Goal: Task Accomplishment & Management: Use online tool/utility

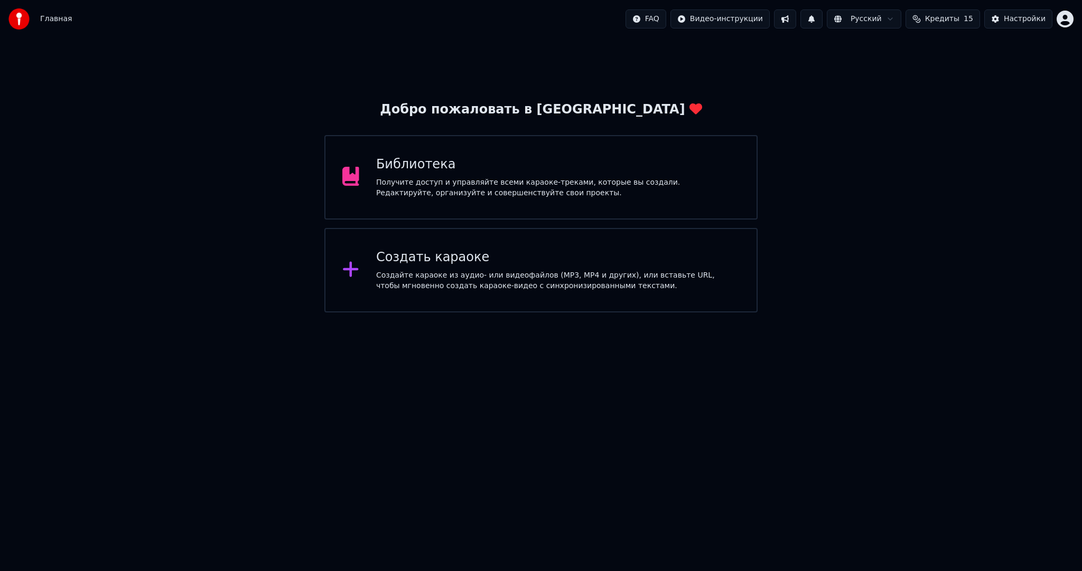
click at [544, 270] on div "Создайте караоке из аудио- или видеофайлов (MP3, MP4 и других), или вставьте UR…" at bounding box center [557, 280] width 363 height 21
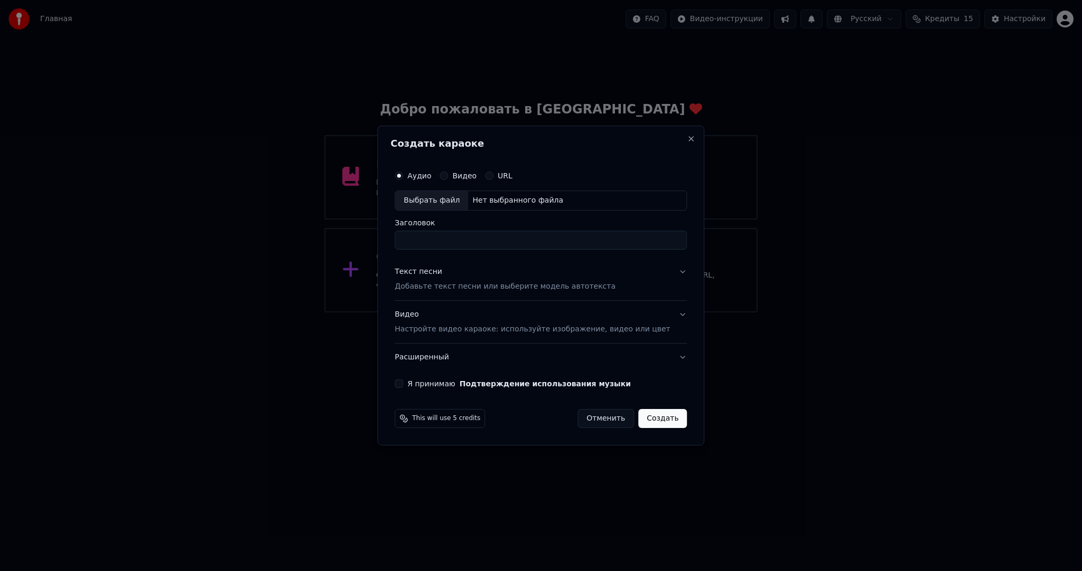
click at [449, 202] on div "Выбрать файл" at bounding box center [431, 200] width 73 height 19
click at [446, 196] on div "Выбрать файл" at bounding box center [431, 200] width 73 height 19
type input "**********"
click at [458, 275] on div "Текст песни Добавьте текст песни или выберите модель автотекста" at bounding box center [505, 279] width 221 height 25
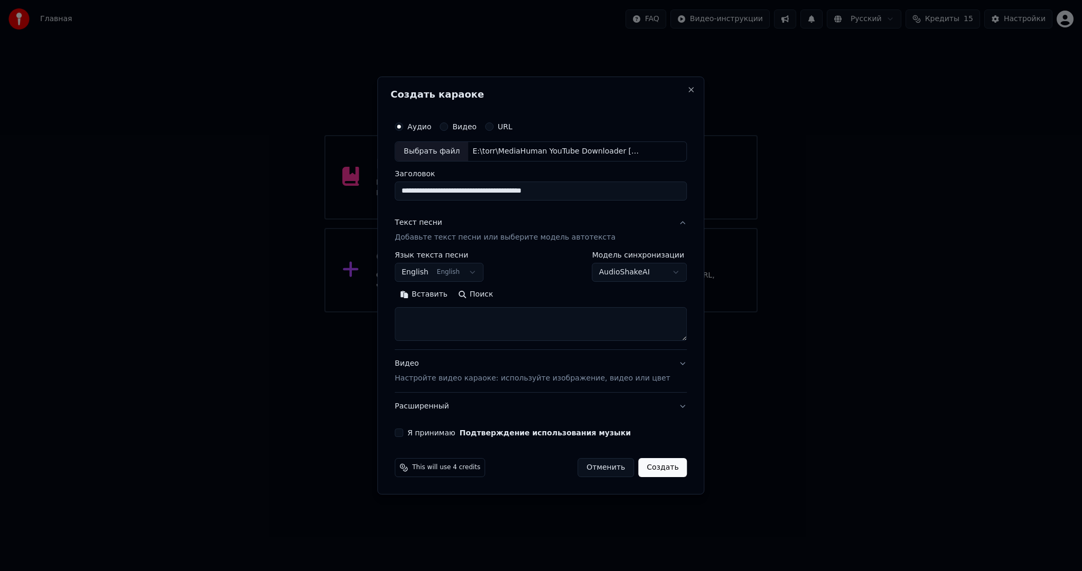
click at [444, 273] on body "Главная FAQ Видео-инструкции Русский Кредиты 15 Настройки Добро пожаловать в Yo…" at bounding box center [541, 156] width 1082 height 313
select select "**"
click at [444, 294] on button "Вставить" at bounding box center [424, 294] width 58 height 17
click at [473, 372] on div "Видео Настройте видео караоке: используйте изображение, видео или цвет" at bounding box center [532, 371] width 275 height 25
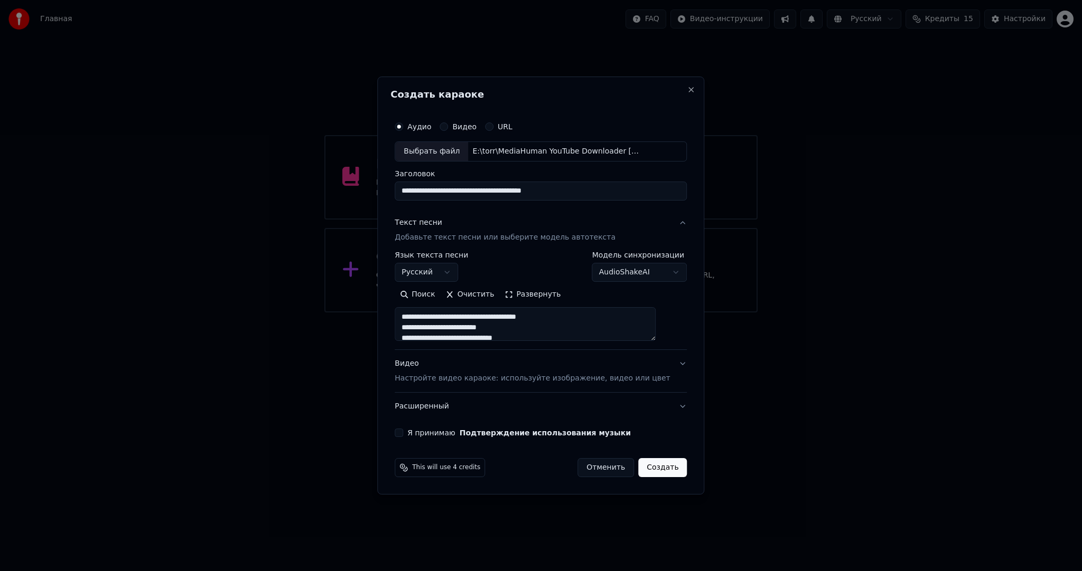
type textarea "**********"
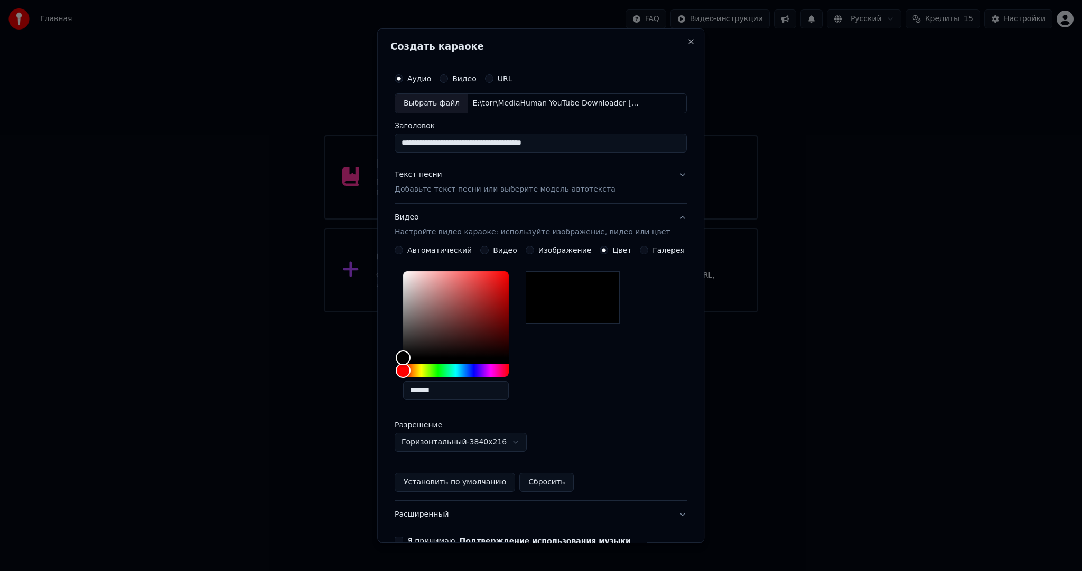
click at [483, 249] on button "Видео" at bounding box center [484, 250] width 8 height 8
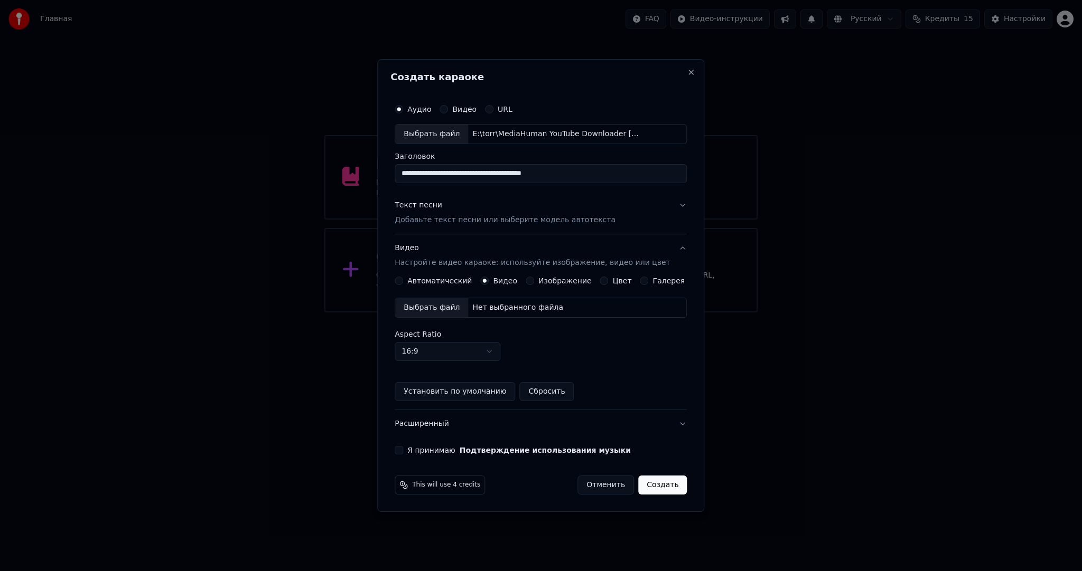
click at [452, 310] on div "Выбрать файл" at bounding box center [431, 307] width 73 height 19
click at [403, 447] on button "Я принимаю Подтверждение использования музыки" at bounding box center [399, 450] width 8 height 8
click at [658, 488] on button "Создать" at bounding box center [662, 485] width 49 height 19
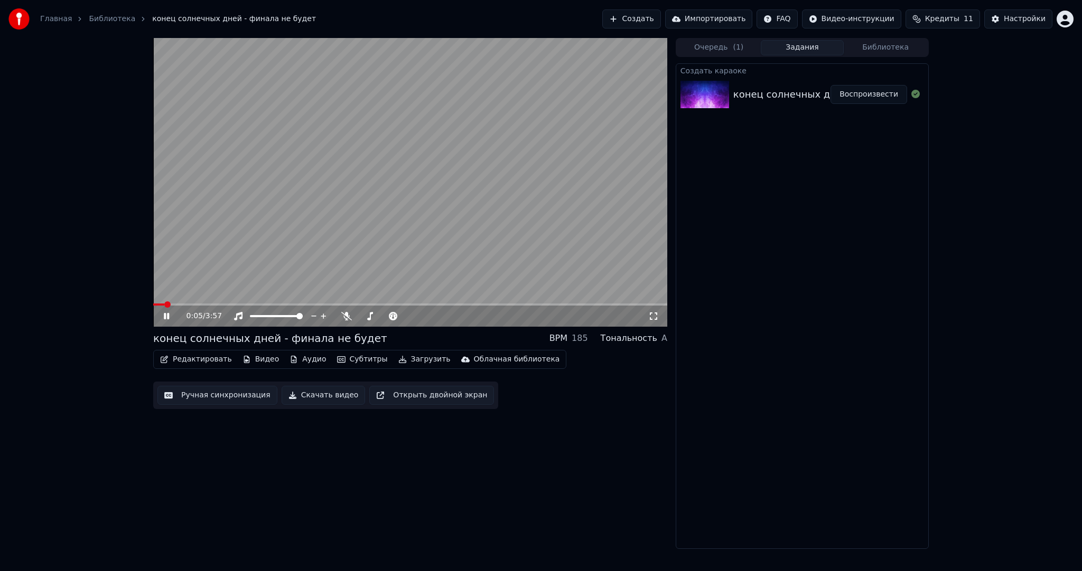
click at [301, 220] on video at bounding box center [410, 182] width 514 height 289
click at [357, 355] on button "Субтитры" at bounding box center [362, 359] width 59 height 15
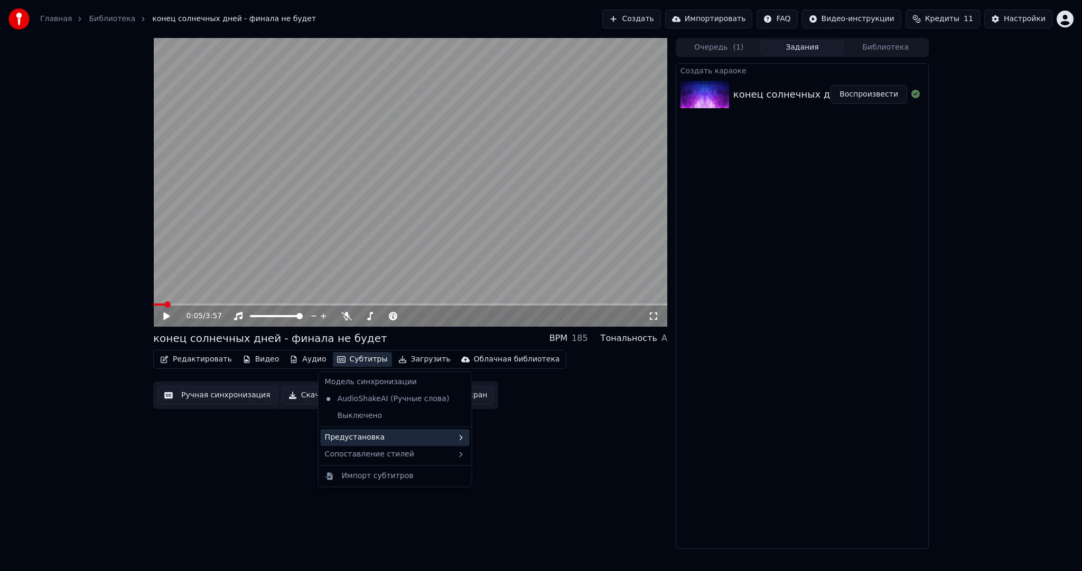
click at [389, 433] on div "Предустановка" at bounding box center [395, 437] width 149 height 17
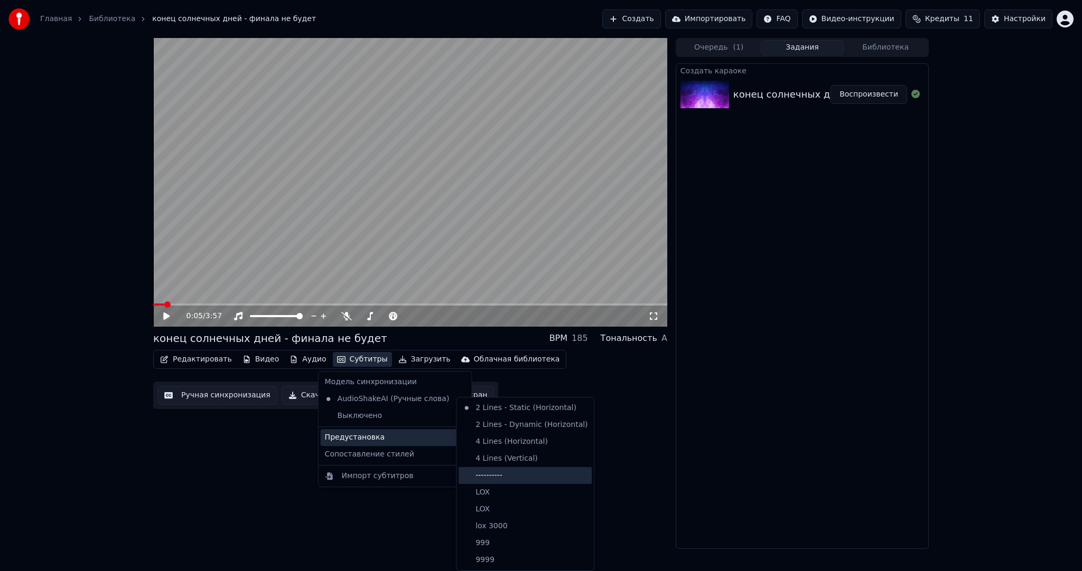
click at [491, 472] on div "----------" at bounding box center [524, 475] width 133 height 17
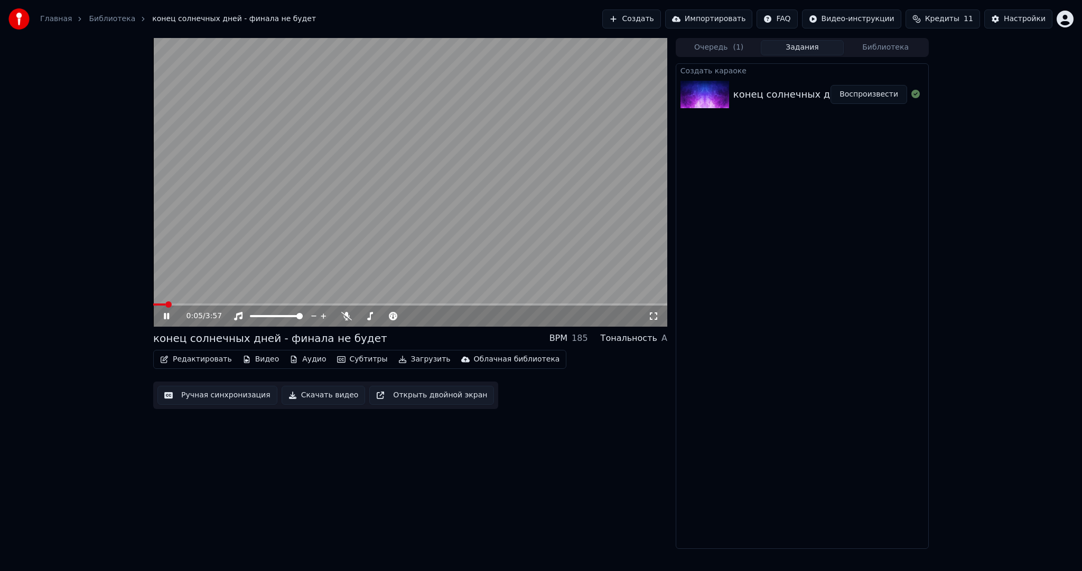
click at [244, 395] on button "Ручная синхронизация" at bounding box center [217, 395] width 120 height 19
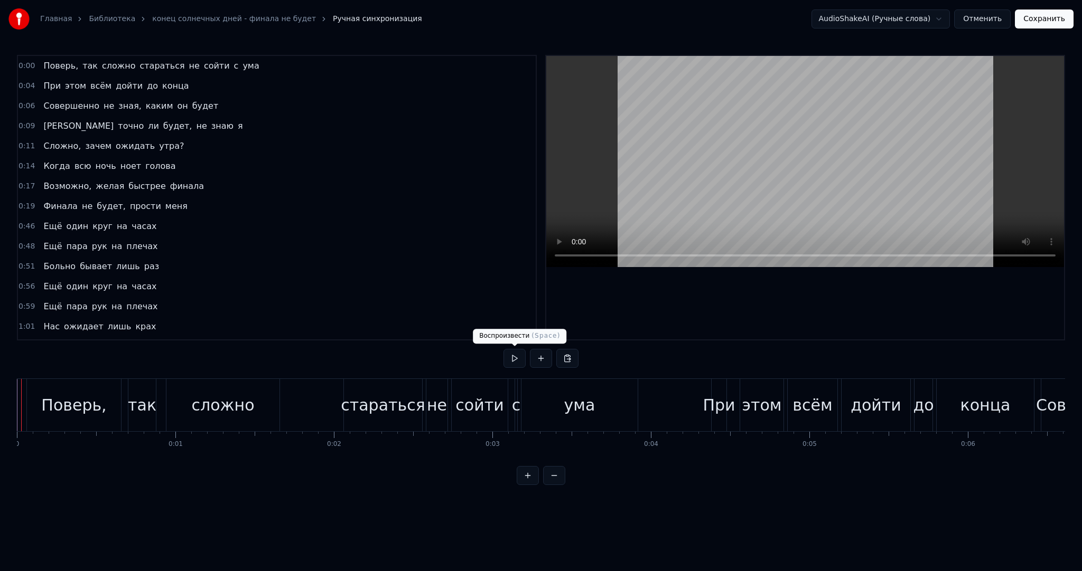
click at [513, 359] on button at bounding box center [514, 358] width 22 height 19
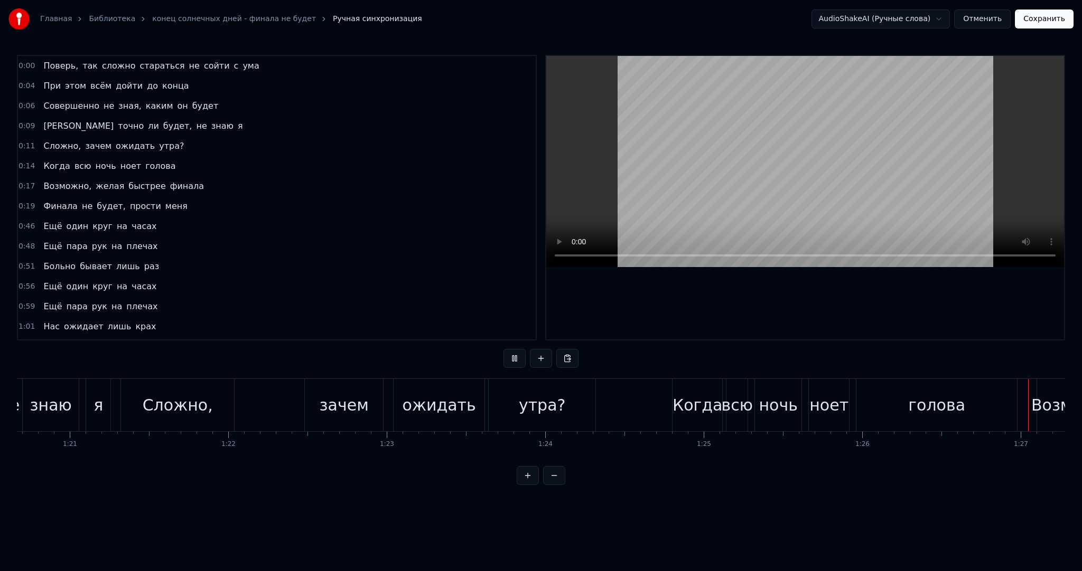
scroll to position [0, 13749]
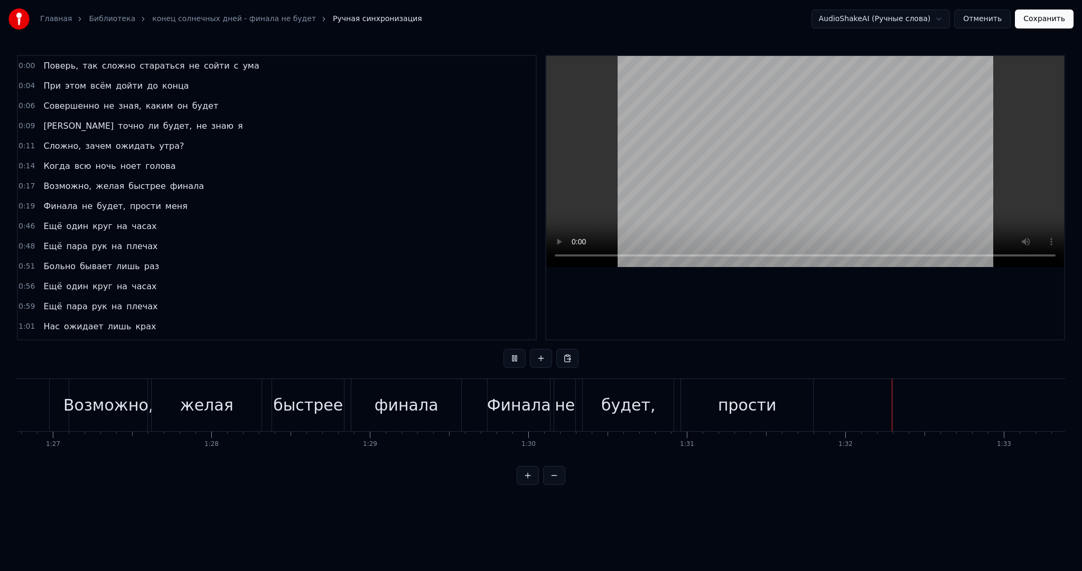
click at [748, 163] on video at bounding box center [805, 161] width 518 height 211
click at [773, 397] on div "прости" at bounding box center [747, 405] width 132 height 52
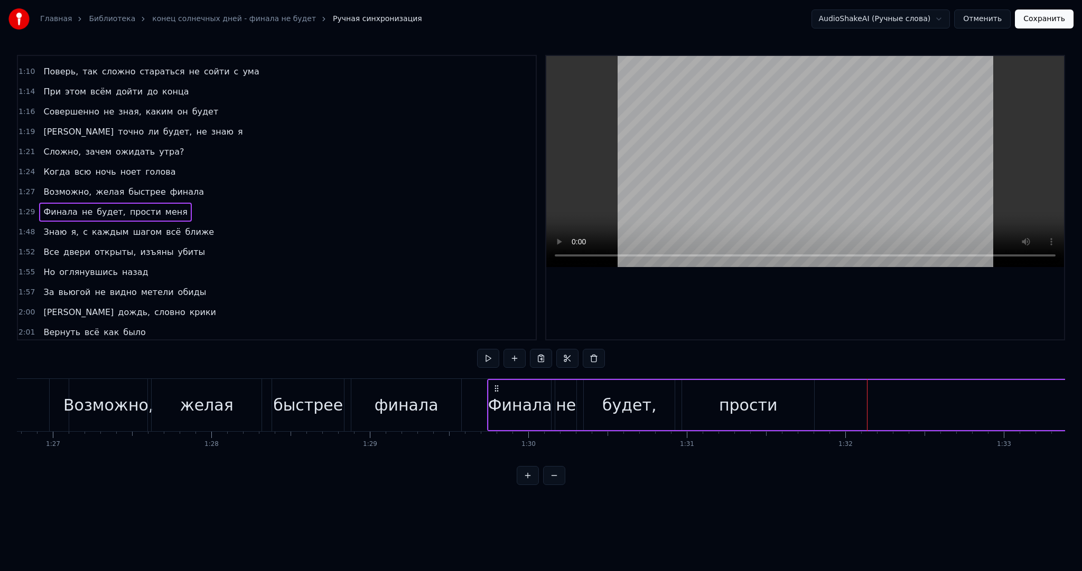
click at [164, 206] on span "меня" at bounding box center [176, 212] width 24 height 12
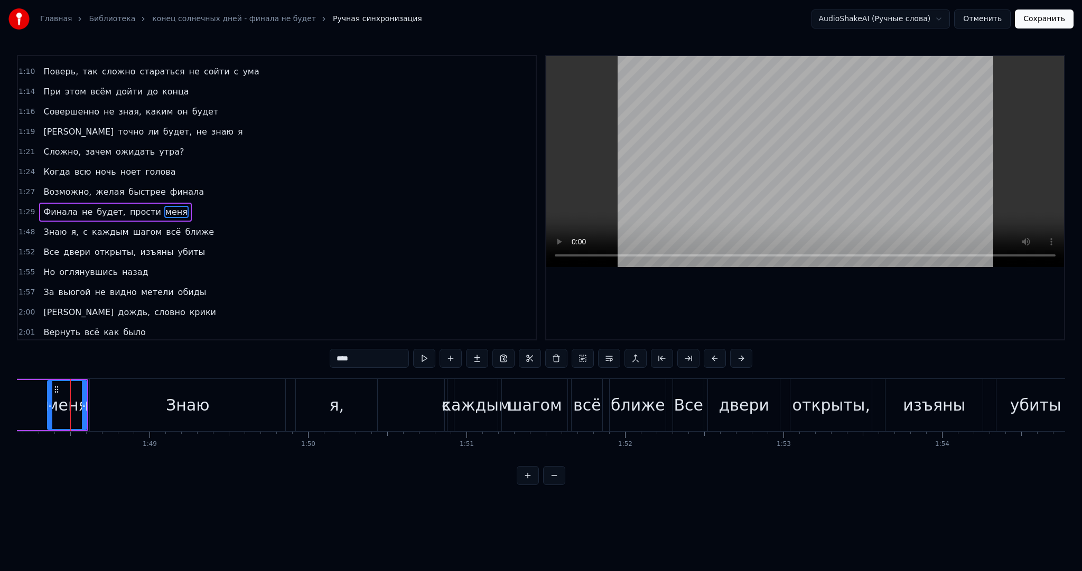
drag, startPoint x: 74, startPoint y: 402, endPoint x: 52, endPoint y: 401, distance: 22.2
click at [52, 401] on icon at bounding box center [52, 405] width 4 height 8
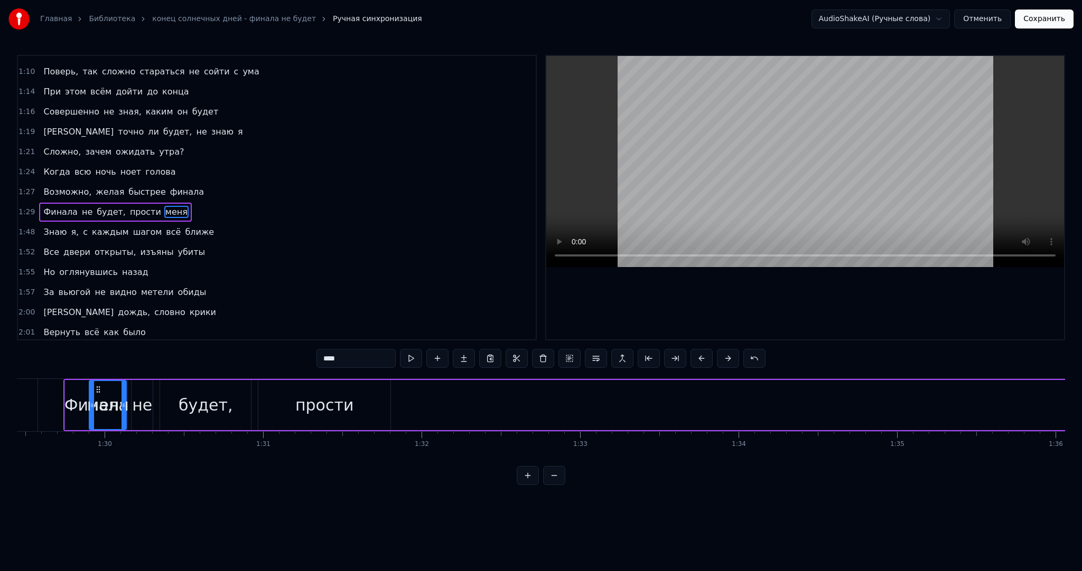
scroll to position [0, 14172]
drag, startPoint x: 78, startPoint y: 387, endPoint x: 415, endPoint y: 423, distance: 338.3
click at [421, 424] on div "меня" at bounding box center [430, 405] width 36 height 48
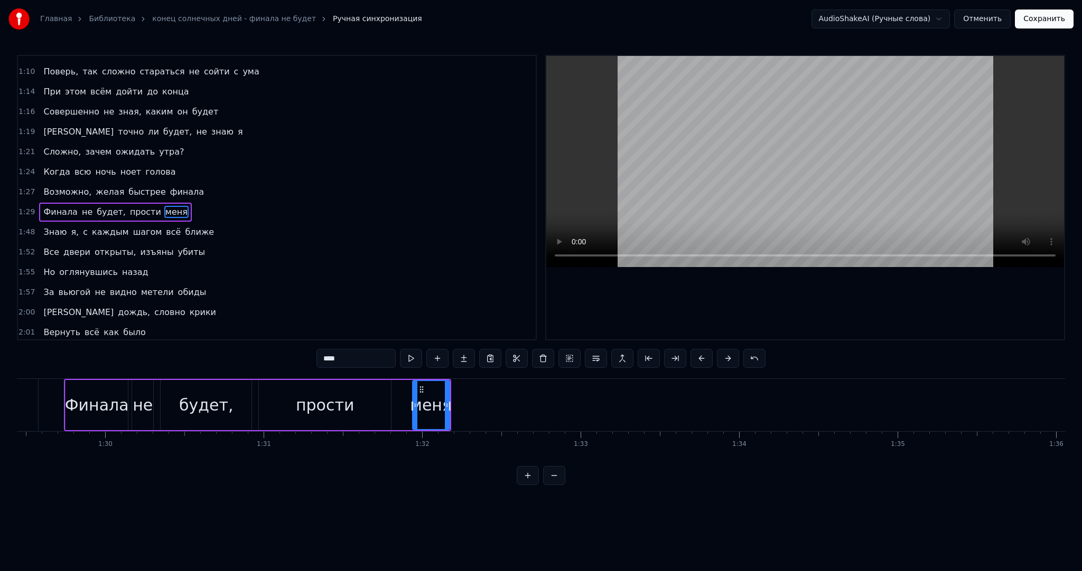
click at [368, 412] on div "прости" at bounding box center [325, 405] width 132 height 50
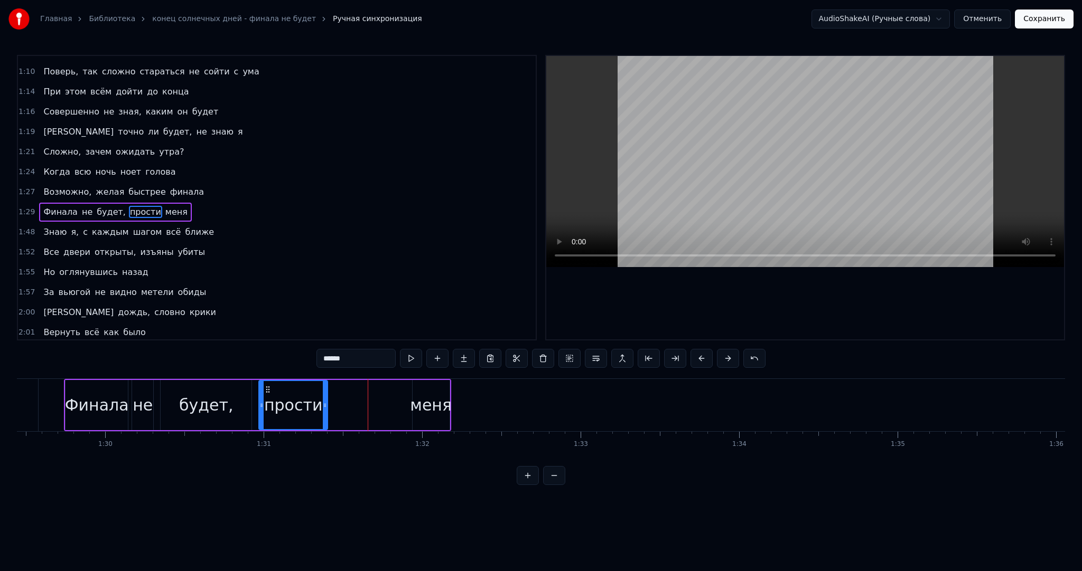
drag, startPoint x: 387, startPoint y: 412, endPoint x: 323, endPoint y: 406, distance: 63.7
click at [323, 406] on div at bounding box center [325, 405] width 4 height 48
click at [416, 391] on div "меня" at bounding box center [431, 405] width 37 height 50
type input "****"
drag, startPoint x: 418, startPoint y: 387, endPoint x: 334, endPoint y: 388, distance: 84.0
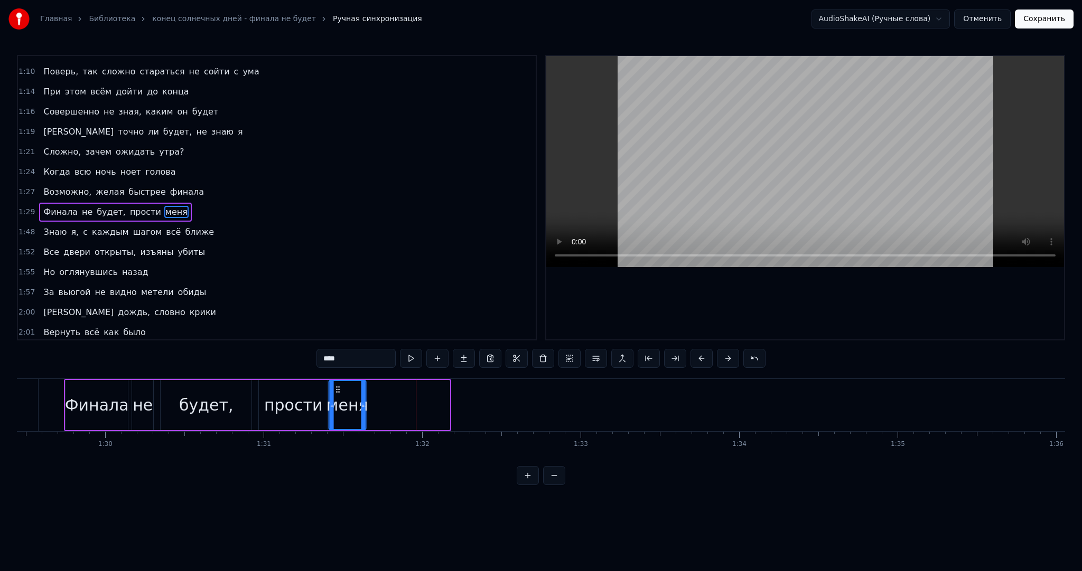
click at [334, 388] on icon at bounding box center [337, 390] width 8 height 8
click at [392, 398] on div at bounding box center [392, 405] width 4 height 48
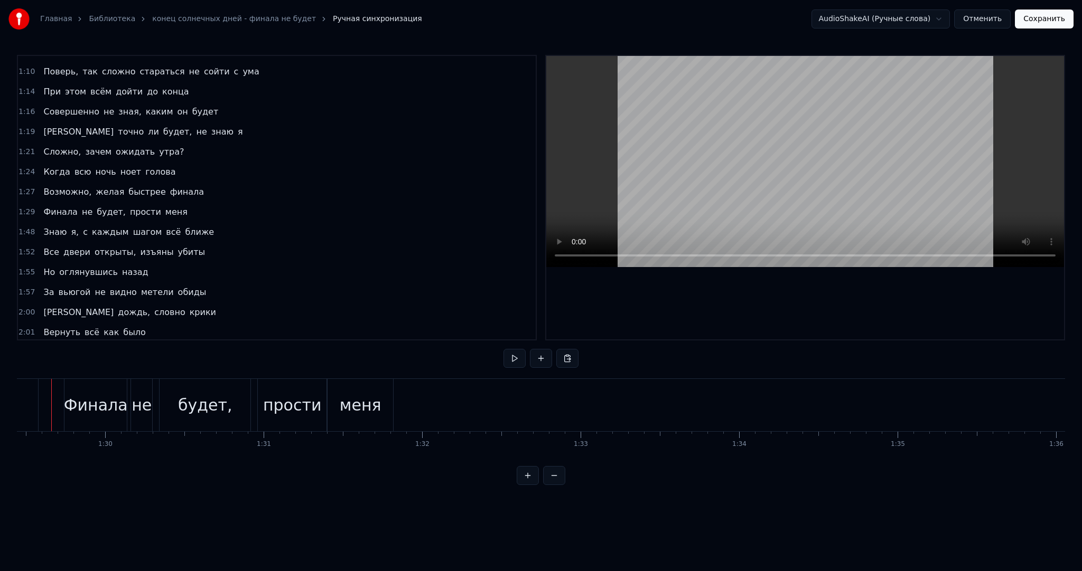
scroll to position [0, 14153]
click at [503, 358] on div "0:00 Поверь, так сложно стараться не сойти с ума 0:04 При этом всём дойти до ко…" at bounding box center [541, 270] width 1048 height 430
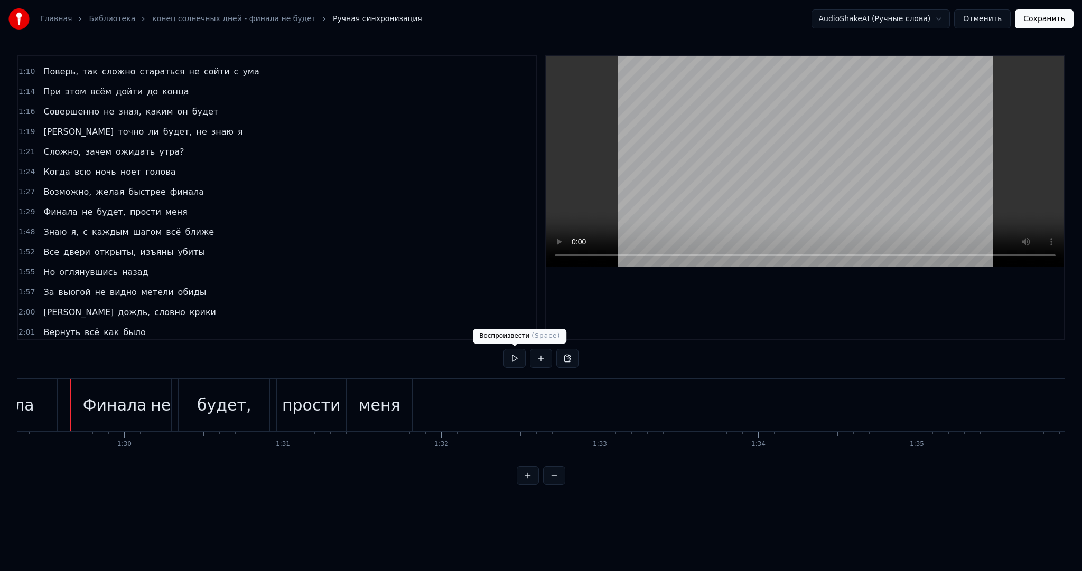
click at [506, 358] on button at bounding box center [514, 358] width 22 height 19
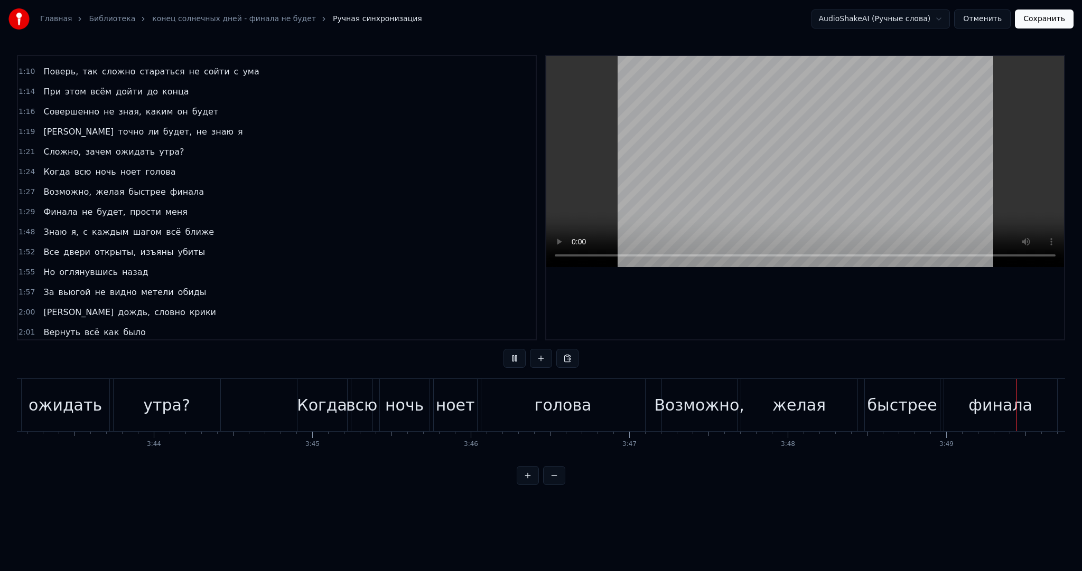
scroll to position [0, 36325]
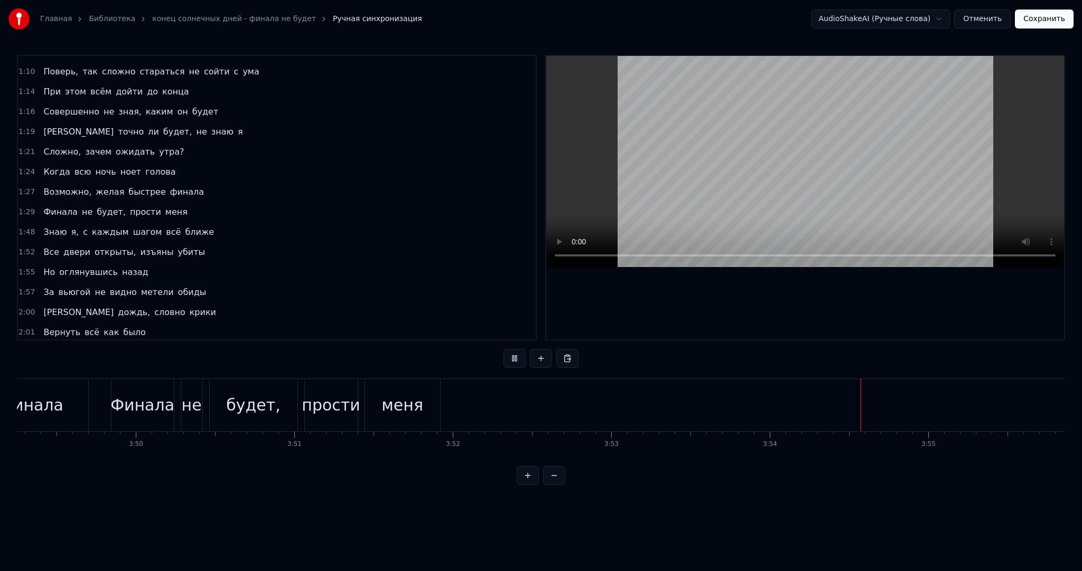
click at [1036, 17] on button "Сохранить" at bounding box center [1044, 19] width 59 height 19
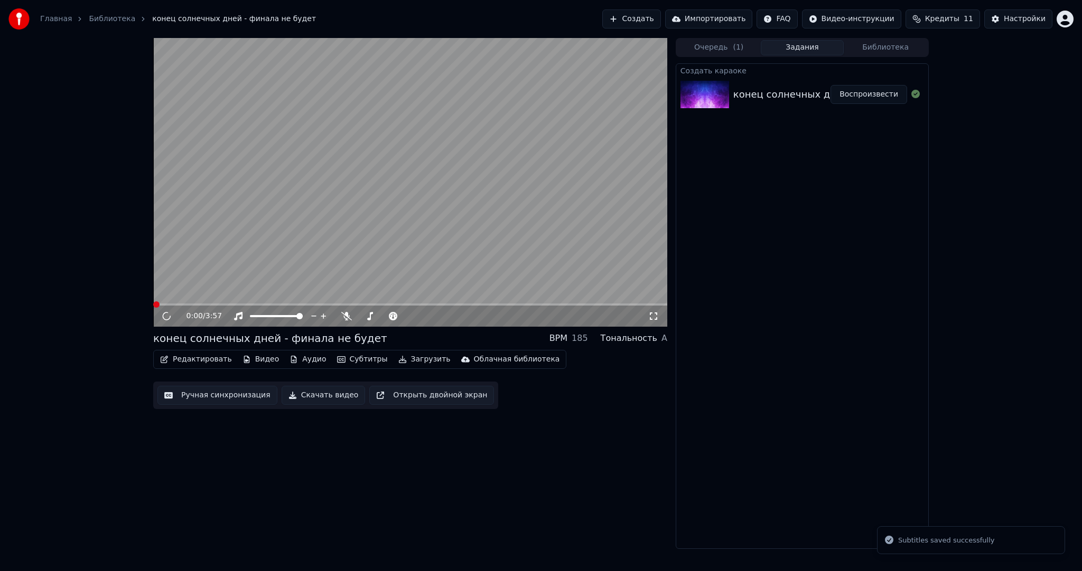
click at [368, 226] on video at bounding box center [410, 182] width 514 height 289
click at [357, 237] on video at bounding box center [410, 182] width 514 height 289
click at [352, 235] on video at bounding box center [410, 182] width 514 height 289
click at [342, 241] on video at bounding box center [410, 182] width 514 height 289
click at [343, 248] on video at bounding box center [410, 182] width 514 height 289
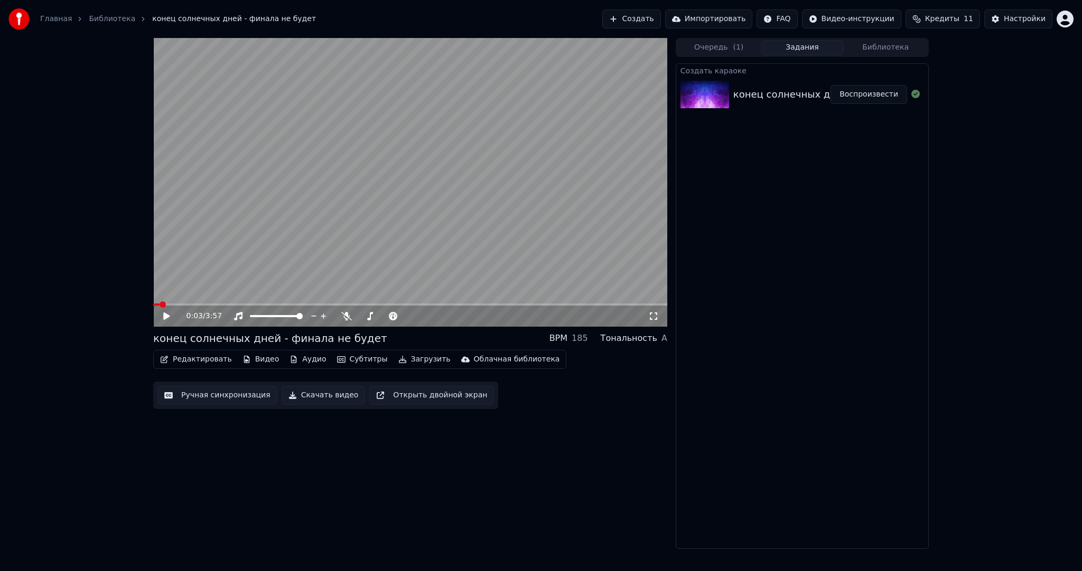
drag, startPoint x: 213, startPoint y: 370, endPoint x: 213, endPoint y: 359, distance: 11.1
click at [213, 370] on div "Редактировать Видео Аудио Субтитры Загрузить Облачная библиотека Ручная синхрон…" at bounding box center [410, 379] width 514 height 59
click at [213, 359] on button "Редактировать" at bounding box center [196, 359] width 80 height 15
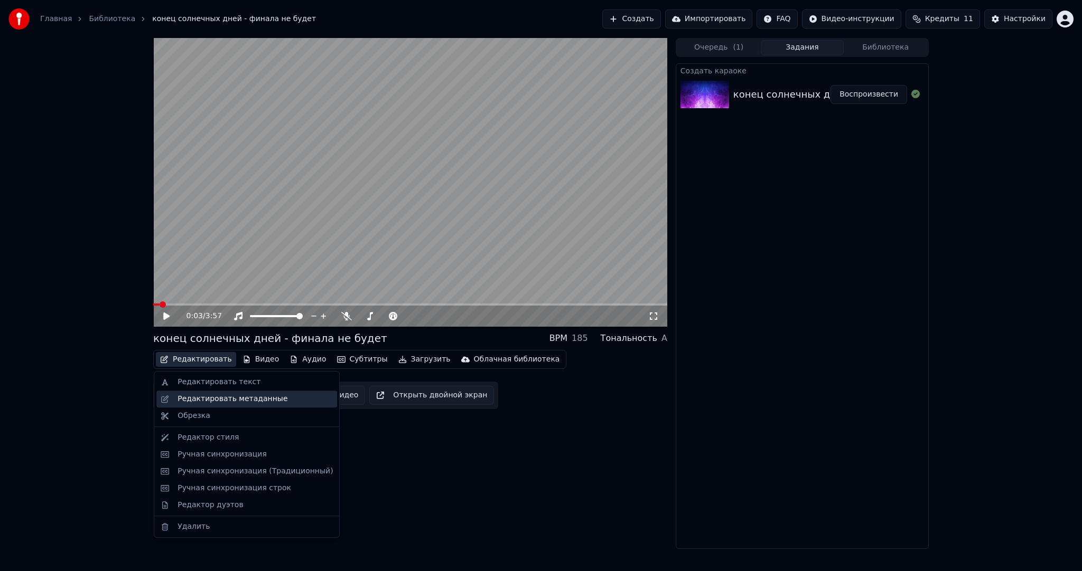
click at [217, 398] on div "Редактировать метаданные" at bounding box center [232, 399] width 110 height 11
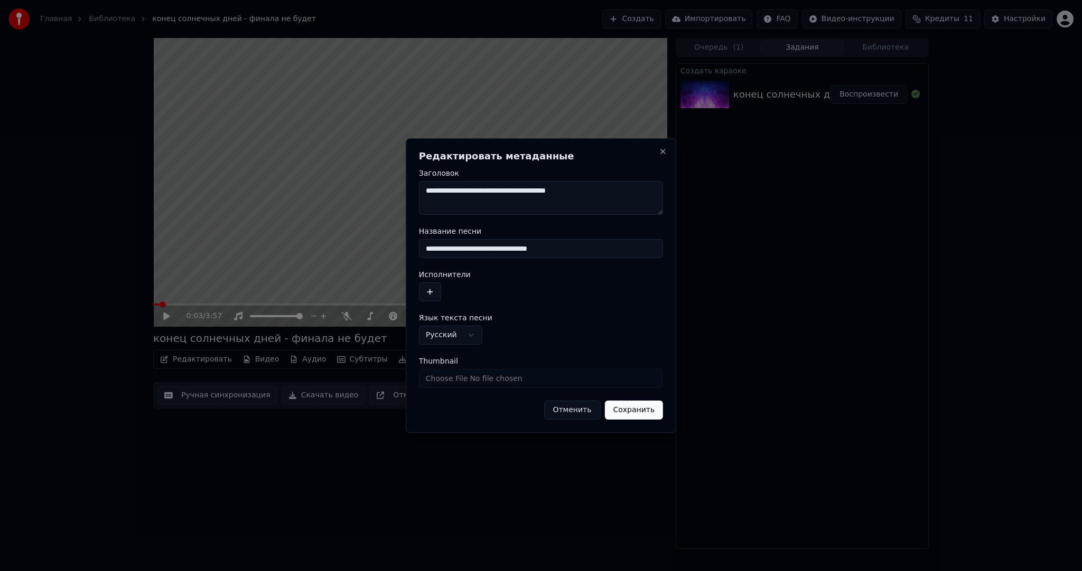
click at [436, 287] on button "button" at bounding box center [430, 292] width 22 height 19
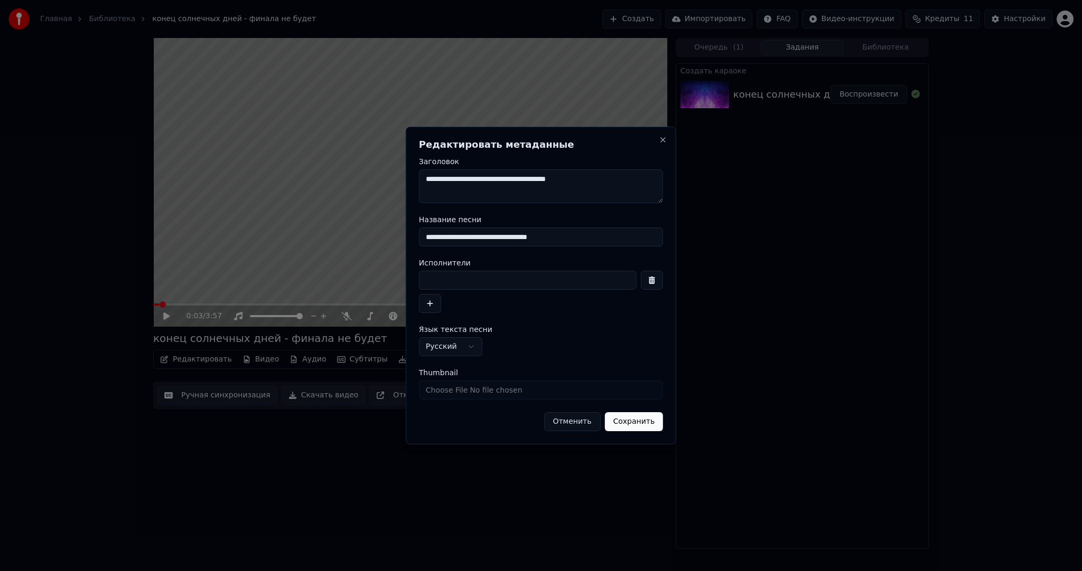
drag, startPoint x: 503, startPoint y: 239, endPoint x: 379, endPoint y: 239, distance: 124.6
click at [379, 239] on body "**********" at bounding box center [541, 285] width 1082 height 571
type input "**********"
click at [447, 280] on input at bounding box center [528, 280] width 218 height 19
paste input "**********"
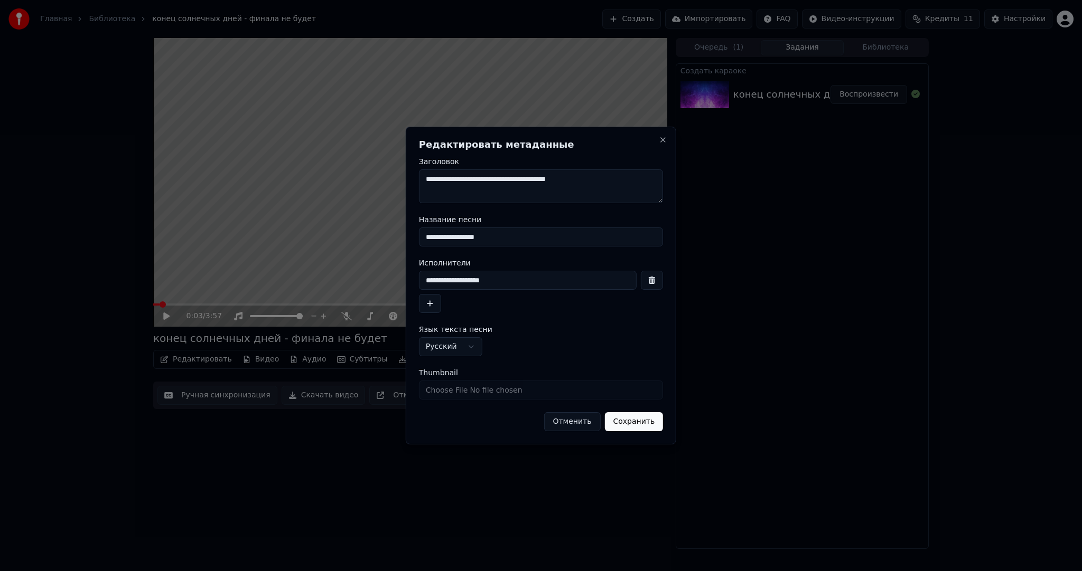
type input "**********"
drag, startPoint x: 433, startPoint y: 239, endPoint x: 374, endPoint y: 234, distance: 58.8
click at [385, 238] on body "**********" at bounding box center [541, 285] width 1082 height 571
type input "**********"
click at [644, 420] on button "Сохранить" at bounding box center [633, 422] width 59 height 19
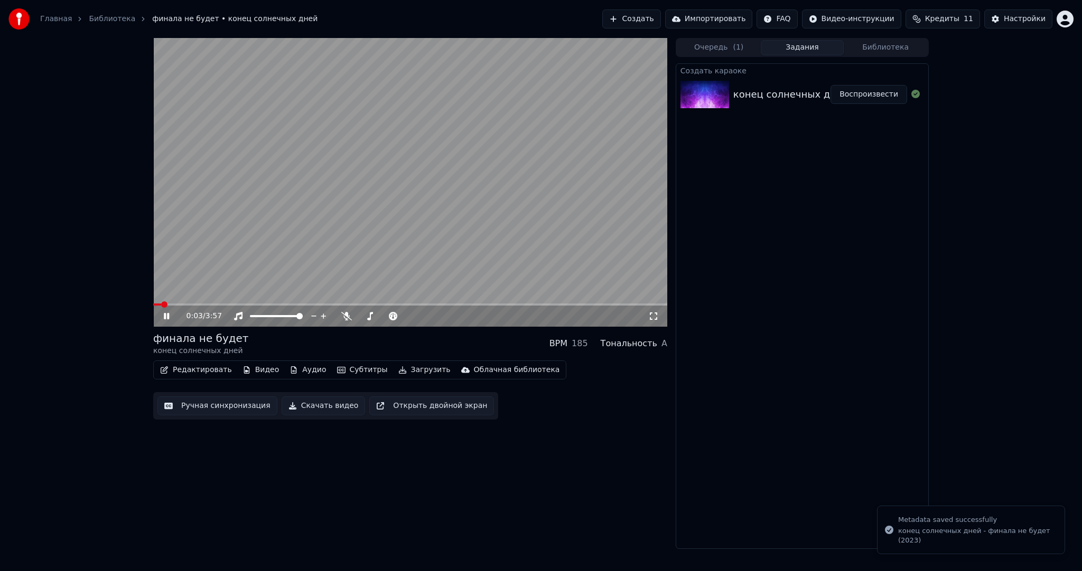
click at [365, 234] on video at bounding box center [410, 182] width 514 height 289
click at [419, 367] on button "Загрузить" at bounding box center [424, 370] width 61 height 15
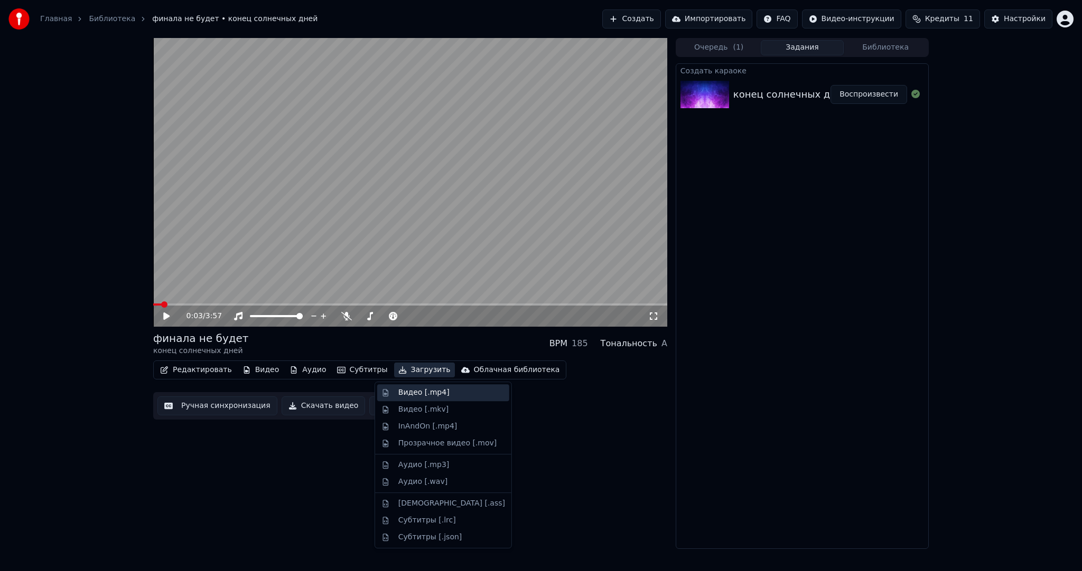
click at [431, 391] on div "Видео [.mp4]" at bounding box center [423, 393] width 51 height 11
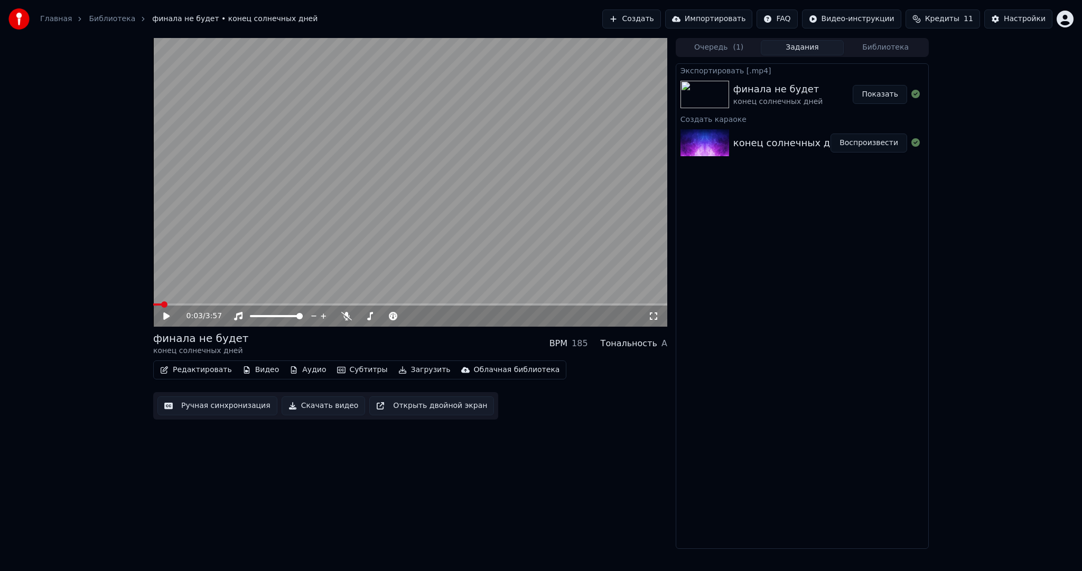
click at [634, 13] on button "Создать" at bounding box center [631, 19] width 58 height 19
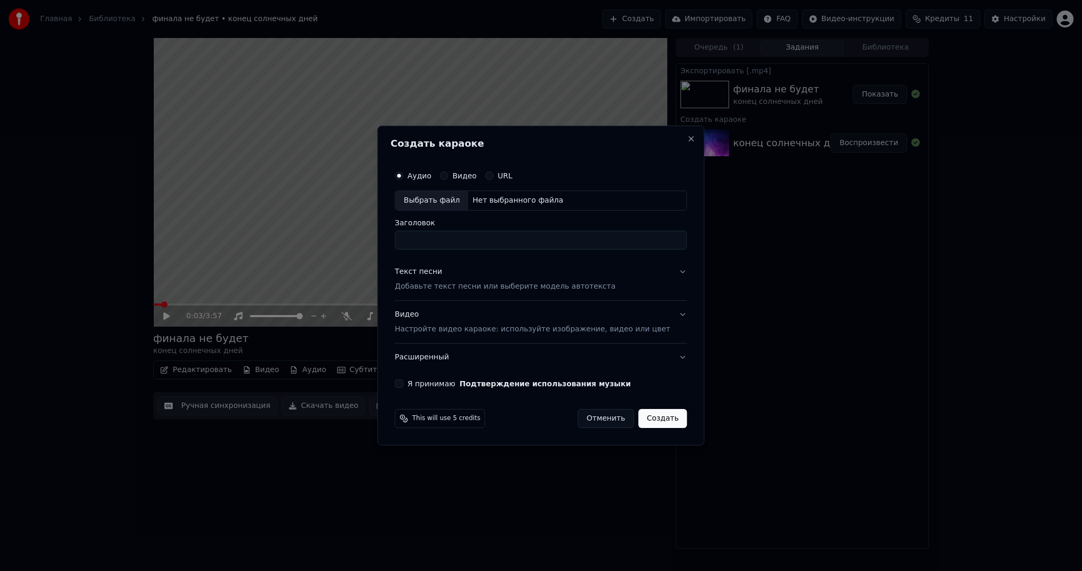
click at [431, 205] on div "Выбрать файл" at bounding box center [431, 200] width 73 height 19
type input "**********"
click at [465, 280] on div "Текст песни Добавьте текст песни или выберите модель автотекста" at bounding box center [505, 279] width 221 height 25
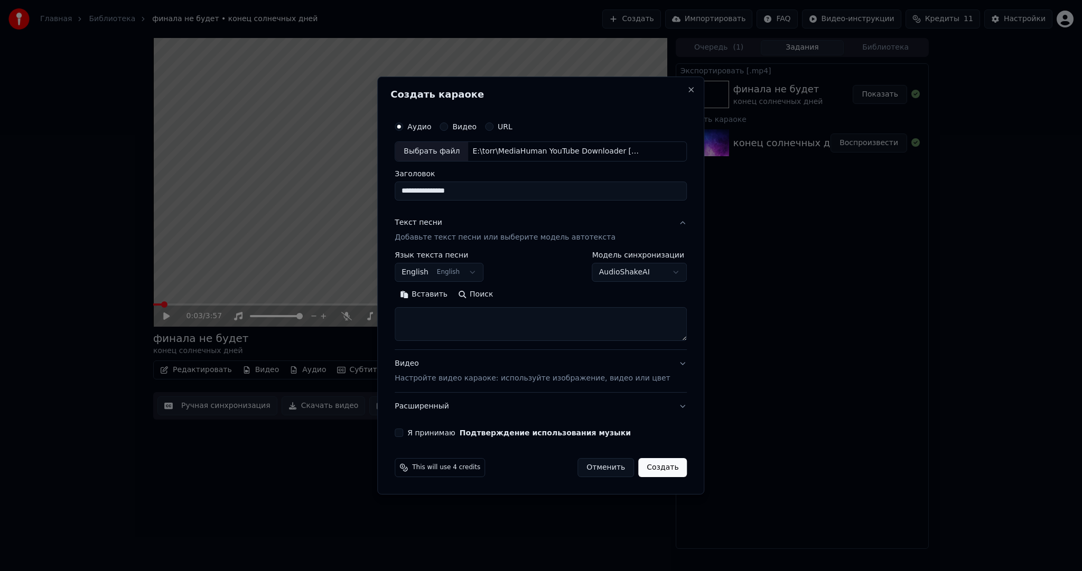
click at [447, 271] on body "**********" at bounding box center [541, 285] width 1082 height 571
select select "**"
click at [432, 293] on button "Вставить" at bounding box center [424, 294] width 58 height 17
click at [433, 372] on div "Видео Настройте видео караоке: используйте изображение, видео или цвет" at bounding box center [532, 371] width 275 height 25
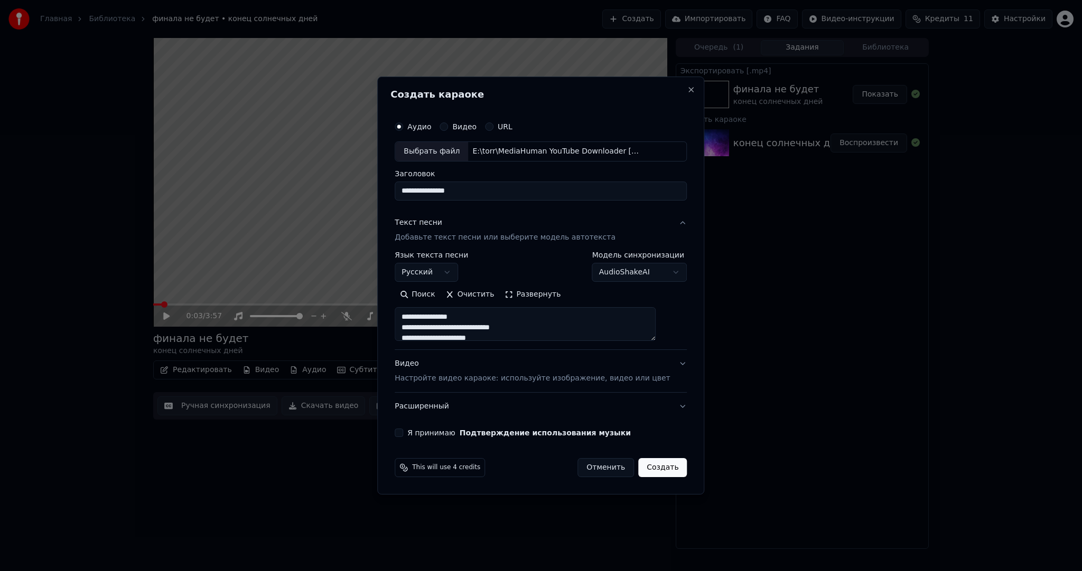
type textarea "**********"
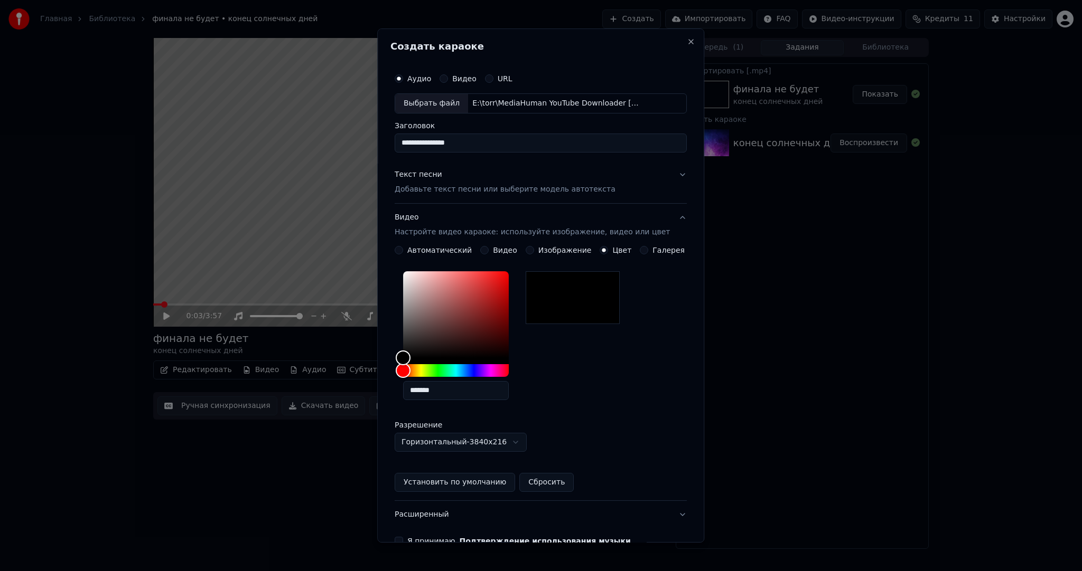
click at [486, 250] on button "Видео" at bounding box center [484, 250] width 8 height 8
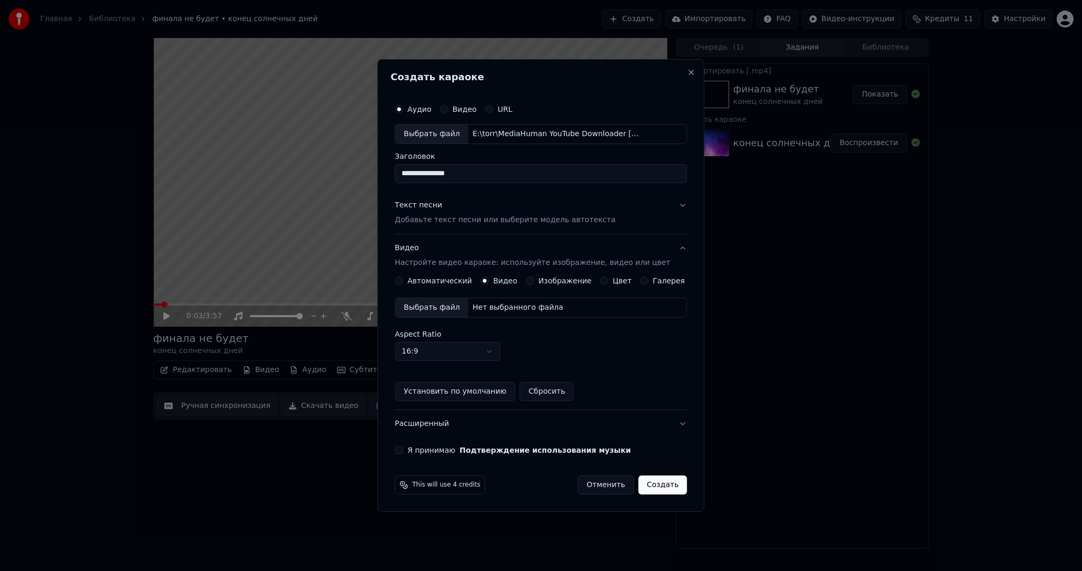
click at [438, 304] on div "Выбрать файл" at bounding box center [431, 307] width 73 height 19
click at [403, 450] on button "Я принимаю Подтверждение использования музыки" at bounding box center [399, 450] width 8 height 8
click at [648, 488] on button "Создать" at bounding box center [662, 485] width 49 height 19
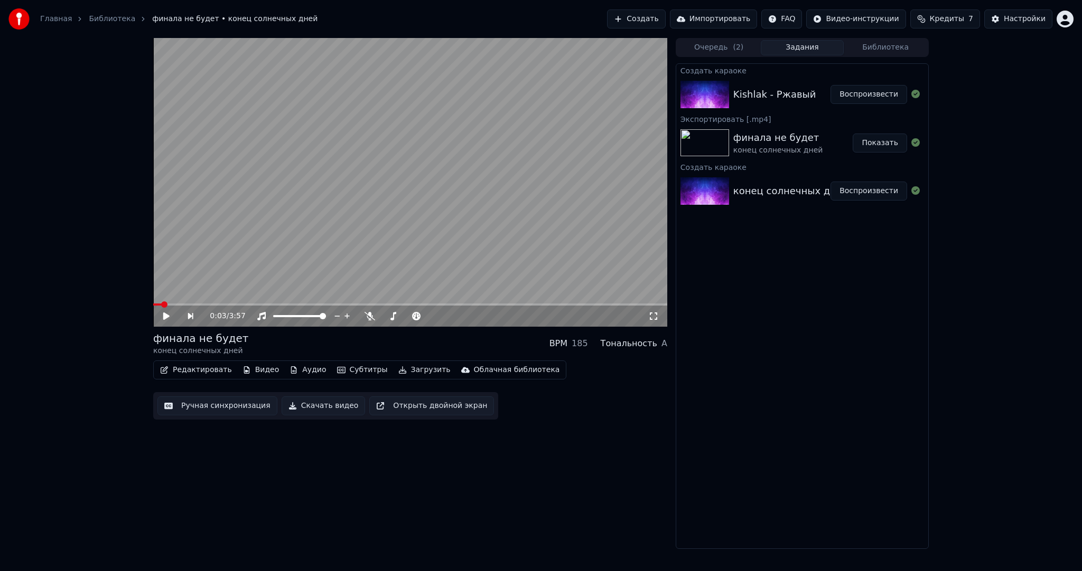
click at [879, 88] on button "Воспроизвести" at bounding box center [868, 94] width 77 height 19
click at [396, 194] on video at bounding box center [410, 182] width 514 height 289
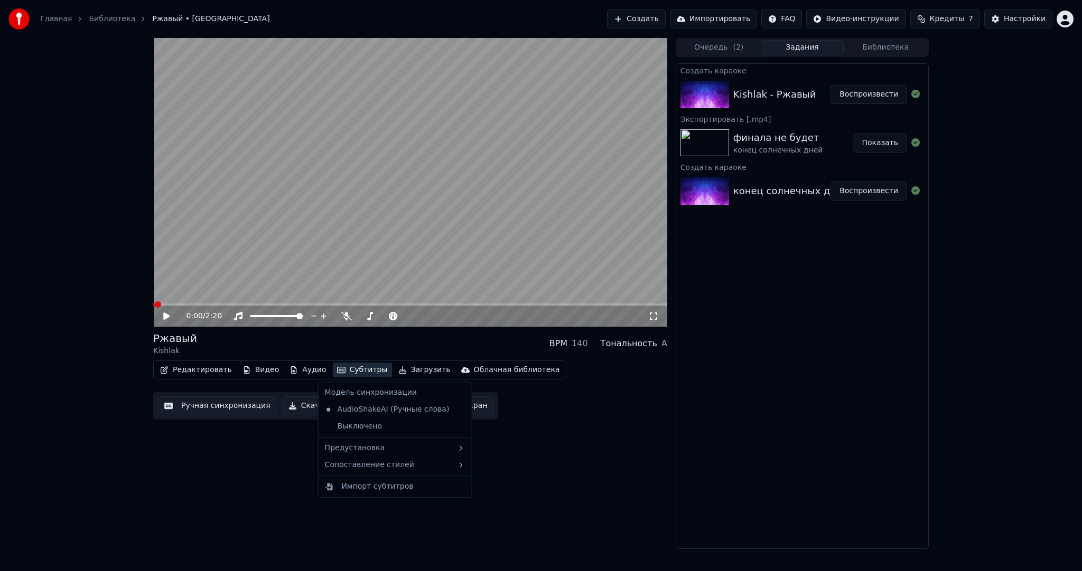
click at [357, 365] on button "Субтитры" at bounding box center [362, 370] width 59 height 15
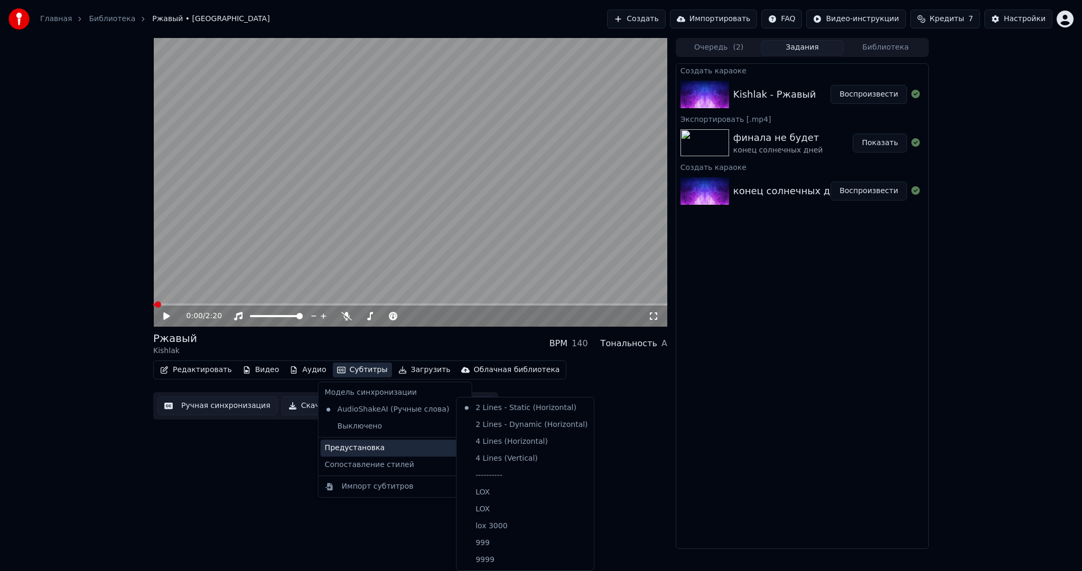
click at [378, 448] on div "Предустановка" at bounding box center [395, 448] width 149 height 17
click at [497, 479] on div "----------" at bounding box center [524, 475] width 133 height 17
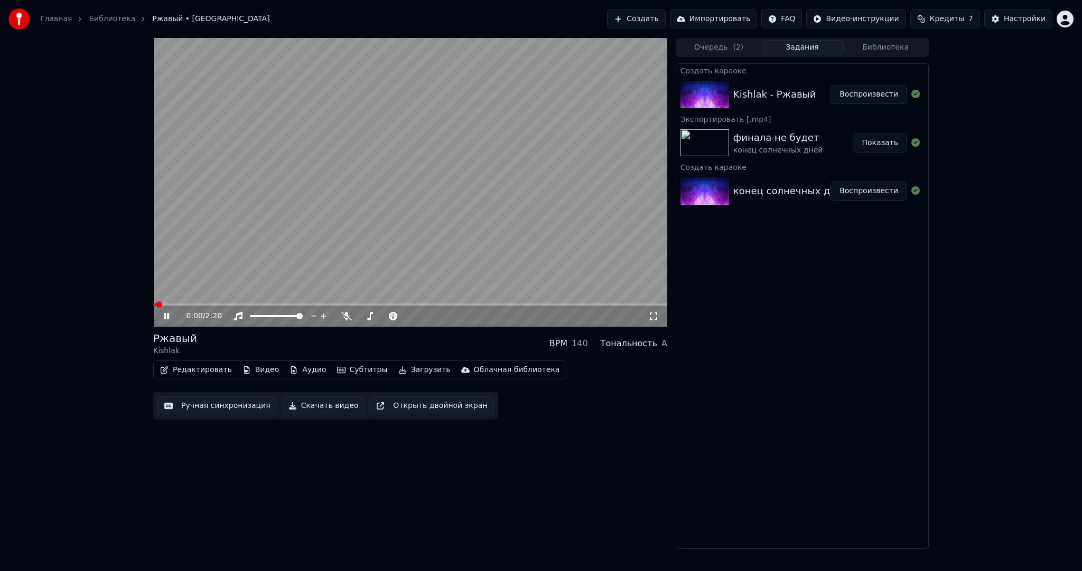
click at [213, 409] on button "Ручная синхронизация" at bounding box center [217, 406] width 120 height 19
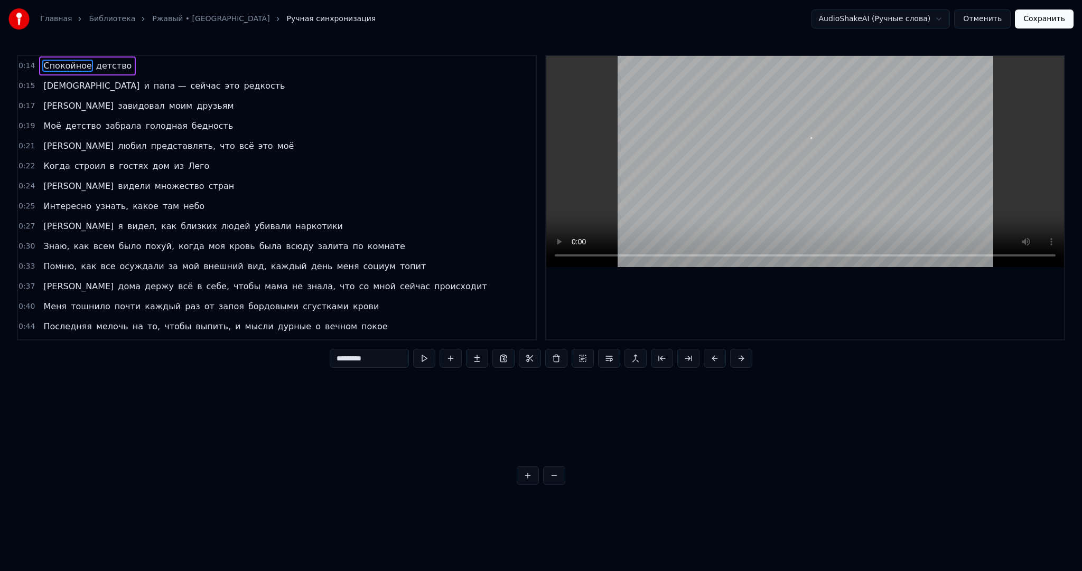
scroll to position [0, 2213]
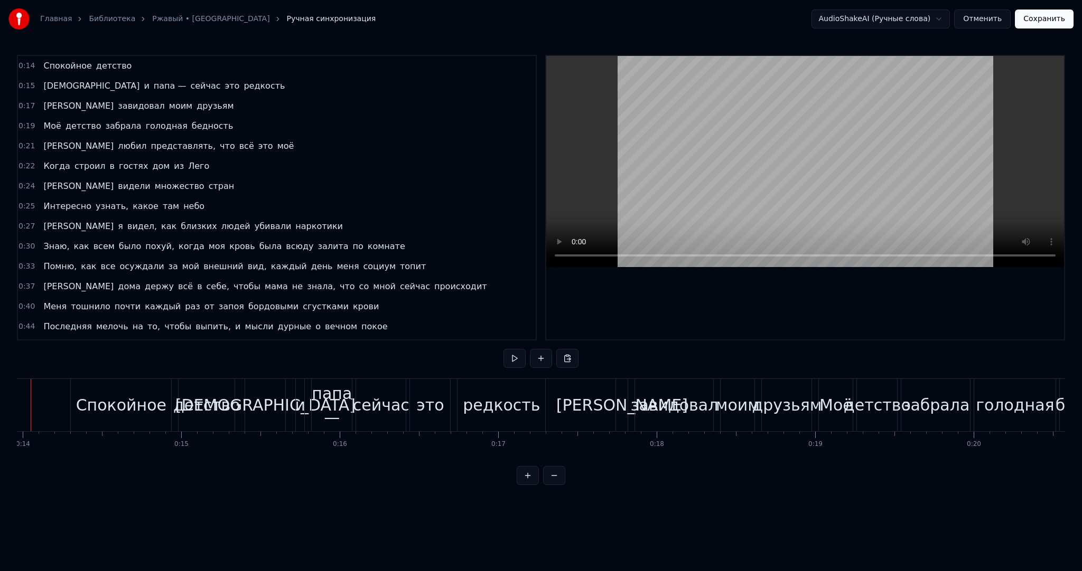
scroll to position [0, 2173]
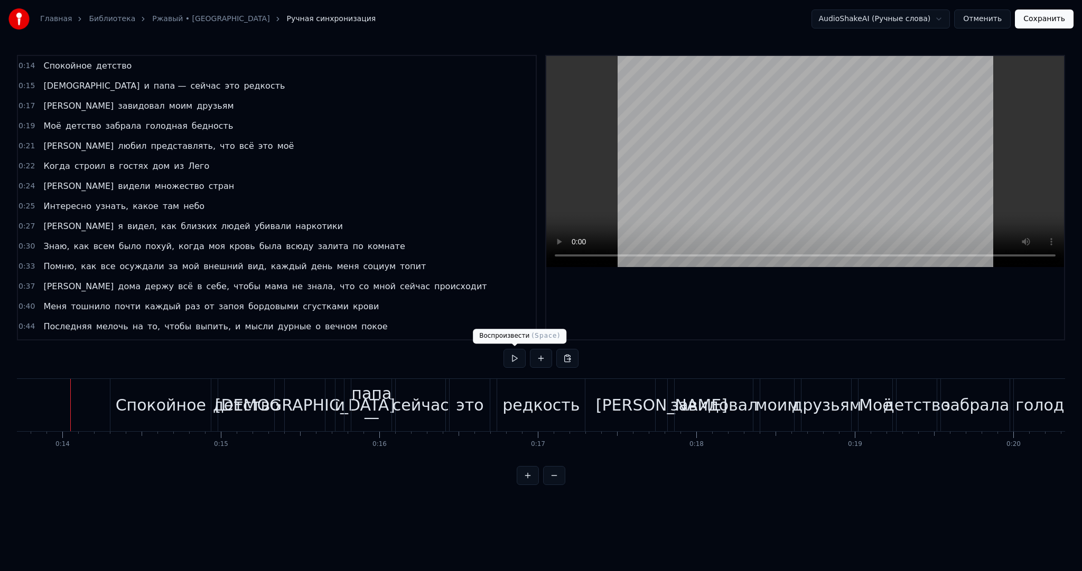
click at [524, 357] on button at bounding box center [514, 358] width 22 height 19
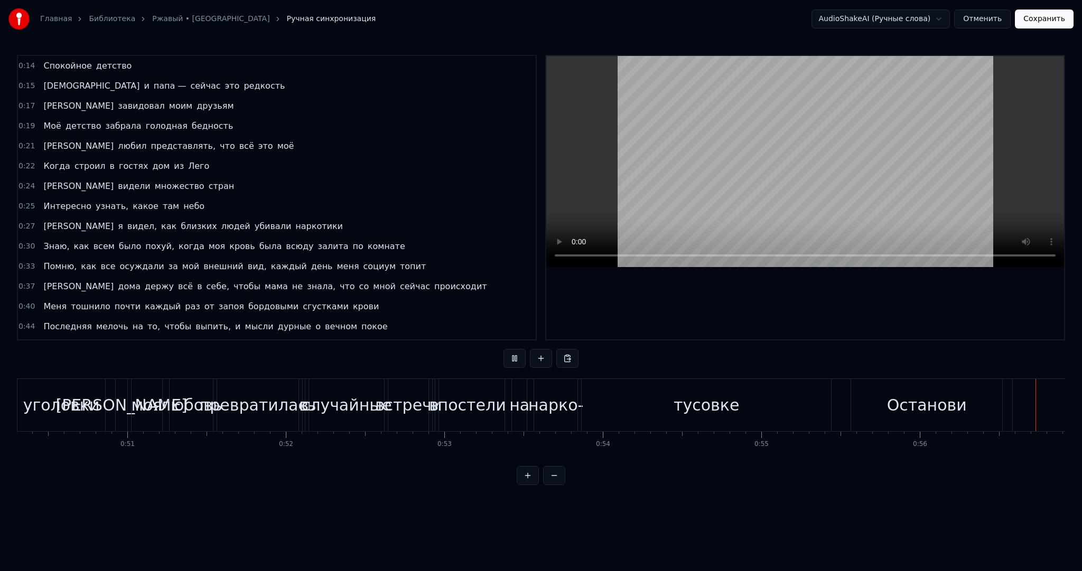
scroll to position [0, 8939]
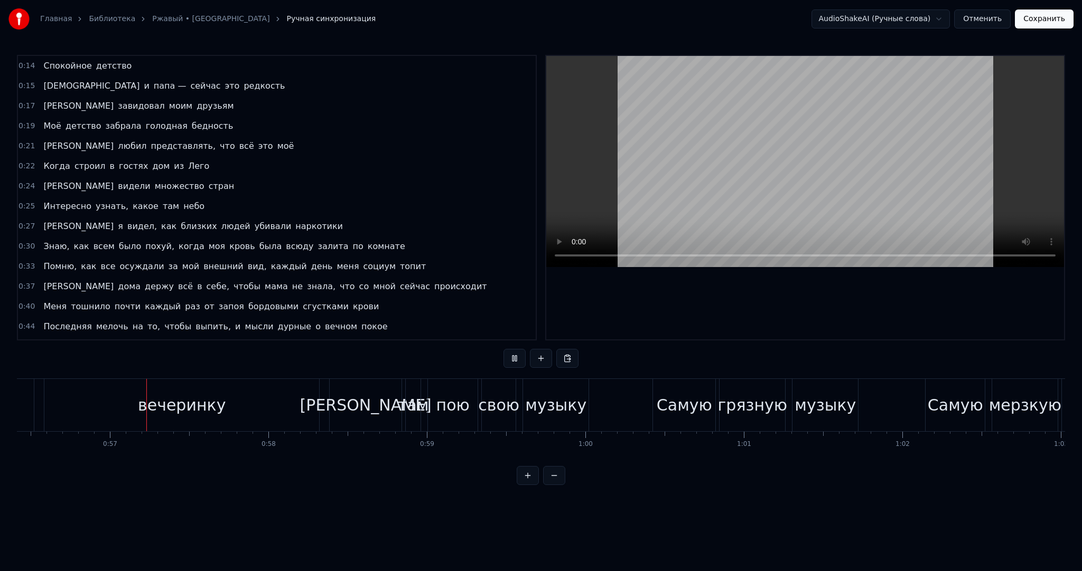
click at [729, 133] on video at bounding box center [805, 161] width 518 height 211
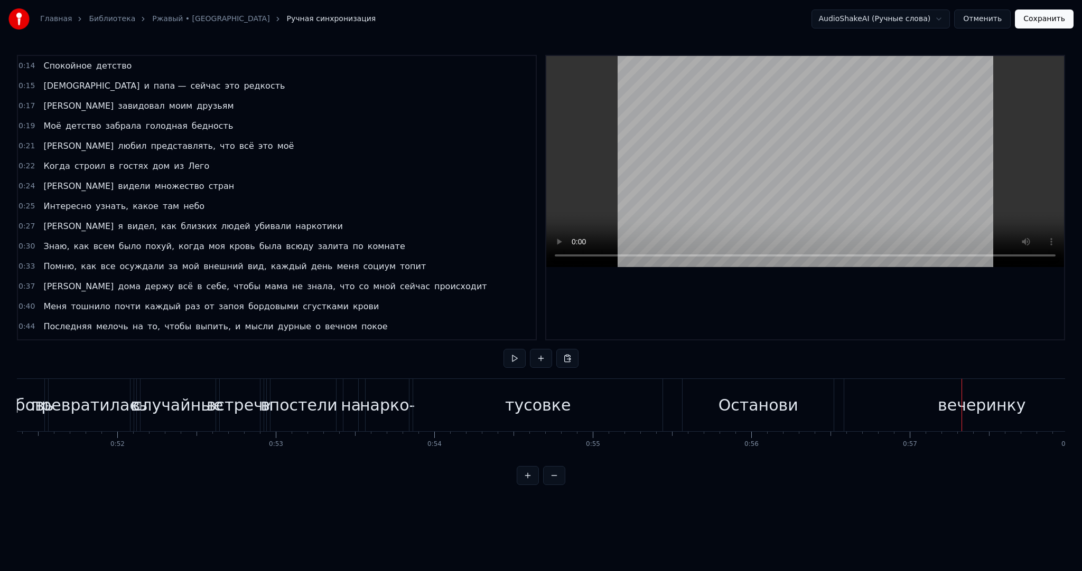
scroll to position [0, 8112]
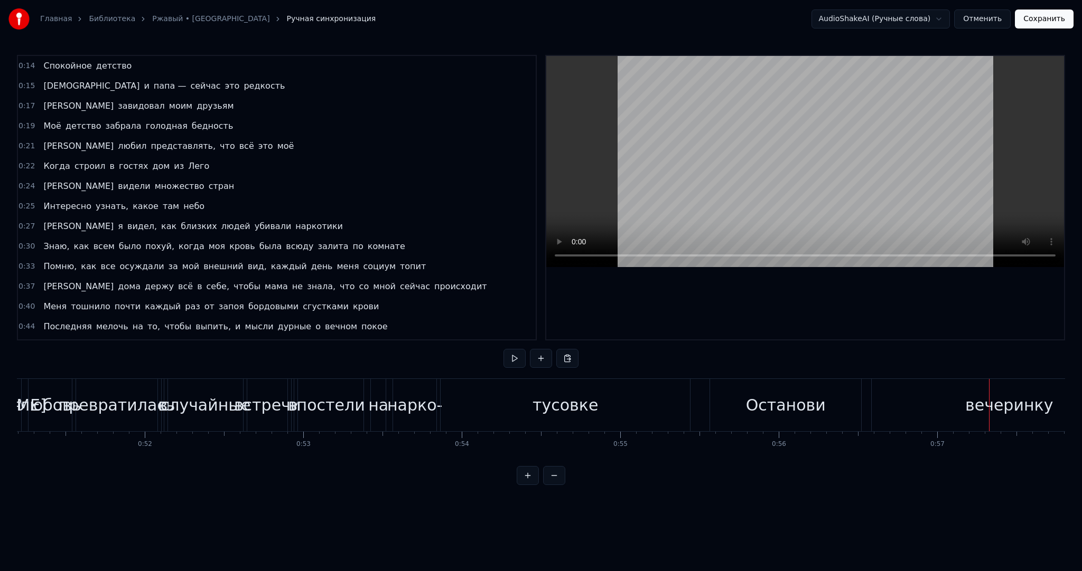
click at [478, 409] on div "тусовке" at bounding box center [564, 405] width 249 height 52
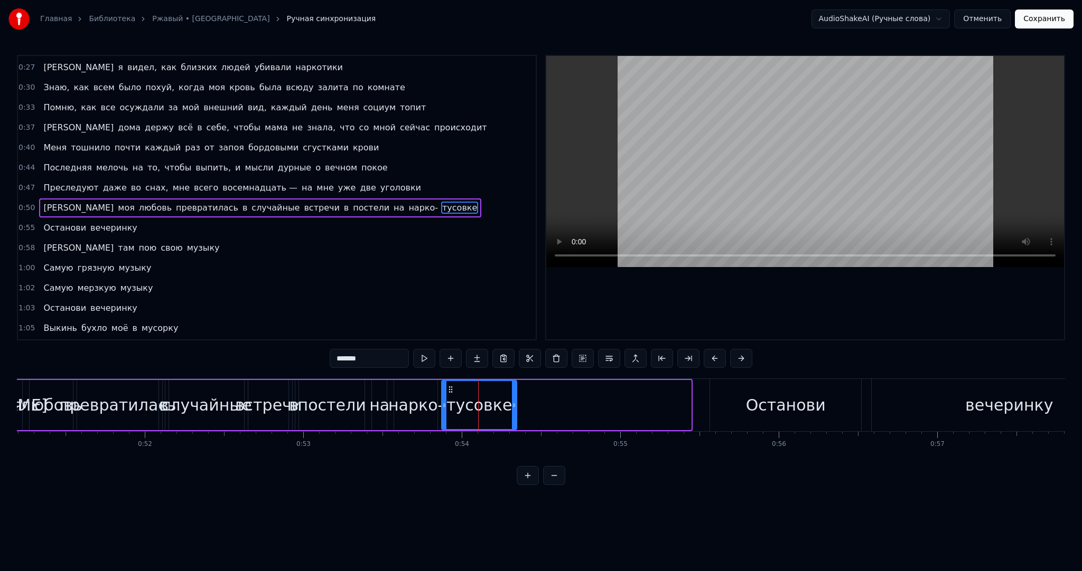
drag, startPoint x: 688, startPoint y: 407, endPoint x: 507, endPoint y: 398, distance: 181.4
click at [512, 399] on div at bounding box center [514, 405] width 4 height 48
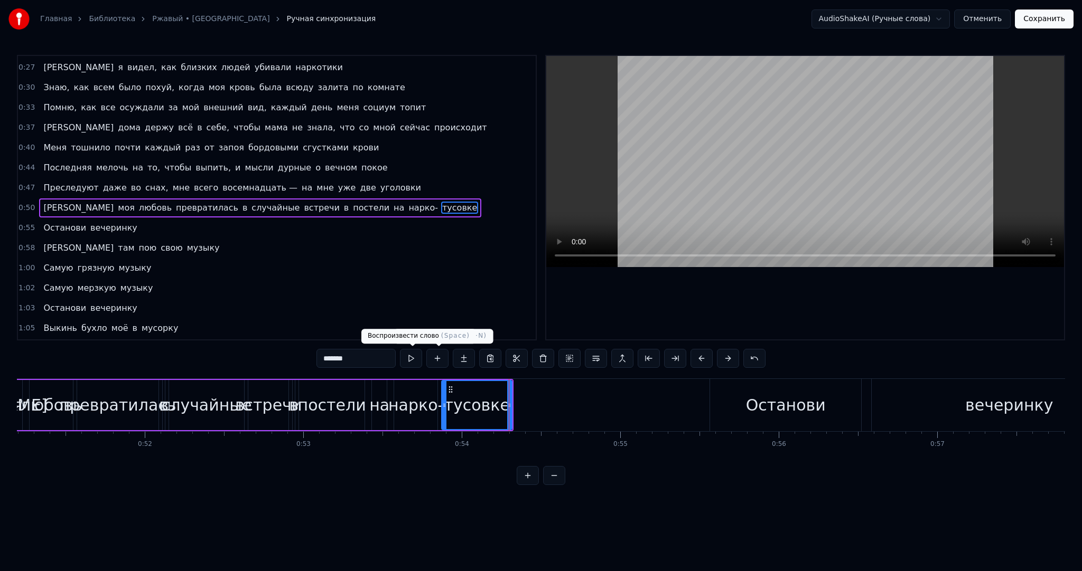
click at [421, 355] on button at bounding box center [411, 358] width 22 height 19
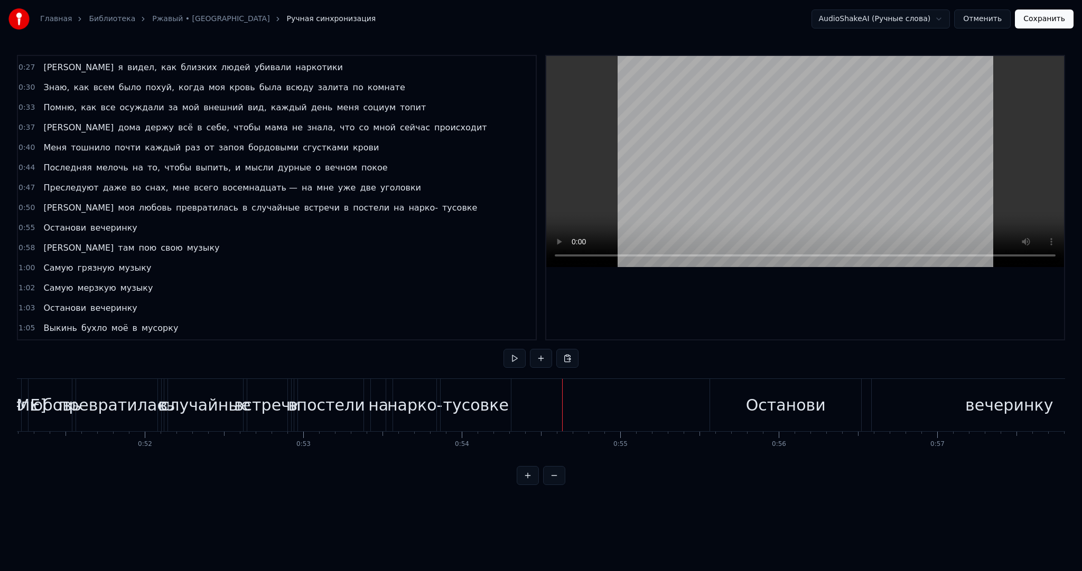
click at [511, 353] on button at bounding box center [514, 358] width 22 height 19
click at [521, 359] on button at bounding box center [514, 358] width 22 height 19
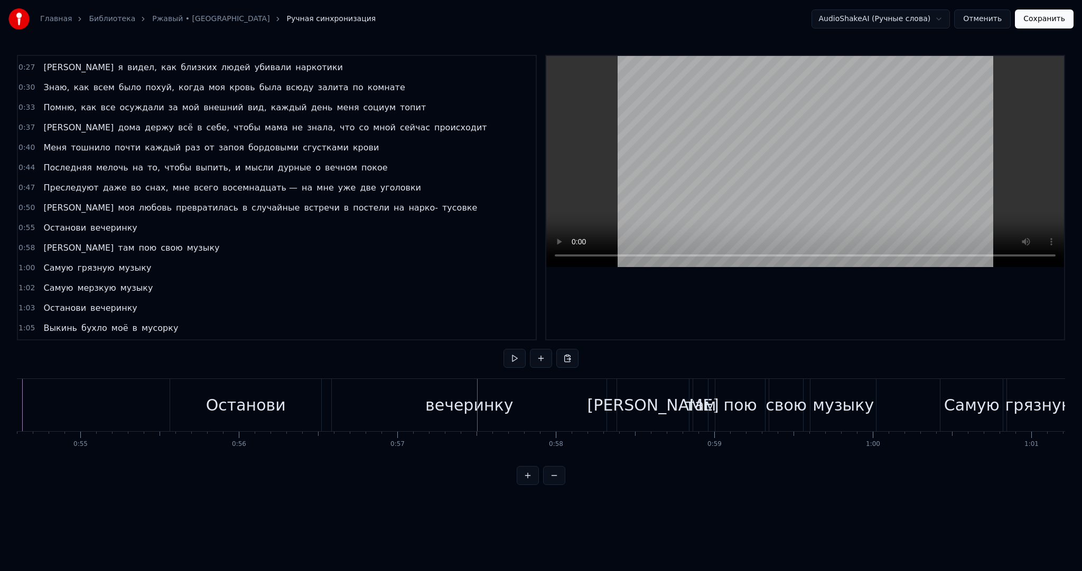
scroll to position [0, 8633]
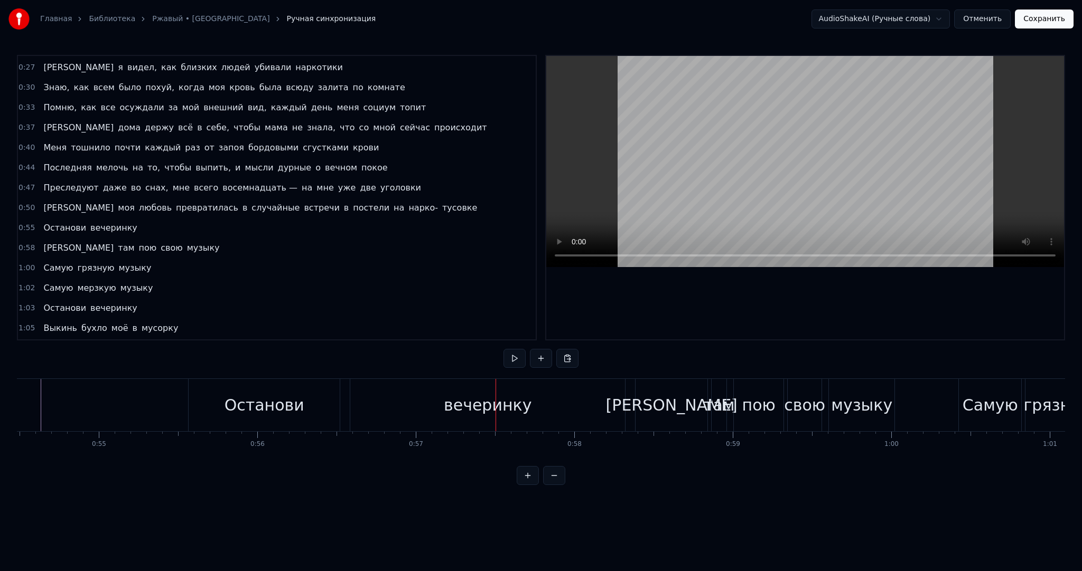
click at [496, 414] on div "вечеринку" at bounding box center [488, 405] width 88 height 24
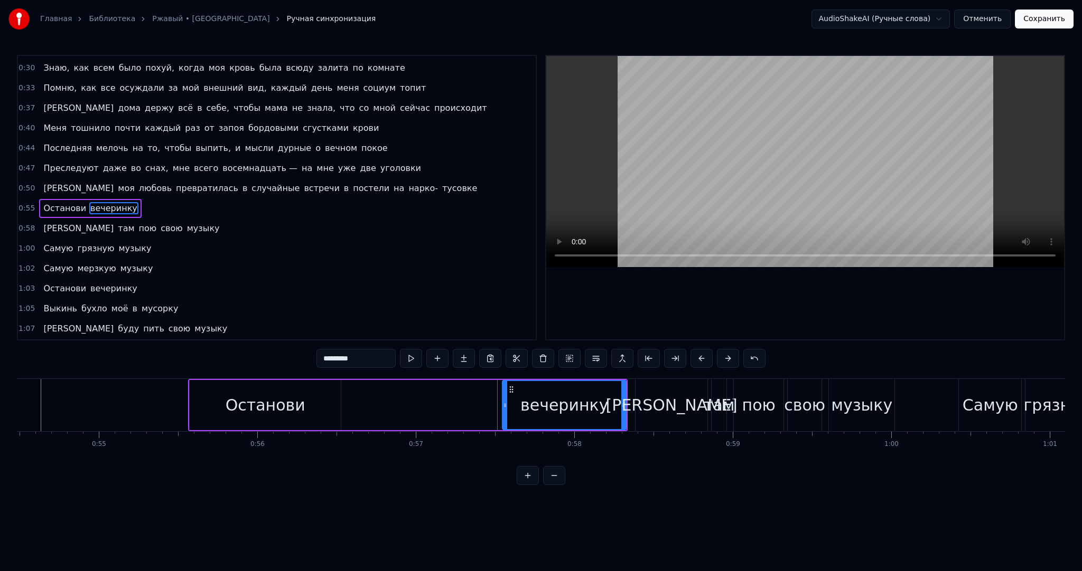
drag, startPoint x: 354, startPoint y: 404, endPoint x: 473, endPoint y: 406, distance: 118.9
click at [503, 405] on icon at bounding box center [505, 405] width 4 height 8
click at [285, 394] on div "Останови" at bounding box center [266, 405] width 80 height 24
type input "********"
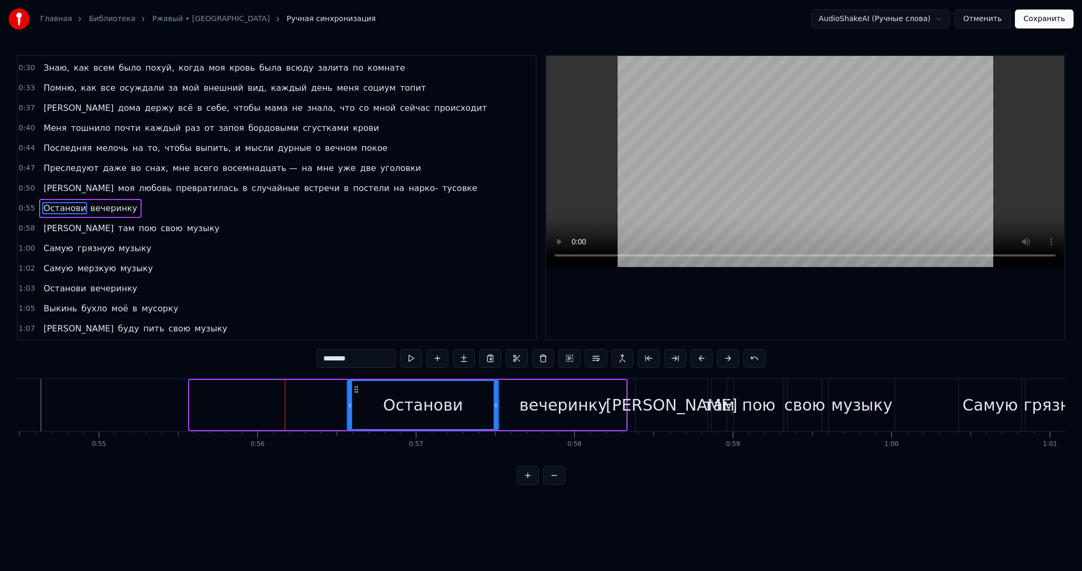
drag, startPoint x: 199, startPoint y: 388, endPoint x: 358, endPoint y: 390, distance: 159.5
click at [358, 390] on icon at bounding box center [356, 390] width 8 height 8
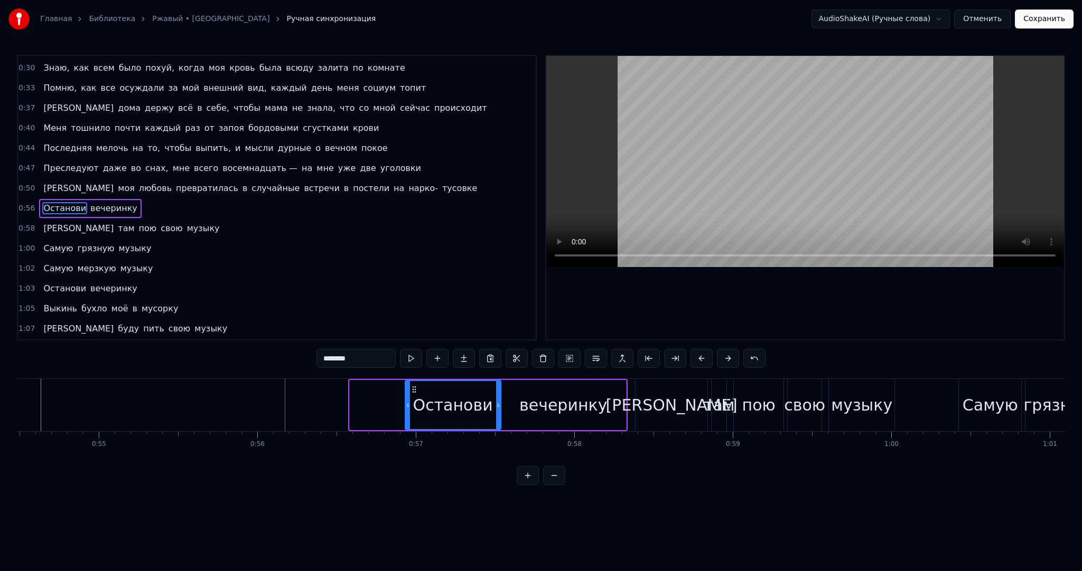
drag, startPoint x: 351, startPoint y: 400, endPoint x: 406, endPoint y: 404, distance: 55.6
click at [406, 404] on div at bounding box center [408, 405] width 4 height 48
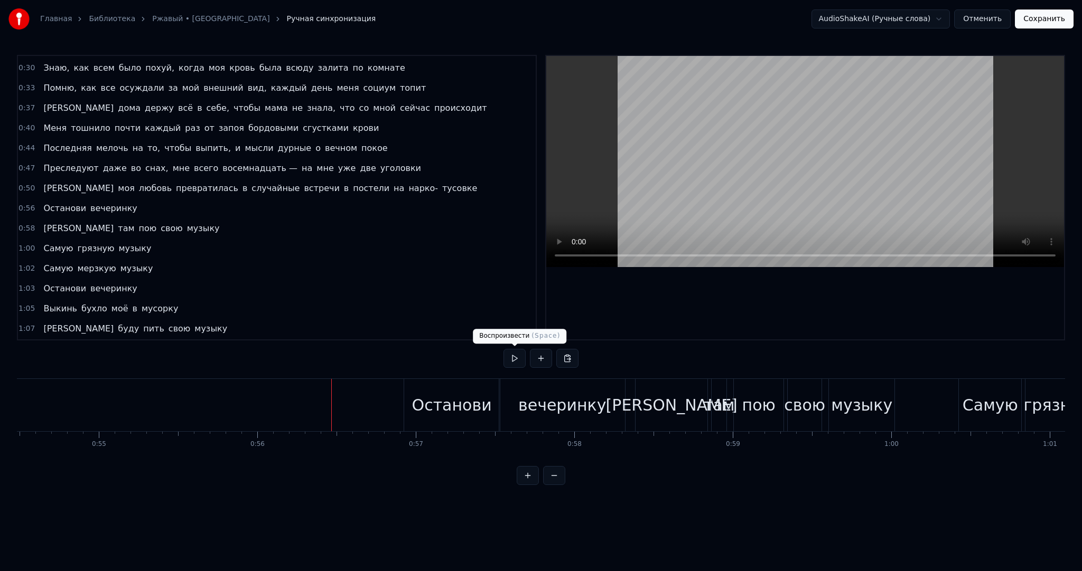
click at [514, 358] on button at bounding box center [514, 358] width 22 height 19
click at [660, 413] on div "[PERSON_NAME]" at bounding box center [671, 405] width 72 height 52
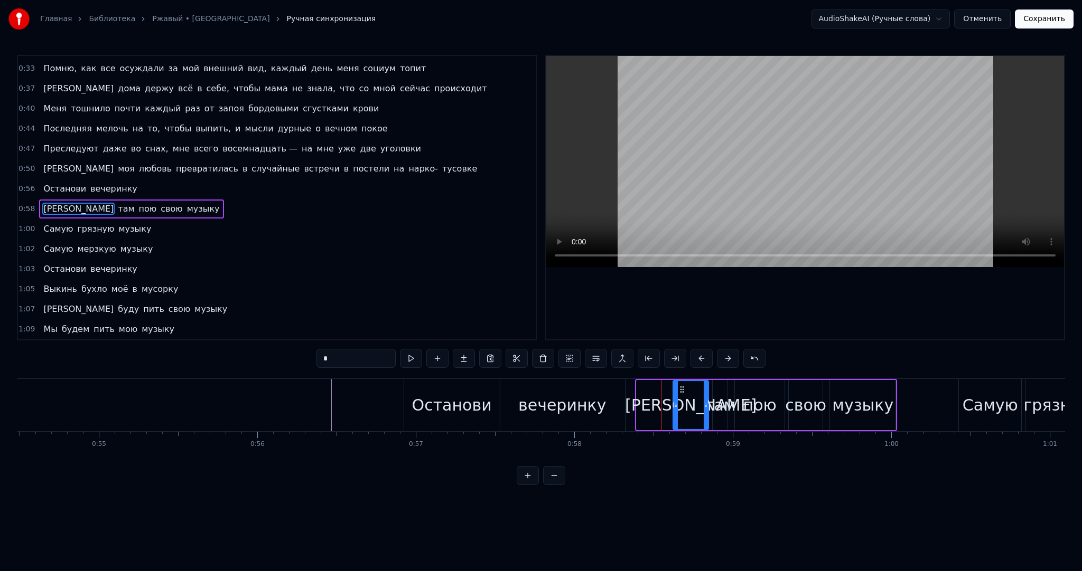
drag, startPoint x: 638, startPoint y: 412, endPoint x: 676, endPoint y: 411, distance: 38.0
click at [676, 411] on div at bounding box center [675, 405] width 4 height 48
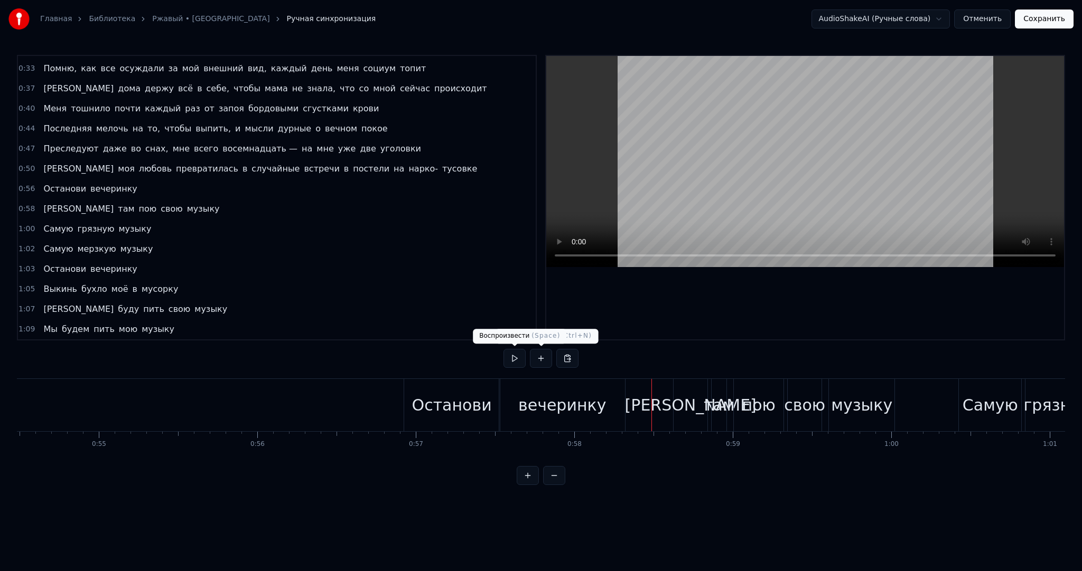
click at [516, 356] on button at bounding box center [514, 358] width 22 height 19
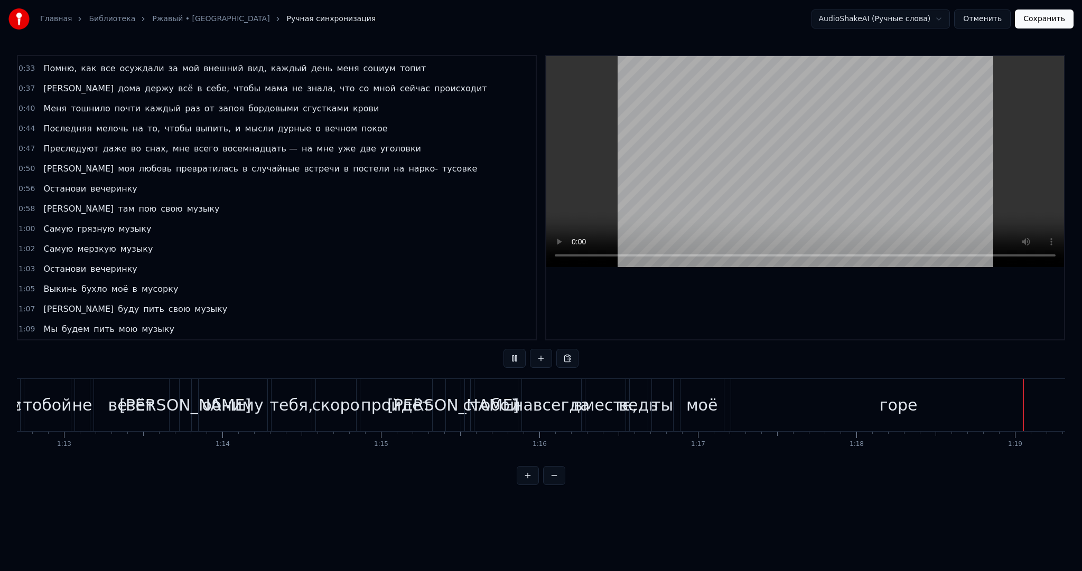
scroll to position [0, 12488]
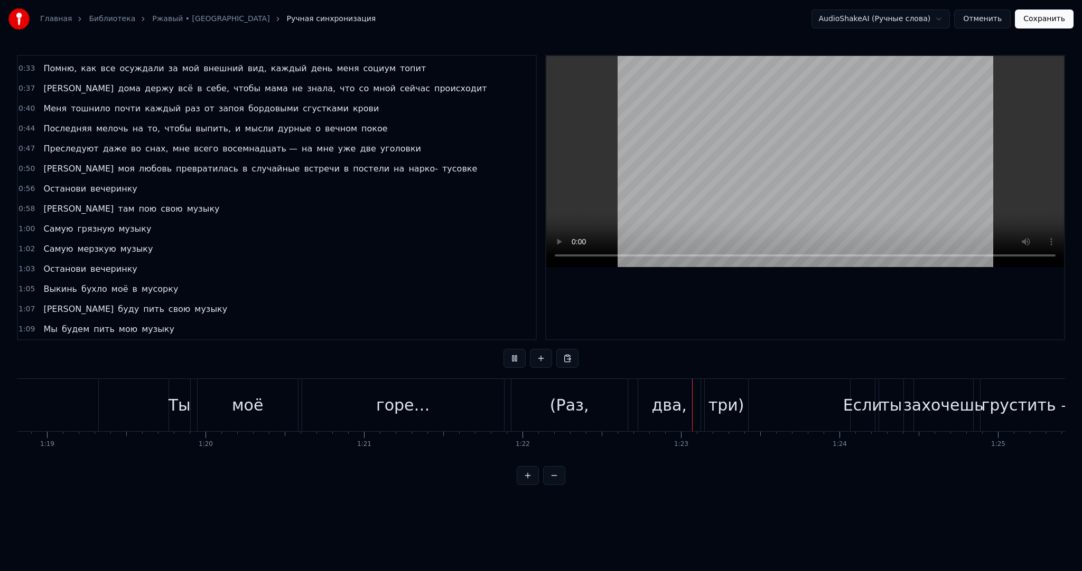
click at [516, 356] on button at bounding box center [514, 358] width 22 height 19
click at [596, 404] on div "(Раз," at bounding box center [569, 405] width 116 height 52
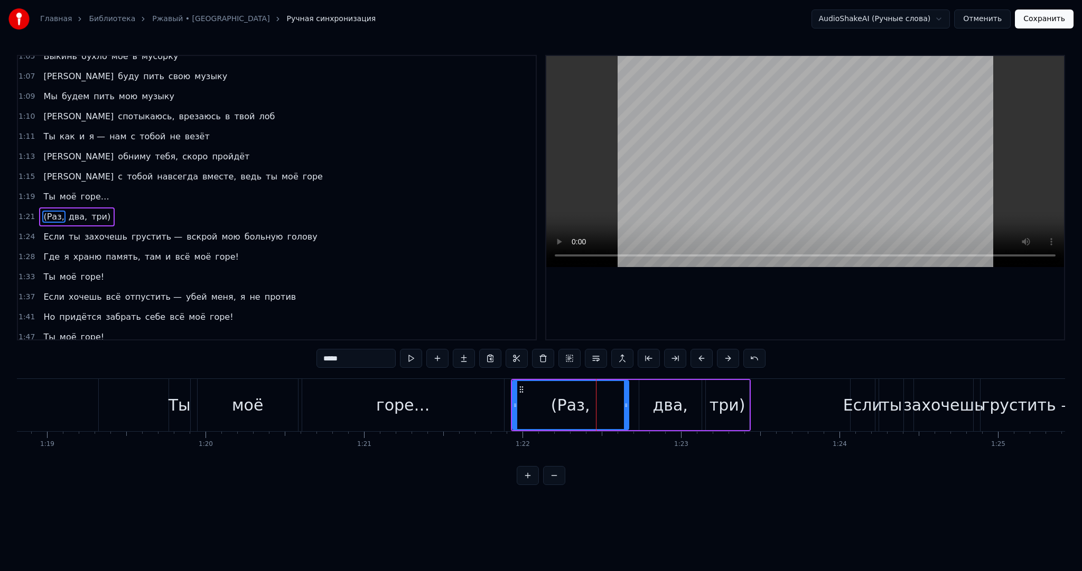
click at [649, 408] on div "два," at bounding box center [670, 405] width 62 height 50
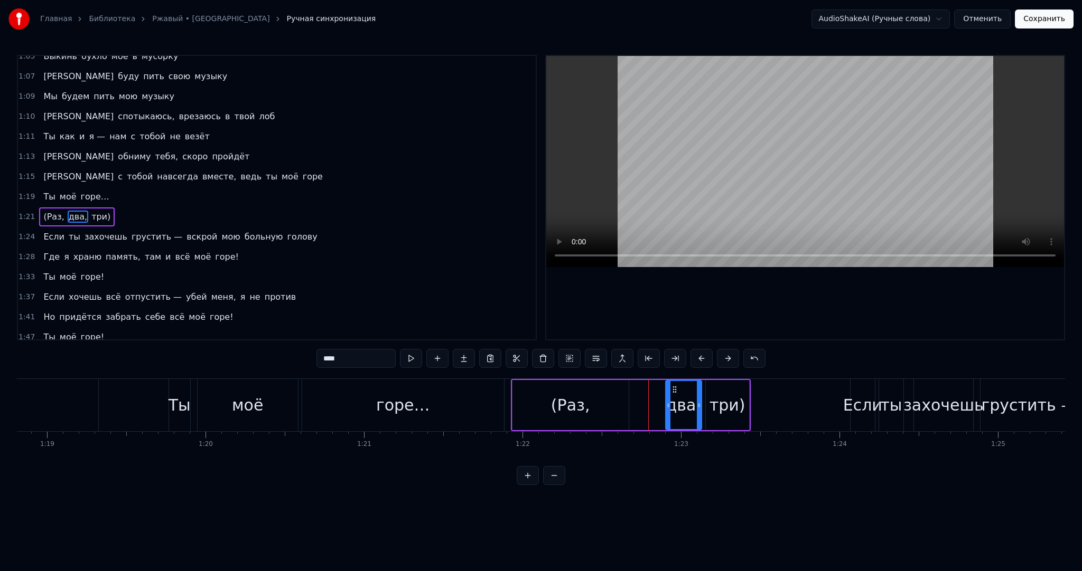
drag, startPoint x: 641, startPoint y: 406, endPoint x: 668, endPoint y: 407, distance: 26.4
click at [668, 407] on icon at bounding box center [668, 405] width 4 height 8
click at [582, 402] on div "(Раз," at bounding box center [570, 405] width 39 height 24
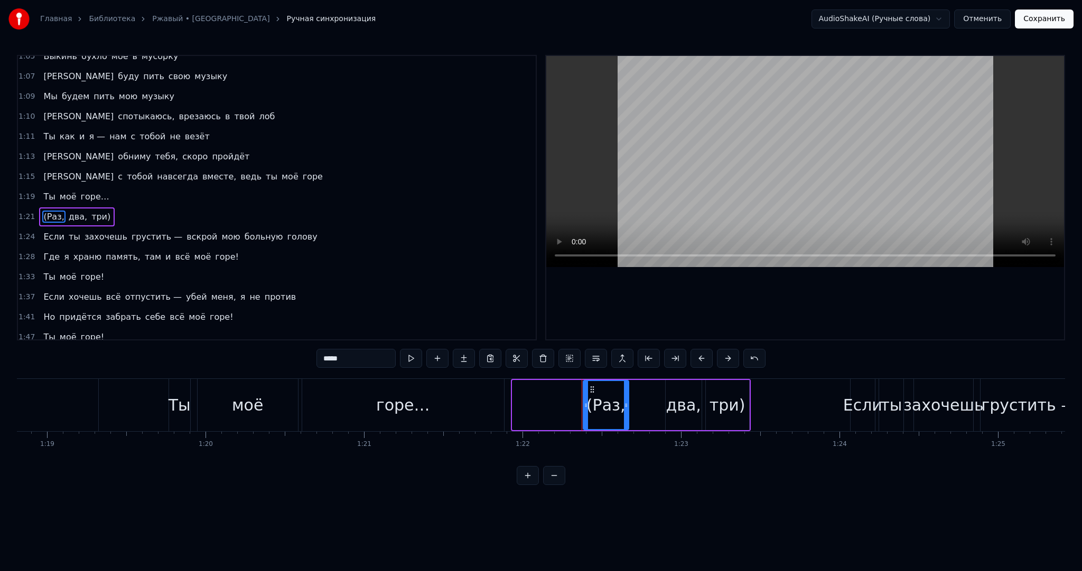
drag, startPoint x: 515, startPoint y: 393, endPoint x: 590, endPoint y: 397, distance: 74.6
click at [588, 397] on div at bounding box center [586, 405] width 4 height 48
drag, startPoint x: 594, startPoint y: 389, endPoint x: 632, endPoint y: 390, distance: 38.0
click at [632, 390] on icon at bounding box center [634, 390] width 8 height 8
click at [433, 393] on div "горе…" at bounding box center [403, 405] width 202 height 52
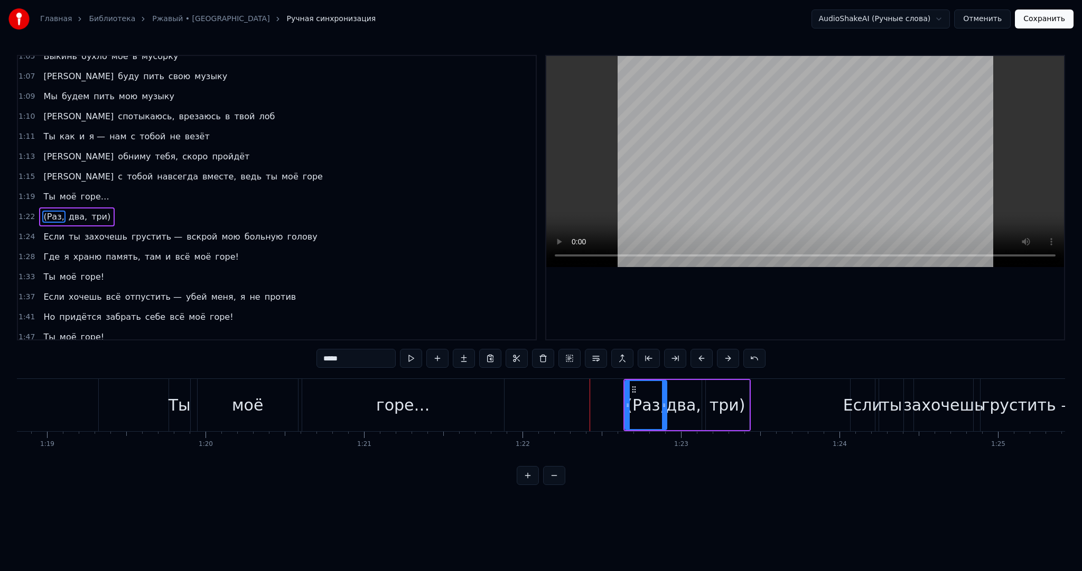
type input "*****"
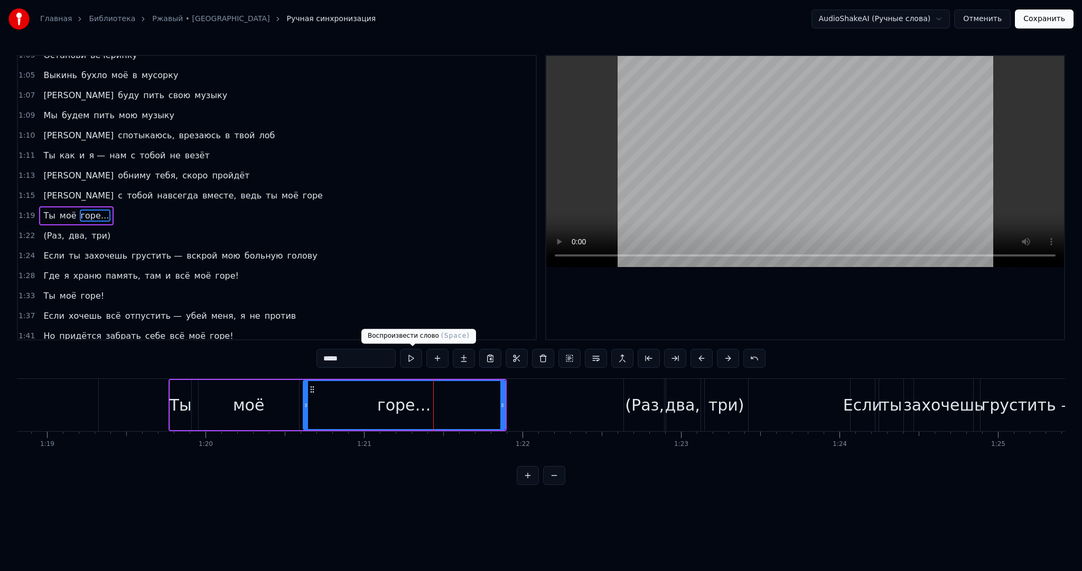
click at [419, 357] on button at bounding box center [411, 358] width 22 height 19
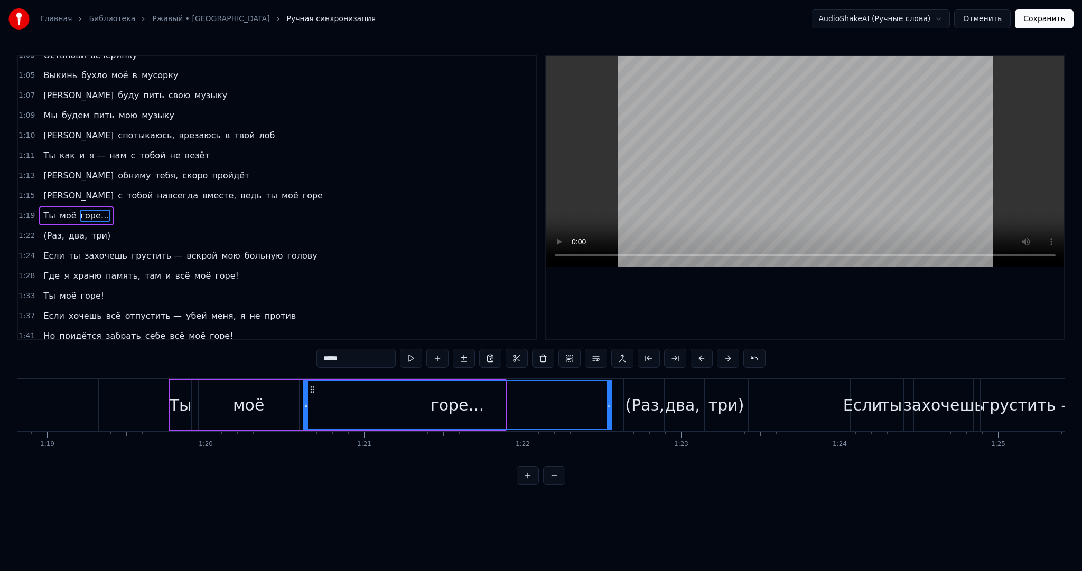
drag, startPoint x: 502, startPoint y: 406, endPoint x: 597, endPoint y: 408, distance: 95.1
click at [607, 411] on div at bounding box center [609, 405] width 4 height 48
click at [412, 357] on button at bounding box center [411, 358] width 22 height 19
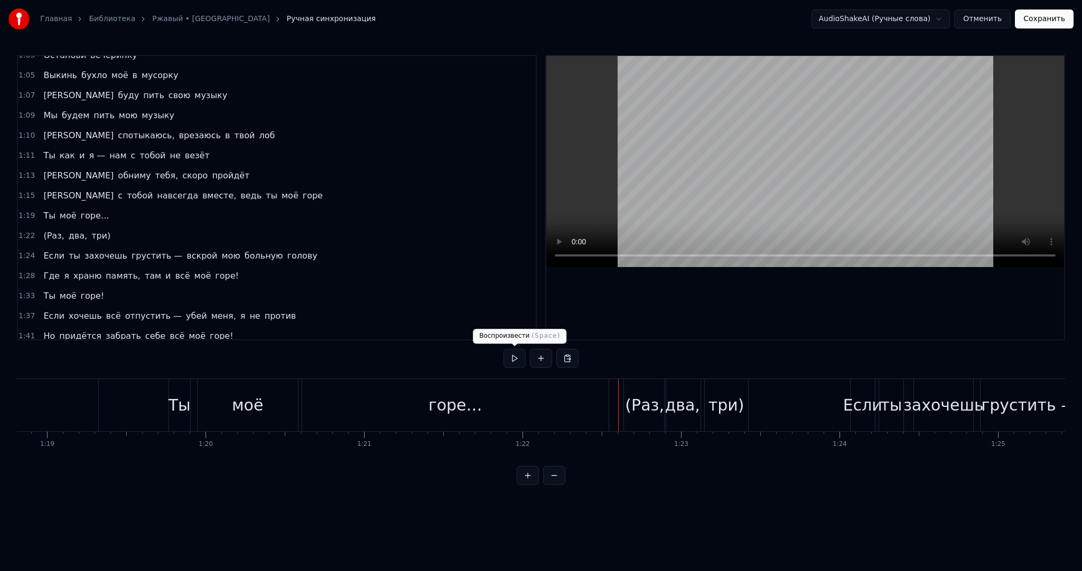
click at [513, 359] on button at bounding box center [514, 358] width 22 height 19
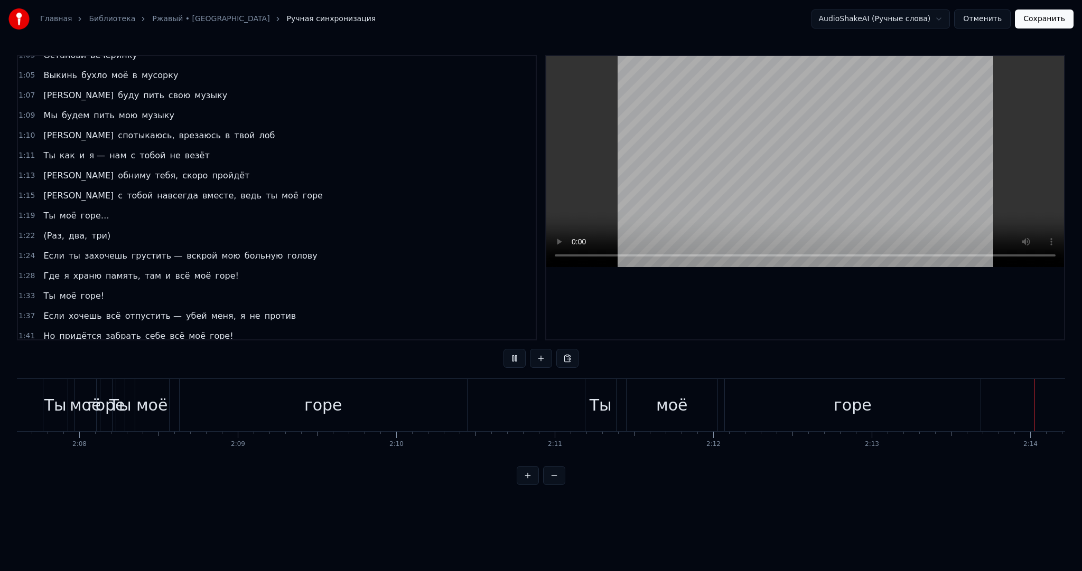
scroll to position [0, 21188]
click at [1038, 19] on button "Сохранить" at bounding box center [1044, 19] width 59 height 19
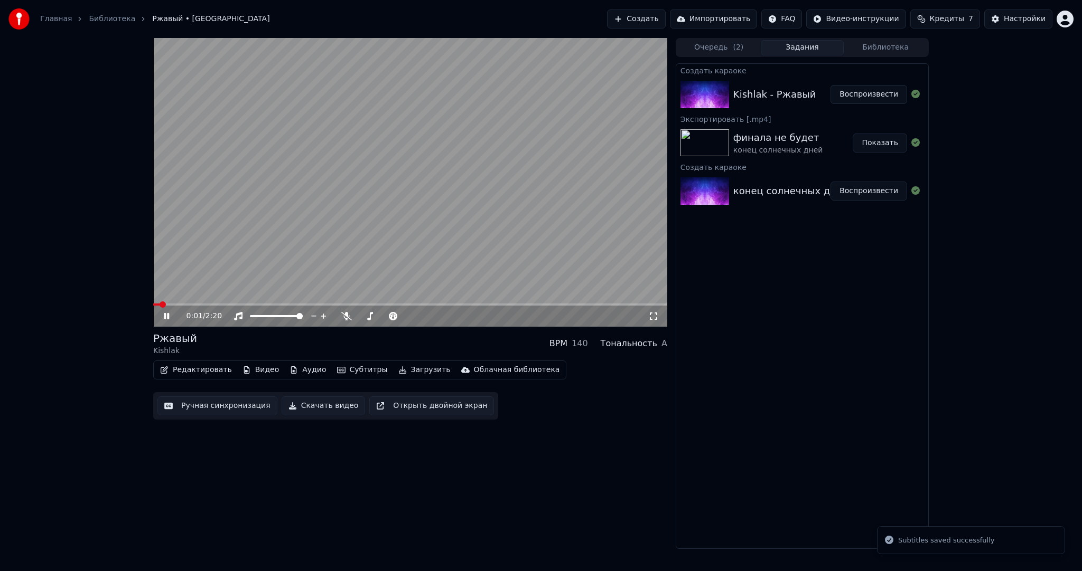
click at [316, 232] on video at bounding box center [410, 182] width 514 height 289
click at [204, 367] on button "Редактировать" at bounding box center [196, 370] width 80 height 15
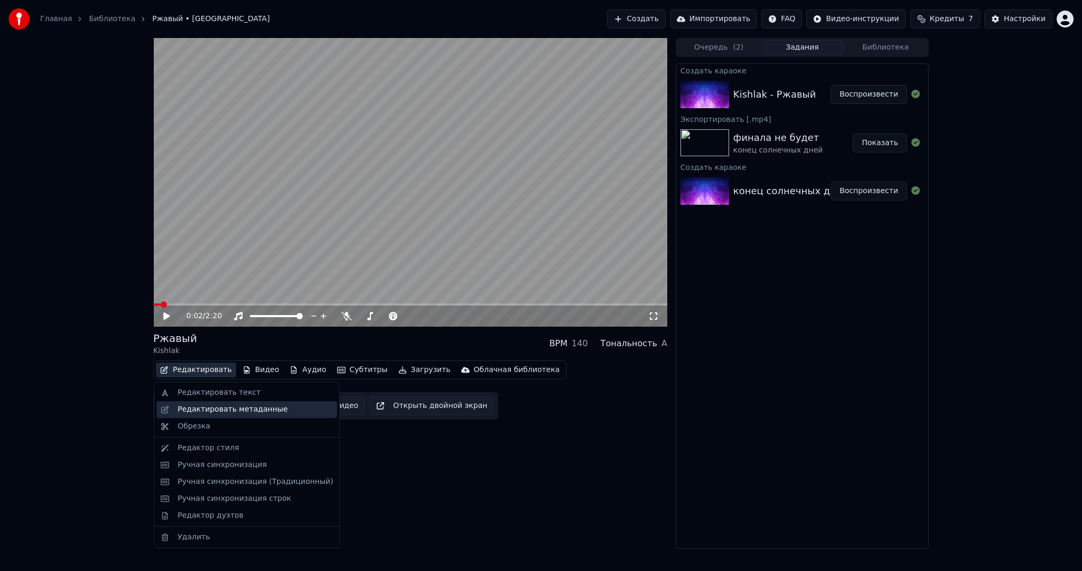
click at [214, 409] on div "Редактировать метаданные" at bounding box center [232, 410] width 110 height 11
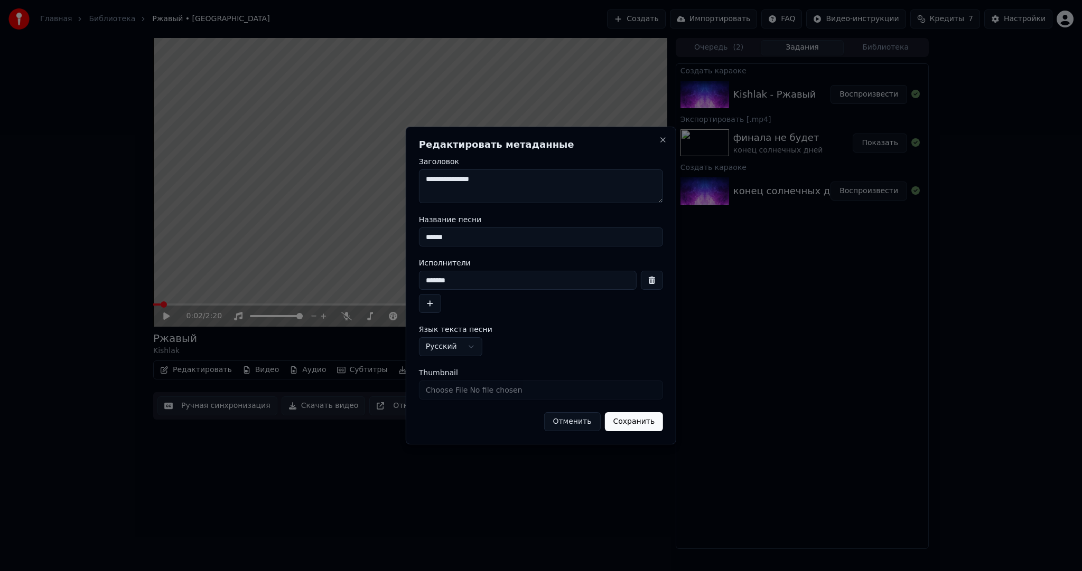
drag, startPoint x: 462, startPoint y: 283, endPoint x: 374, endPoint y: 278, distance: 87.3
click at [378, 279] on body "**********" at bounding box center [541, 285] width 1082 height 571
paste input
type input "******"
click at [625, 419] on button "Сохранить" at bounding box center [633, 422] width 59 height 19
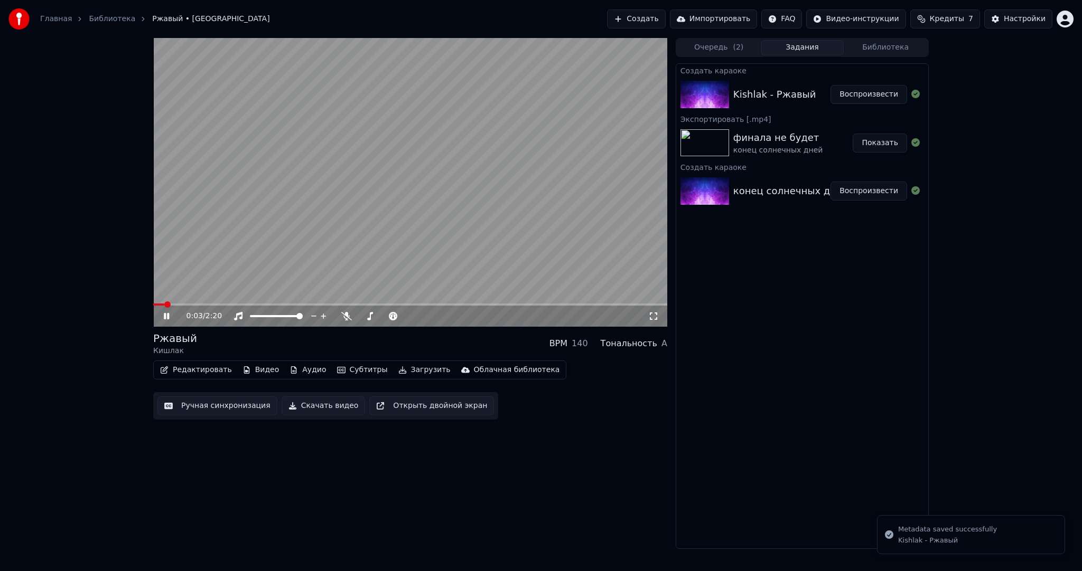
click at [153, 304] on span at bounding box center [158, 305] width 11 height 2
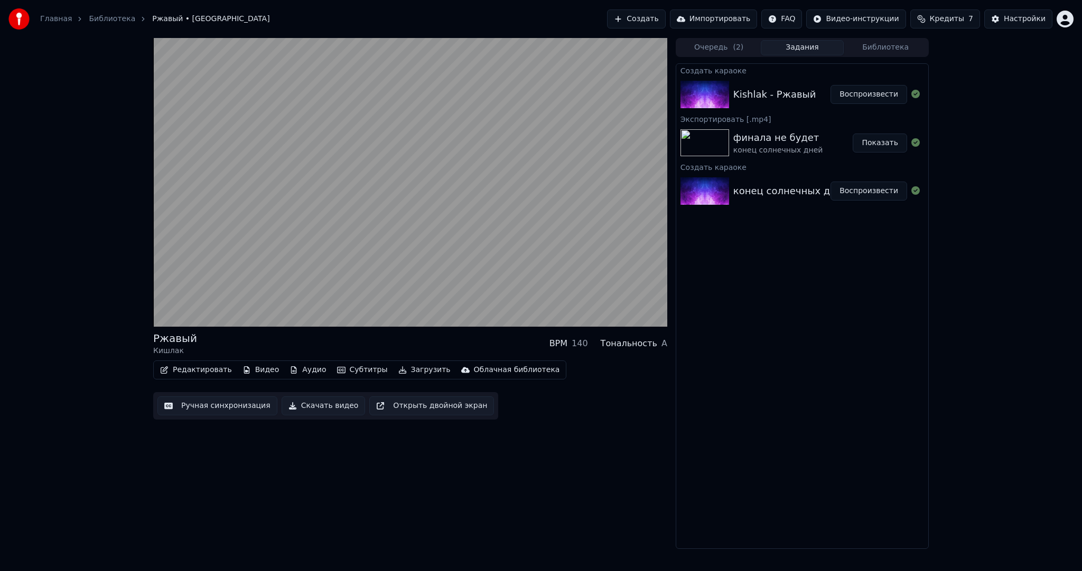
click at [412, 215] on video at bounding box center [410, 182] width 514 height 289
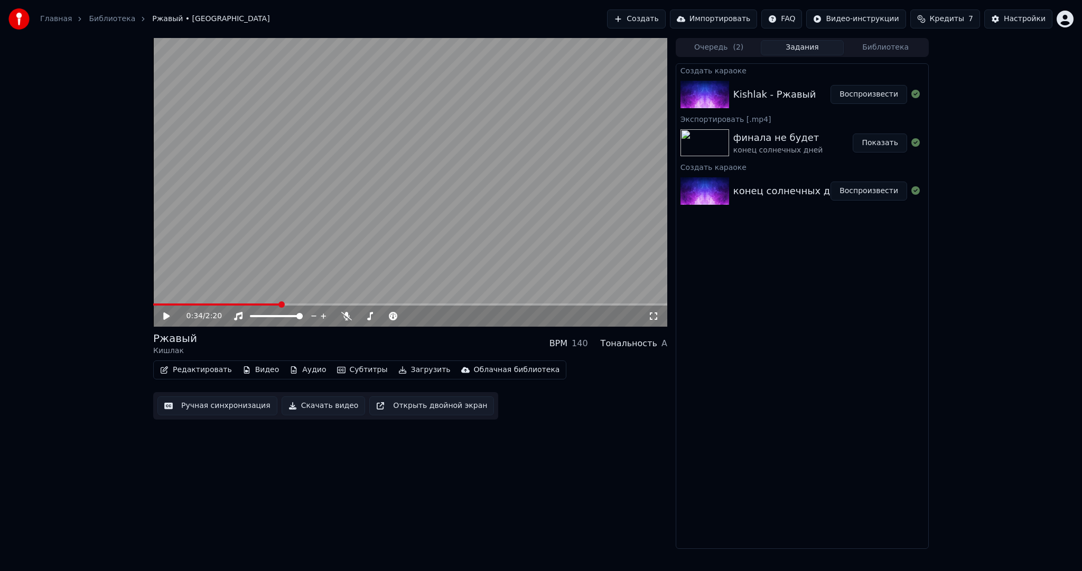
click at [400, 365] on button "Загрузить" at bounding box center [424, 370] width 61 height 15
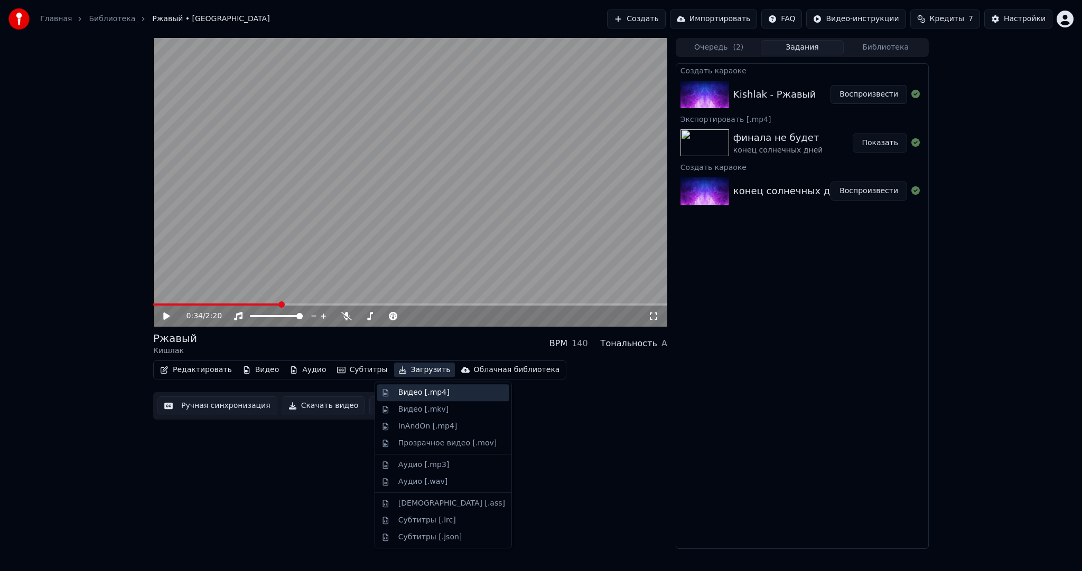
click at [404, 391] on div "Видео [.mp4]" at bounding box center [423, 393] width 51 height 11
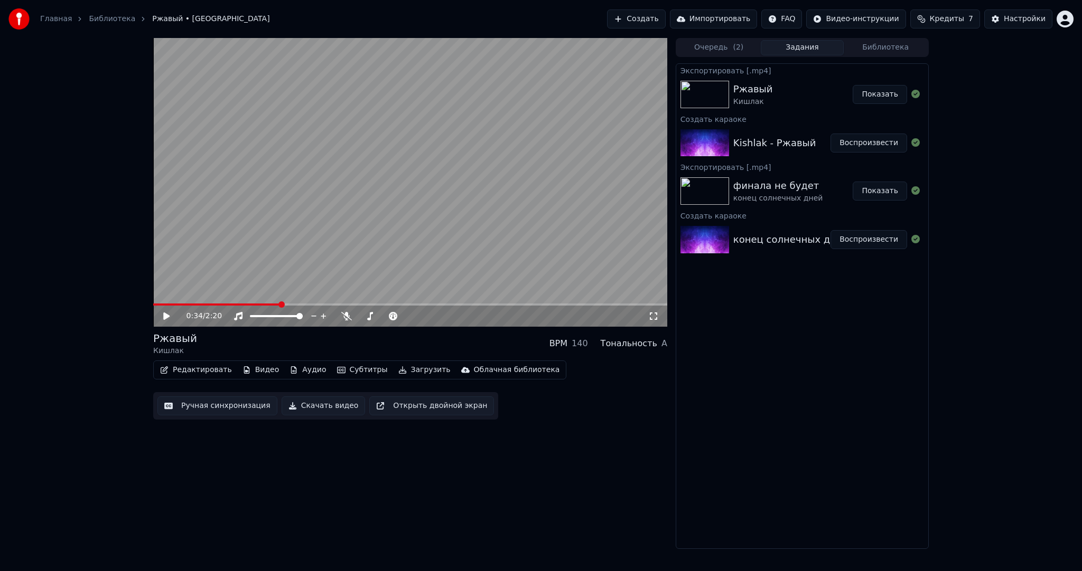
click at [663, 15] on button "Создать" at bounding box center [636, 19] width 58 height 19
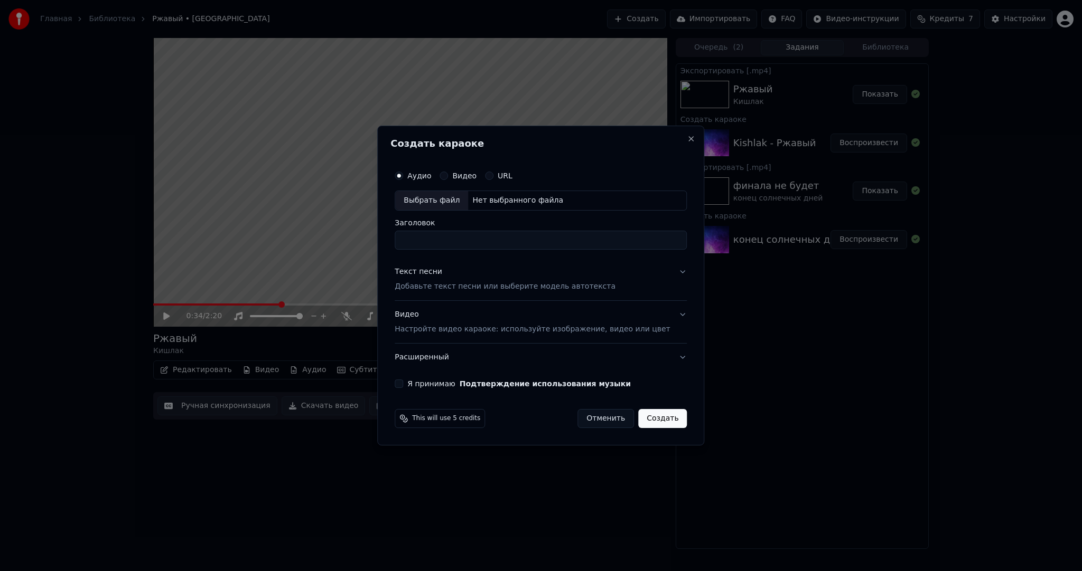
click at [426, 202] on div "Выбрать файл" at bounding box center [431, 200] width 73 height 19
drag, startPoint x: 505, startPoint y: 241, endPoint x: 690, endPoint y: 238, distance: 184.9
click at [670, 242] on input "**********" at bounding box center [541, 240] width 292 height 19
type input "**********"
click at [430, 287] on p "Добавьте текст песни или выберите модель автотекста" at bounding box center [505, 287] width 221 height 11
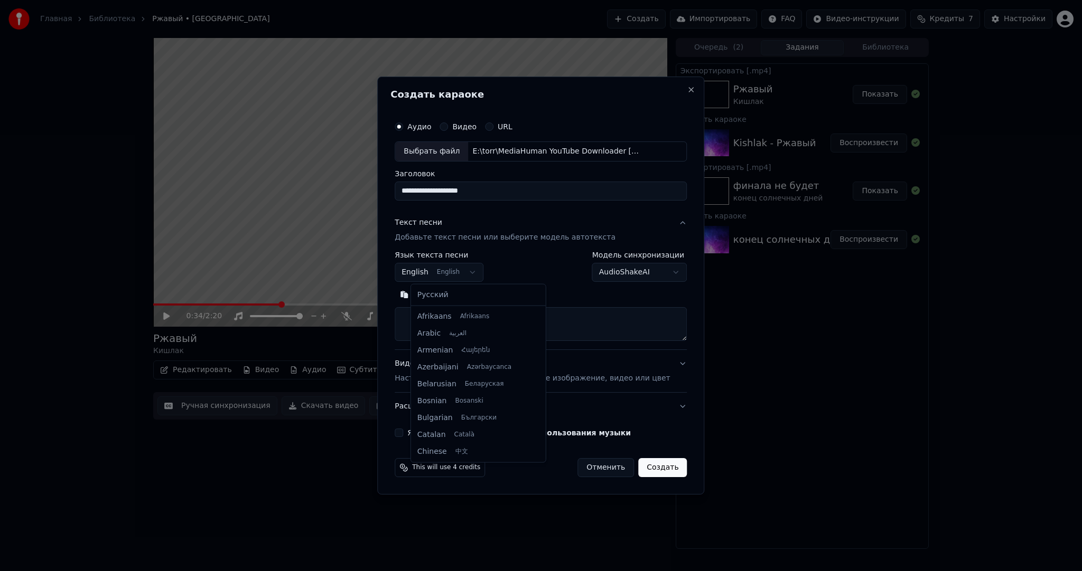
click at [440, 270] on body "Главная Библиотека Ржавый • Кишлак Создать Импортировать FAQ Видео-инструкции К…" at bounding box center [541, 285] width 1082 height 571
select select "**"
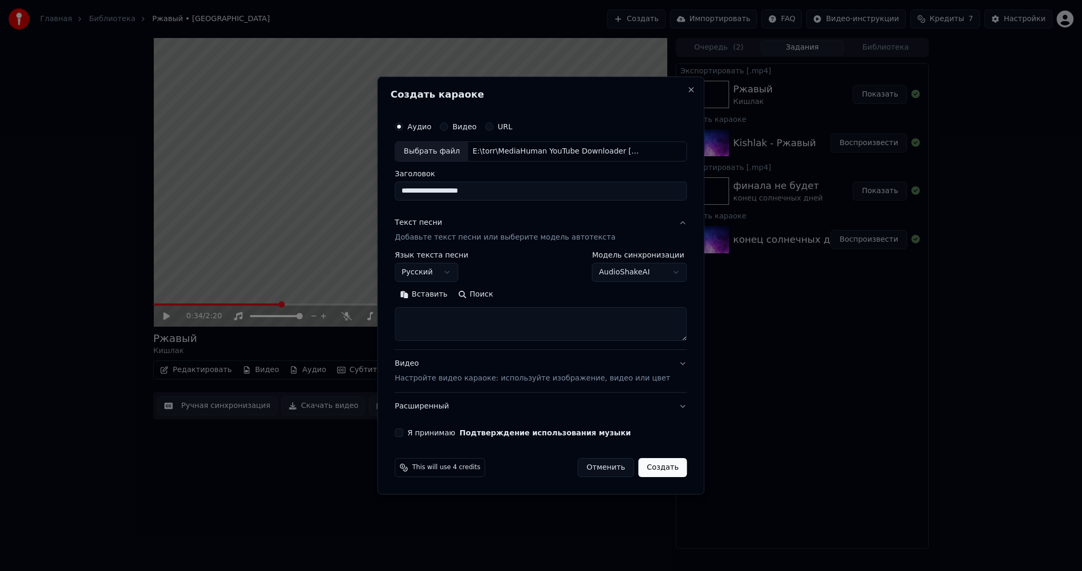
click at [439, 292] on button "Вставить" at bounding box center [424, 294] width 58 height 17
click at [452, 373] on p "Настройте видео караоке: используйте изображение, видео или цвет" at bounding box center [532, 378] width 275 height 11
type textarea "**********"
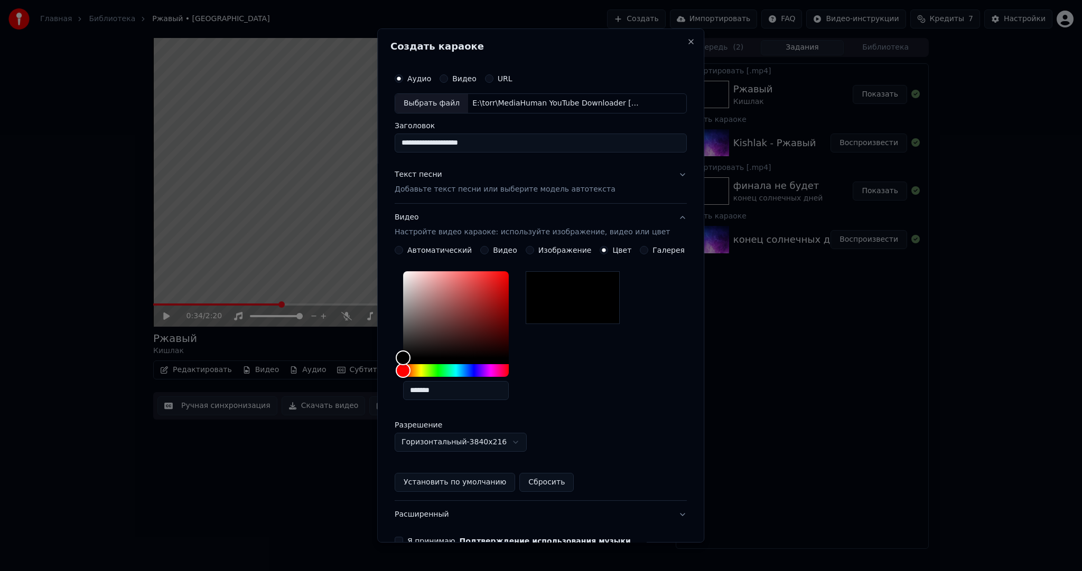
click at [488, 247] on button "Видео" at bounding box center [484, 250] width 8 height 8
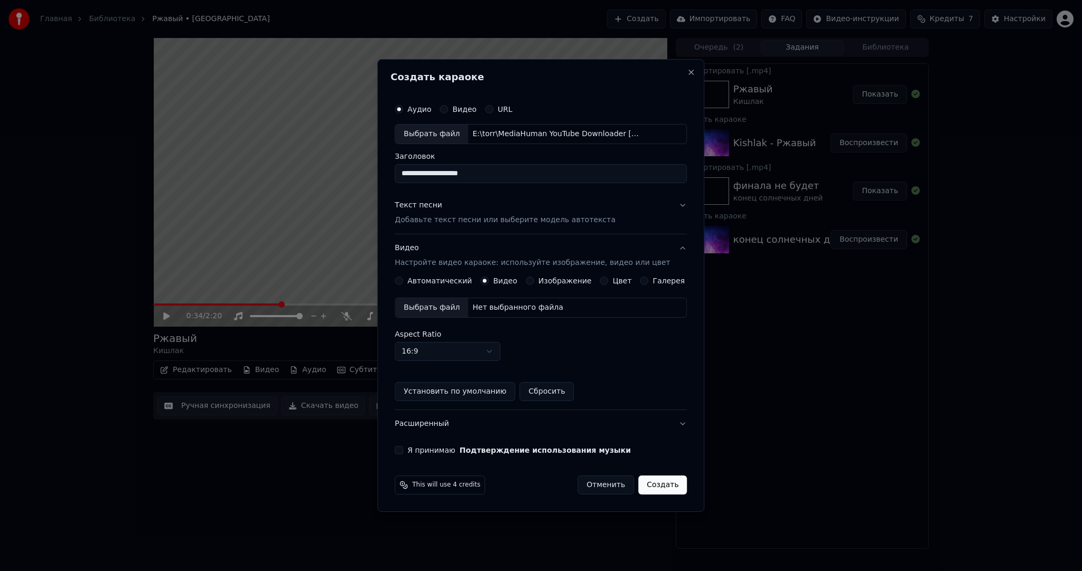
click at [437, 315] on div "Выбрать файл" at bounding box center [431, 307] width 73 height 19
click at [424, 310] on div "Выбрать файл" at bounding box center [431, 307] width 73 height 19
click at [416, 447] on div "Я принимаю Подтверждение использования музыки" at bounding box center [541, 450] width 292 height 8
click at [403, 451] on button "Я принимаю Подтверждение использования музыки" at bounding box center [399, 450] width 8 height 8
click at [661, 483] on button "Создать" at bounding box center [662, 485] width 49 height 19
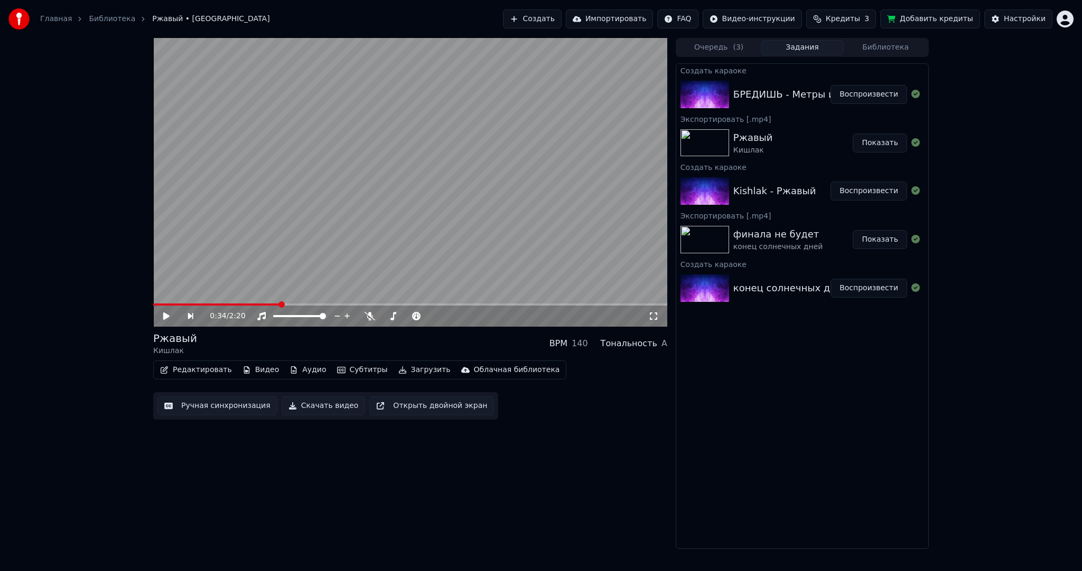
click at [853, 93] on button "Воспроизвести" at bounding box center [868, 94] width 77 height 19
click at [411, 173] on video at bounding box center [410, 182] width 514 height 289
click at [345, 373] on button "Субтитры" at bounding box center [362, 370] width 59 height 15
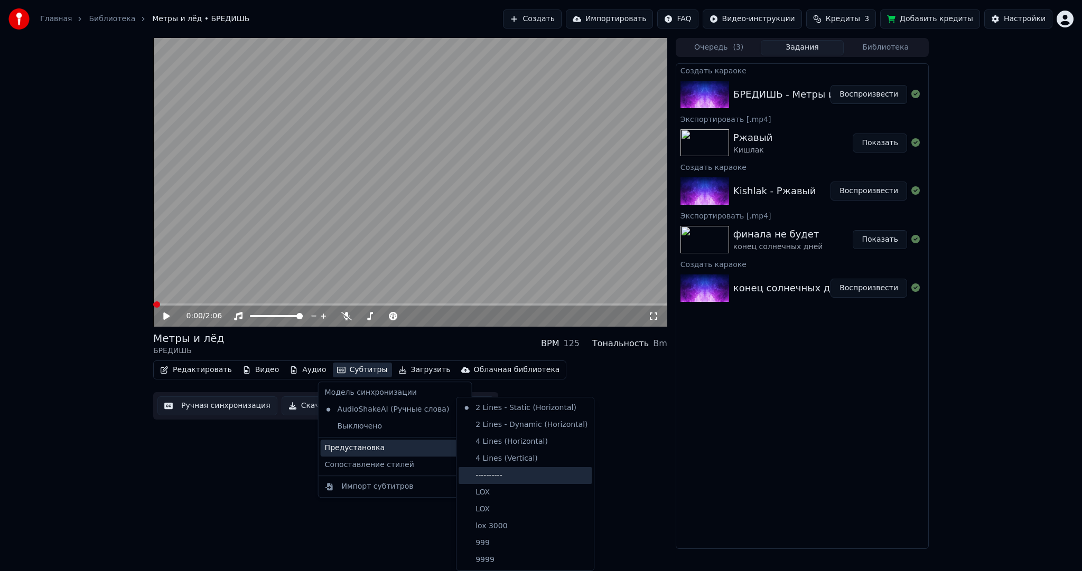
click at [498, 470] on div "----------" at bounding box center [524, 475] width 133 height 17
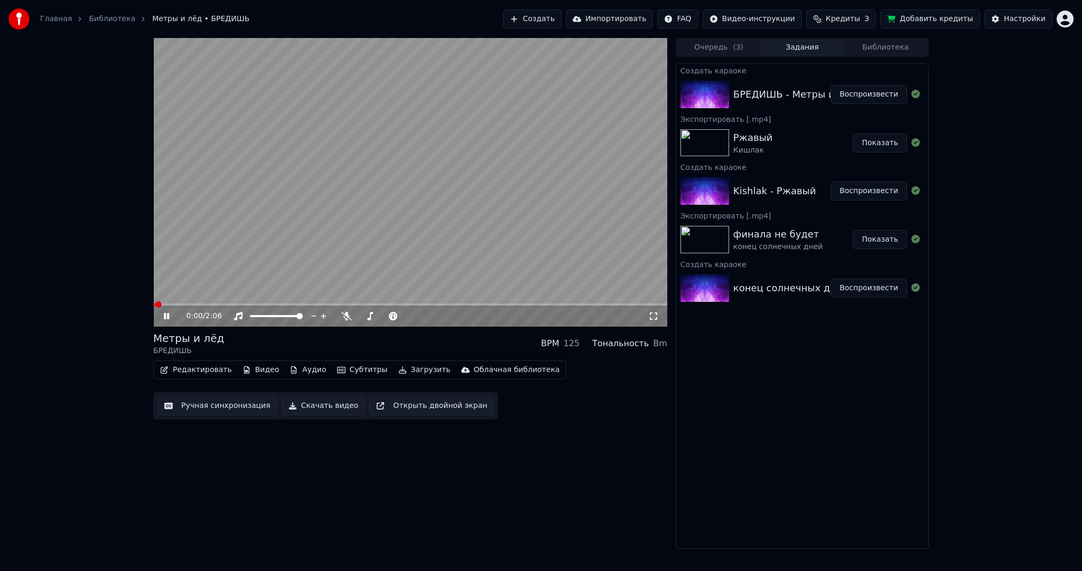
click at [189, 404] on button "Ручная синхронизация" at bounding box center [217, 406] width 120 height 19
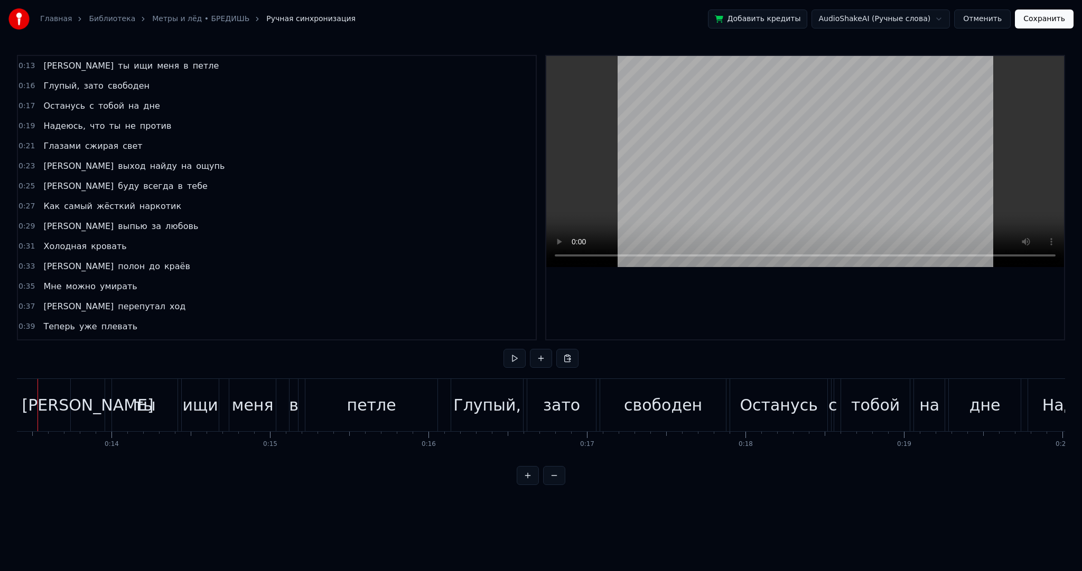
scroll to position [0, 2091]
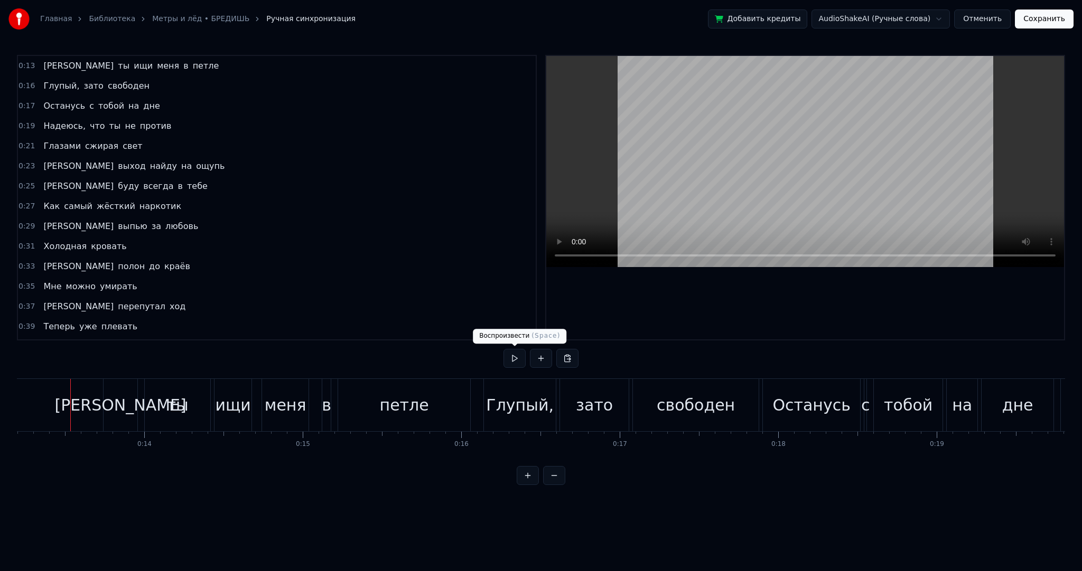
click at [514, 357] on button at bounding box center [514, 358] width 22 height 19
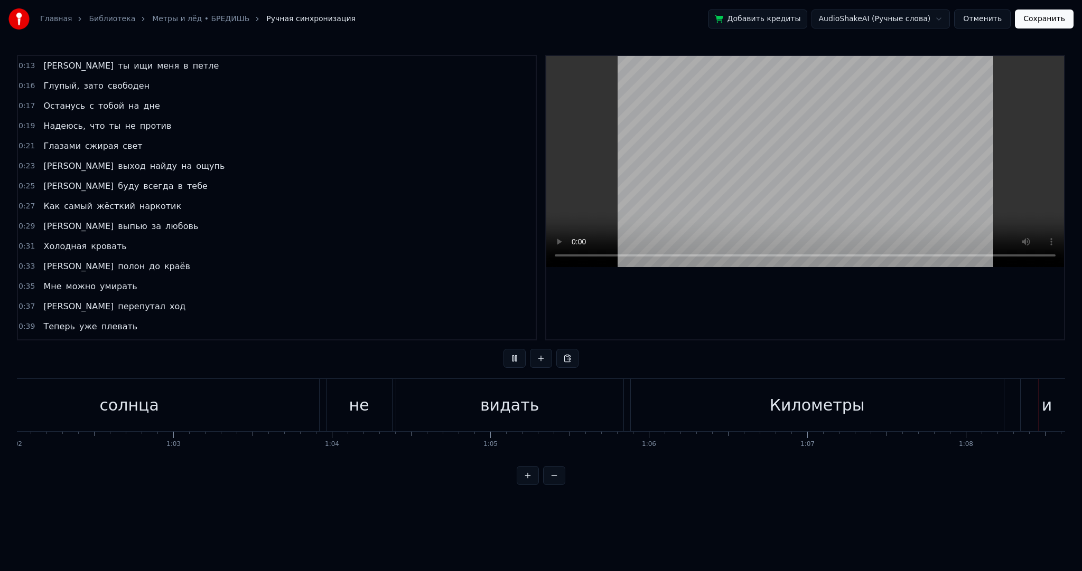
scroll to position [0, 10794]
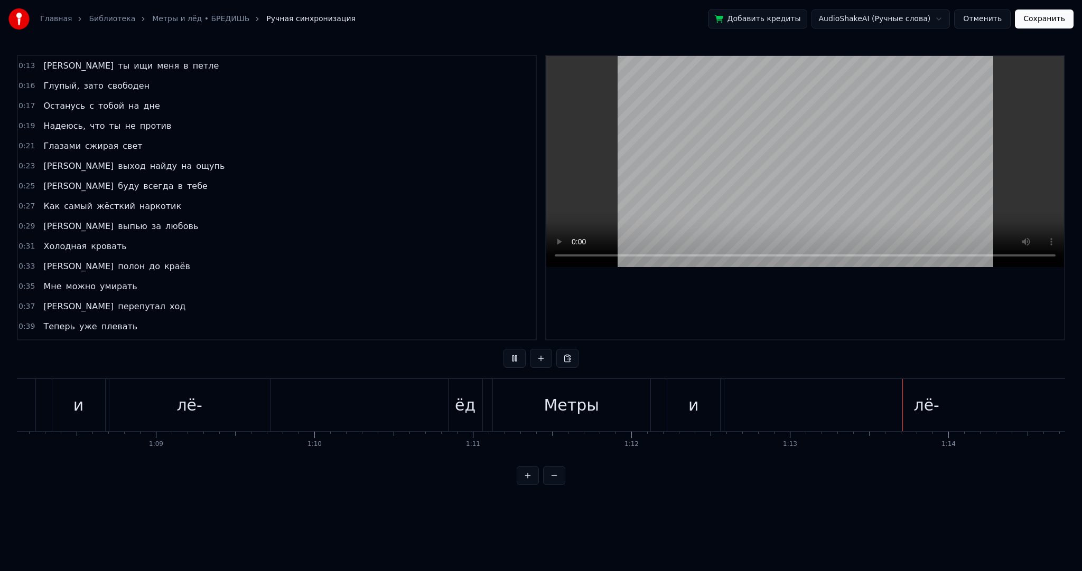
click at [726, 83] on video at bounding box center [805, 161] width 518 height 211
click at [475, 407] on div "ёд" at bounding box center [465, 405] width 34 height 52
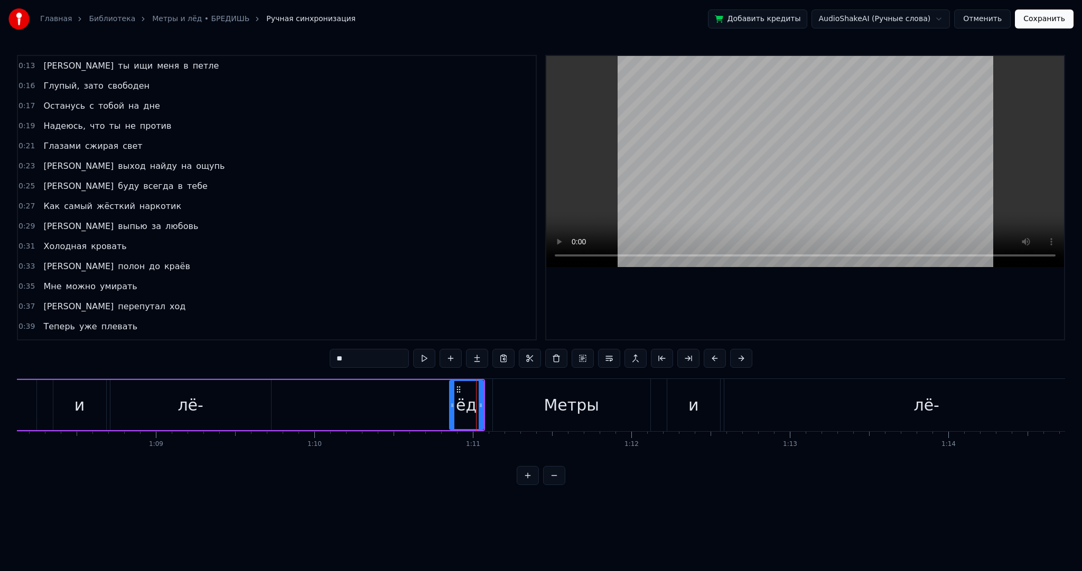
scroll to position [353, 0]
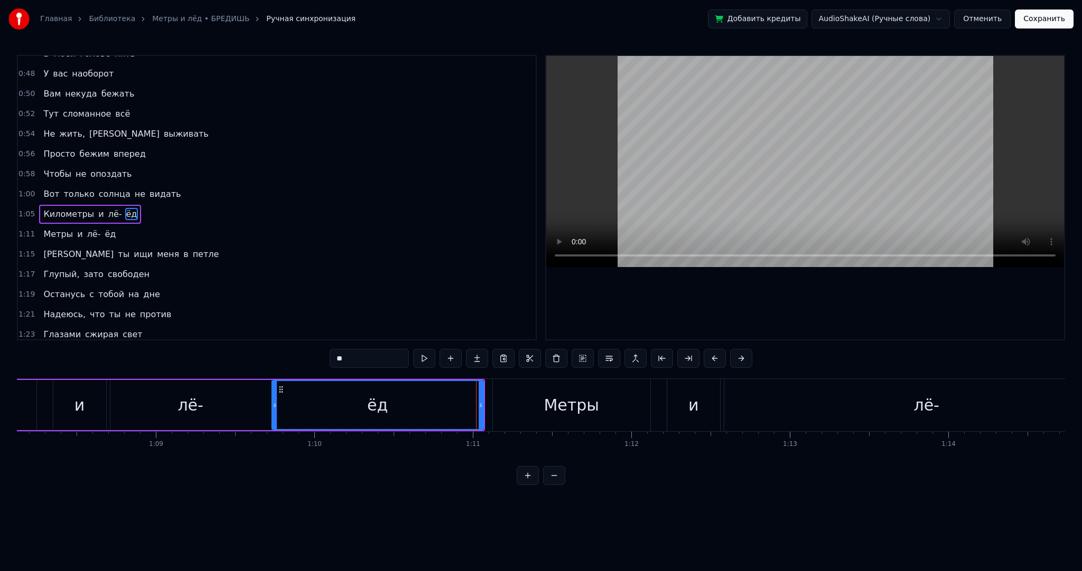
drag, startPoint x: 451, startPoint y: 408, endPoint x: 274, endPoint y: 418, distance: 177.8
click at [274, 418] on div at bounding box center [275, 405] width 4 height 48
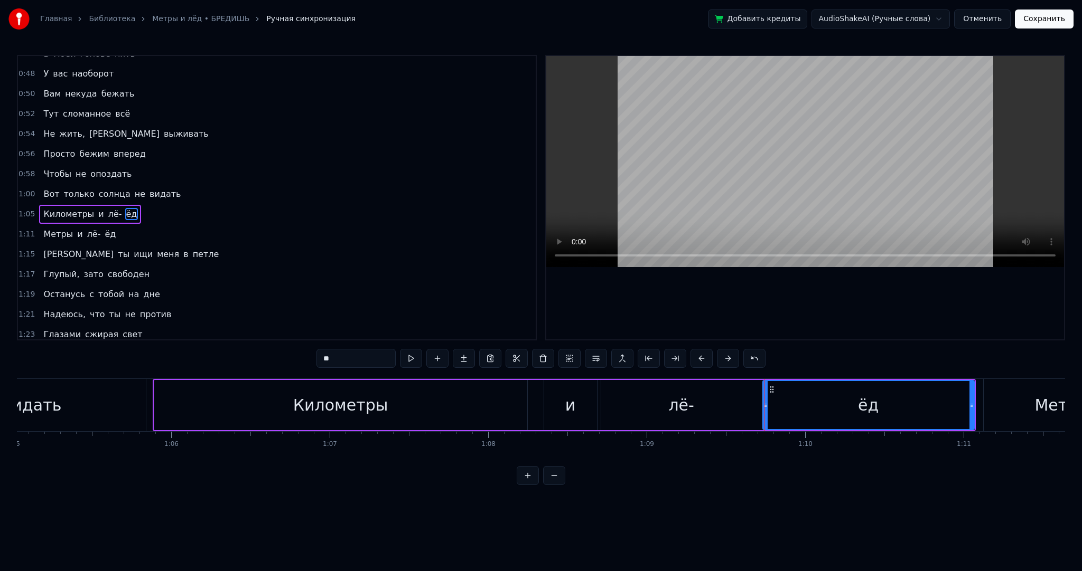
scroll to position [0, 10196]
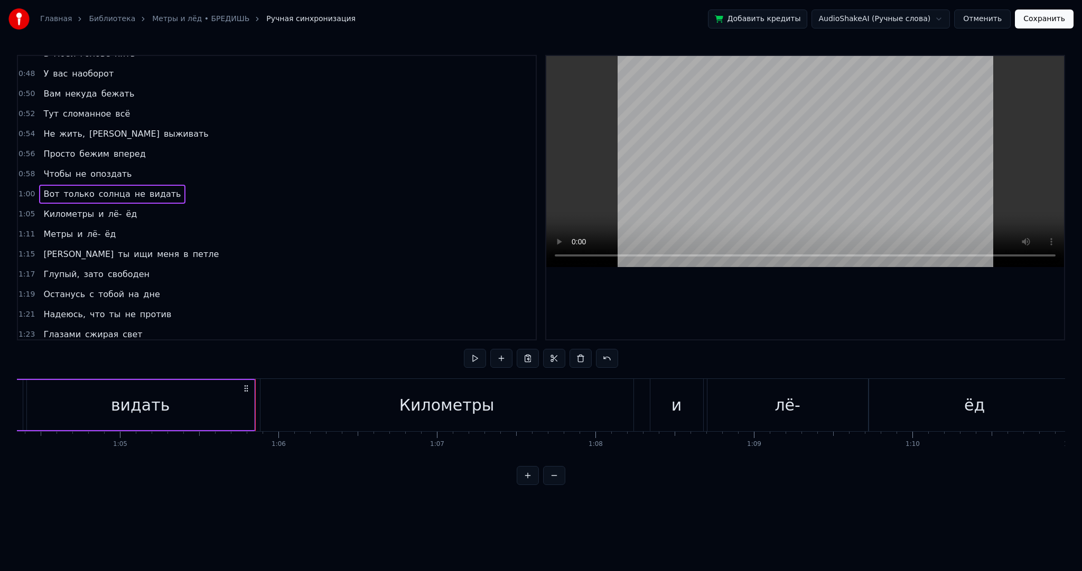
click at [260, 401] on div "Километры" at bounding box center [447, 405] width 374 height 52
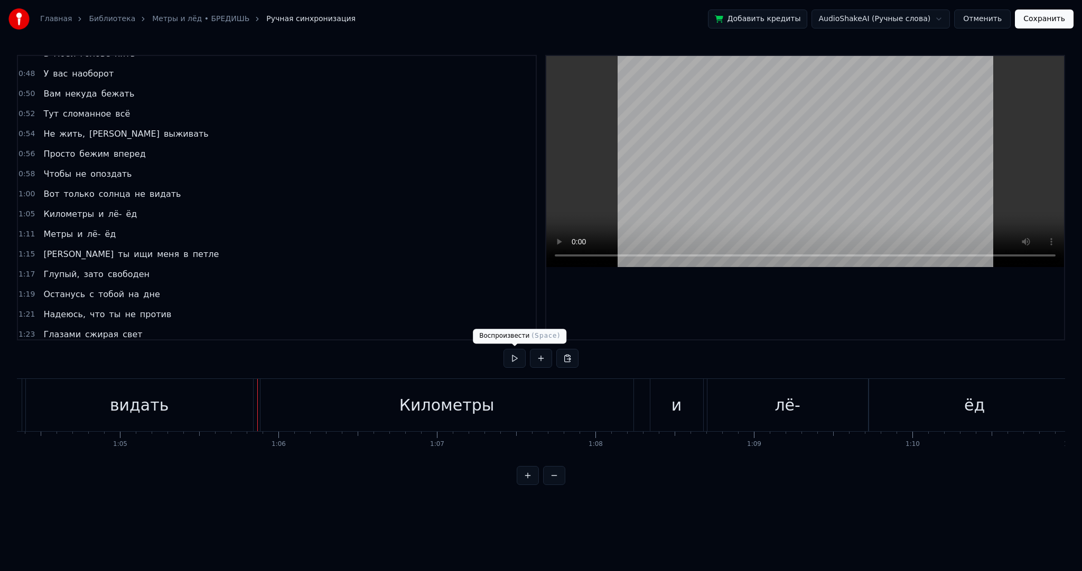
click at [515, 357] on button at bounding box center [514, 358] width 22 height 19
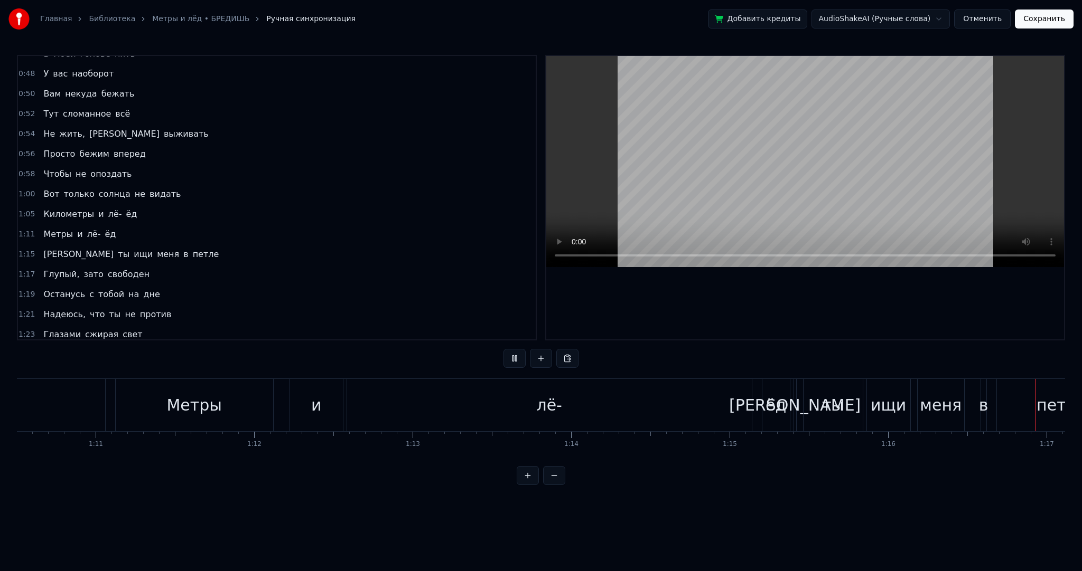
scroll to position [0, 12139]
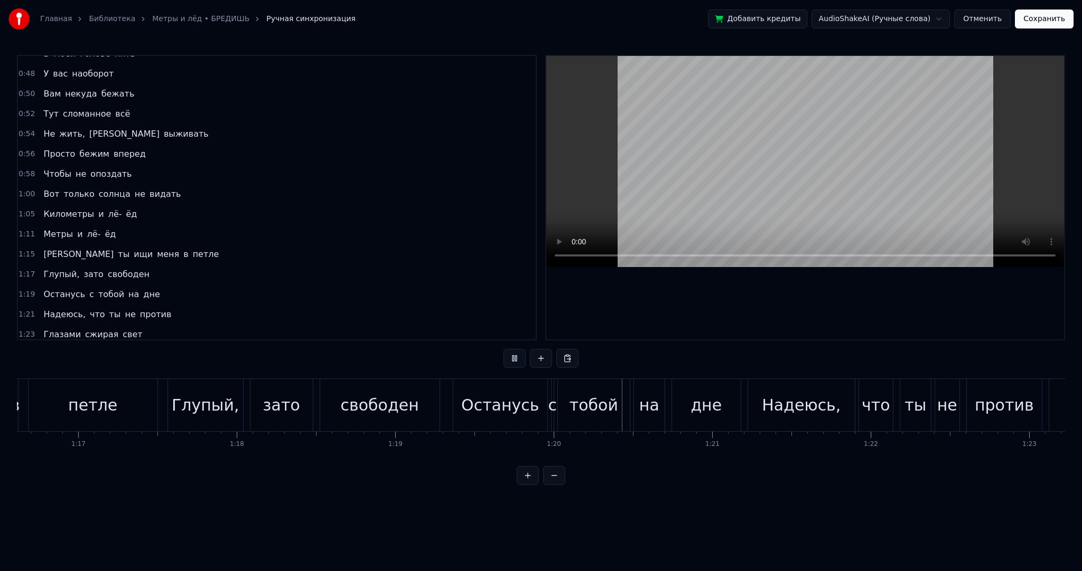
click at [659, 135] on video at bounding box center [805, 161] width 518 height 211
drag, startPoint x: 662, startPoint y: 456, endPoint x: 649, endPoint y: 456, distance: 13.7
click at [649, 456] on div "А ты ищи меня в петле Глупый, зато свободен Останусь с тобой на дне Надеюсь, чт…" at bounding box center [541, 418] width 1048 height 79
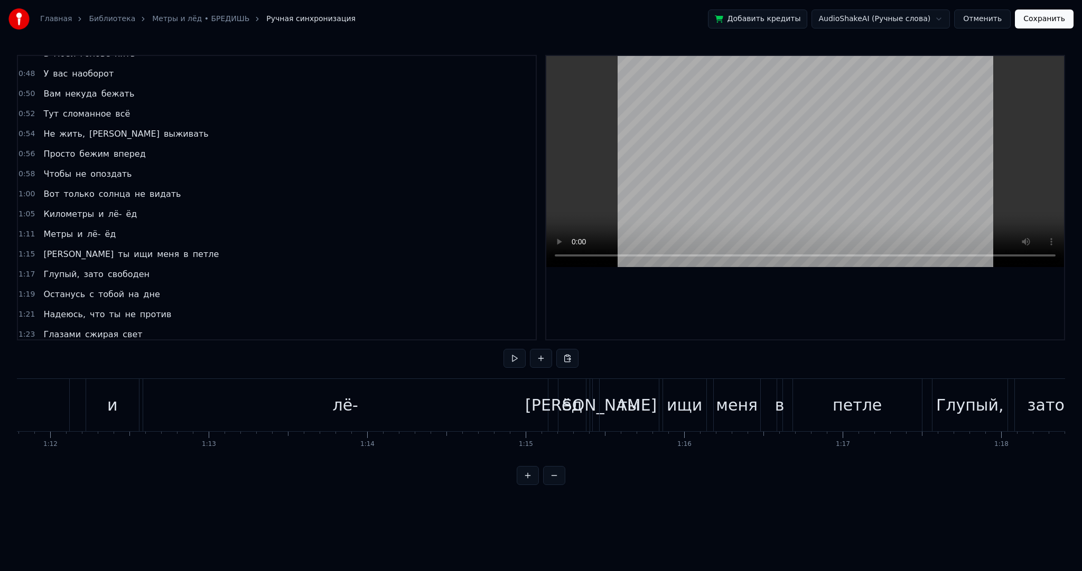
scroll to position [0, 11318]
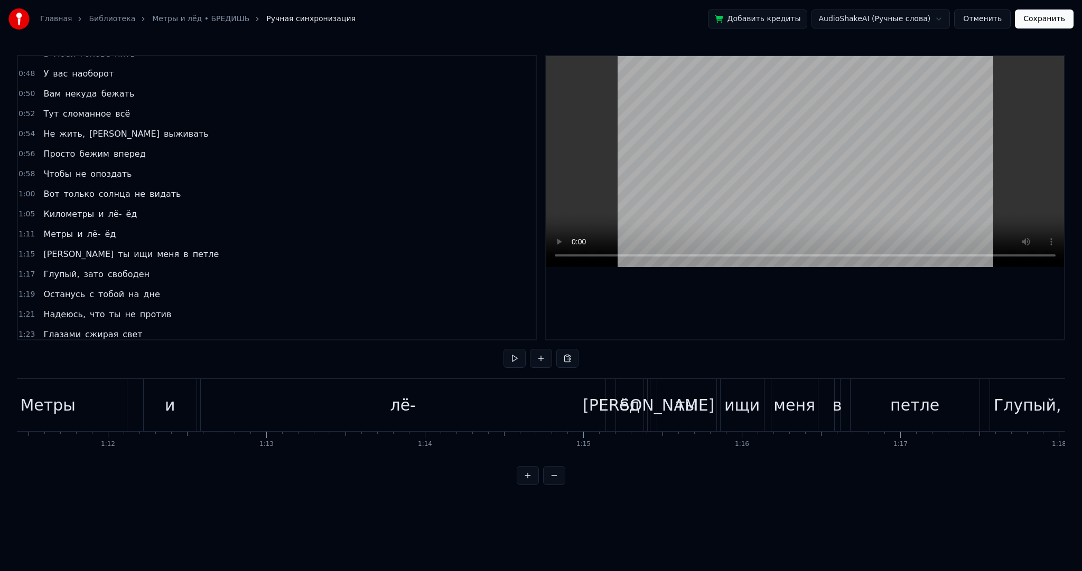
click at [503, 389] on div "лё-" at bounding box center [403, 405] width 405 height 52
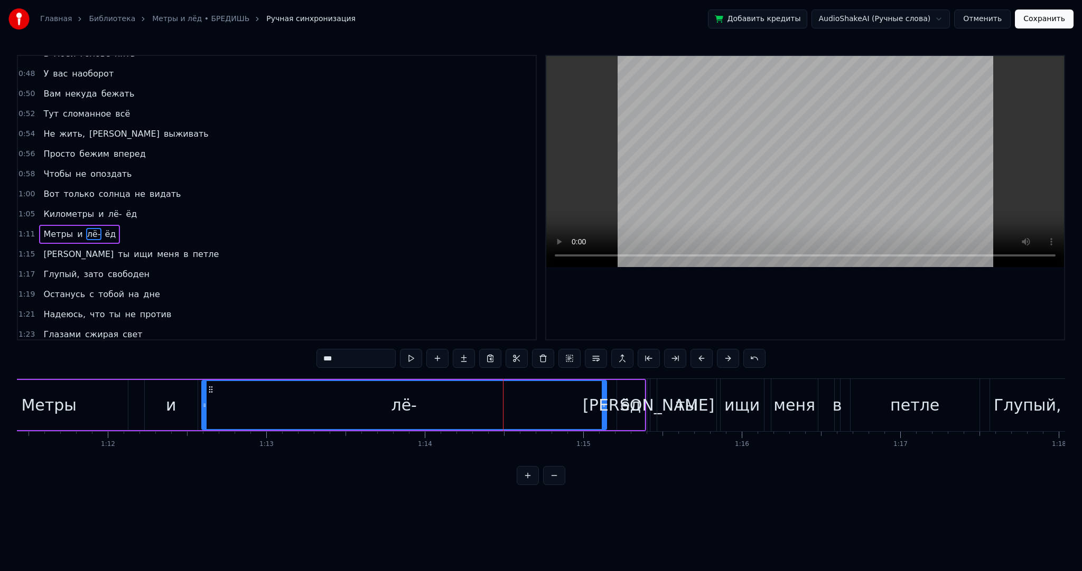
scroll to position [373, 0]
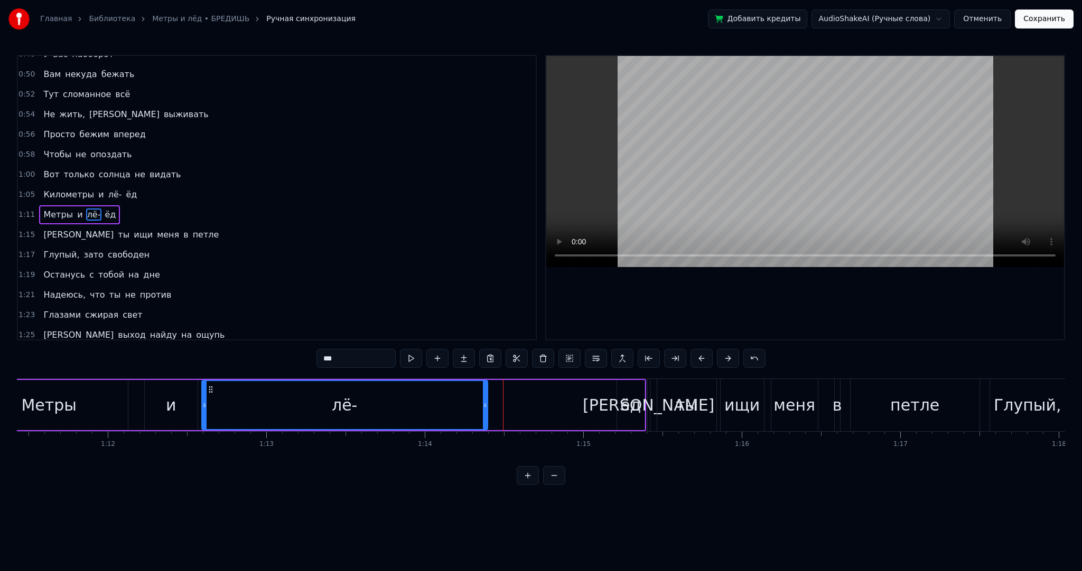
drag, startPoint x: 602, startPoint y: 412, endPoint x: 488, endPoint y: 408, distance: 113.6
click at [485, 408] on div at bounding box center [485, 405] width 4 height 48
click at [626, 405] on div "ёд" at bounding box center [630, 405] width 21 height 24
type input "**"
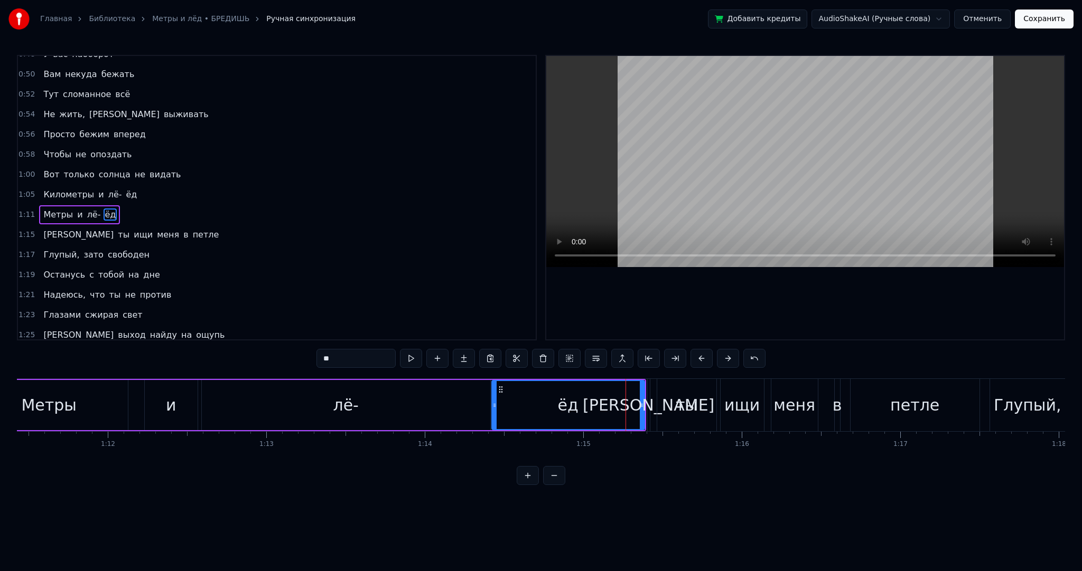
drag, startPoint x: 617, startPoint y: 405, endPoint x: 492, endPoint y: 406, distance: 125.2
click at [492, 406] on icon at bounding box center [494, 405] width 4 height 8
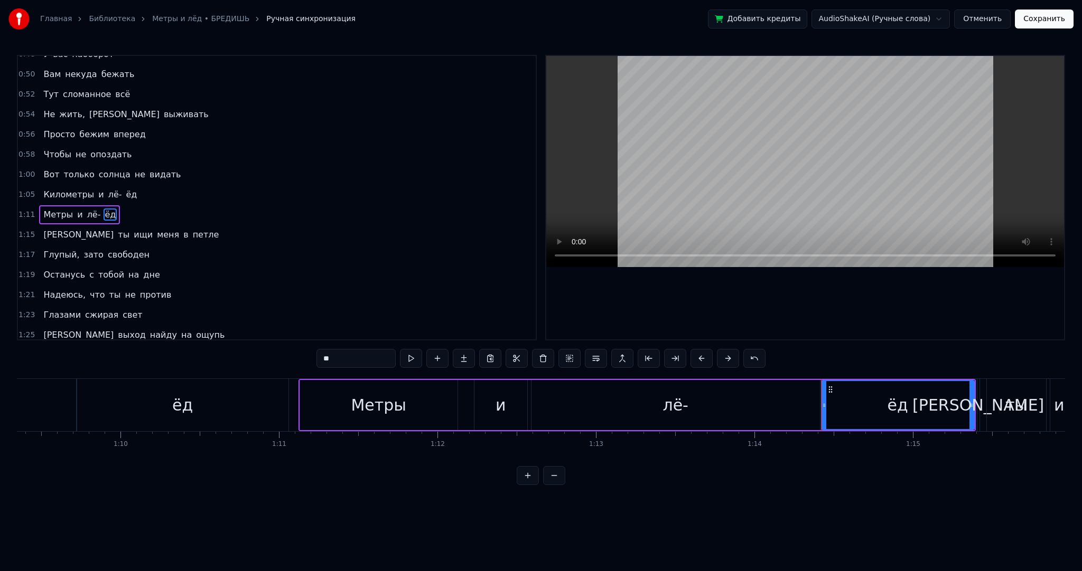
scroll to position [0, 10972]
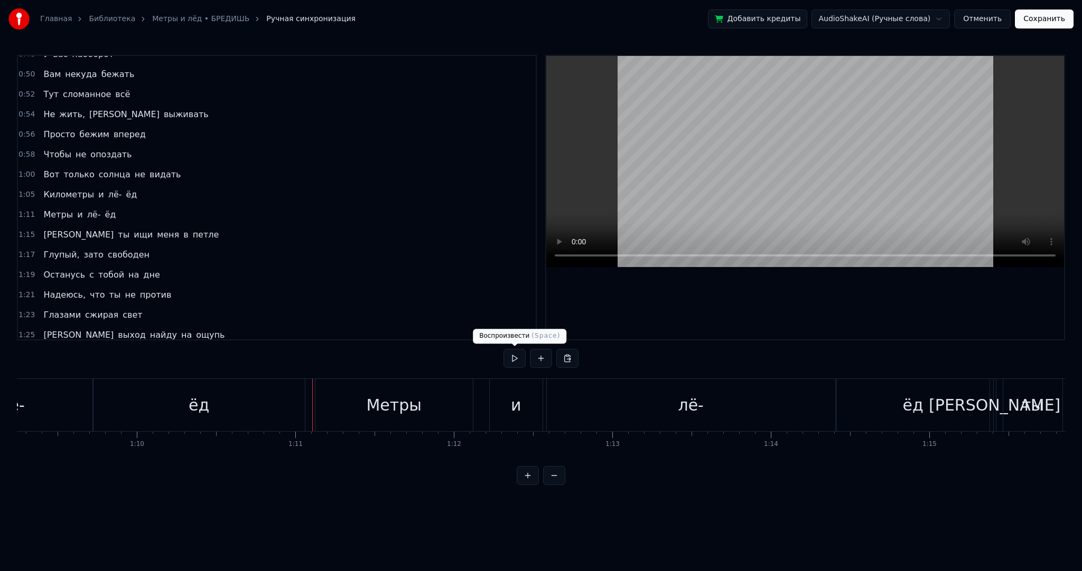
click at [519, 359] on button at bounding box center [514, 358] width 22 height 19
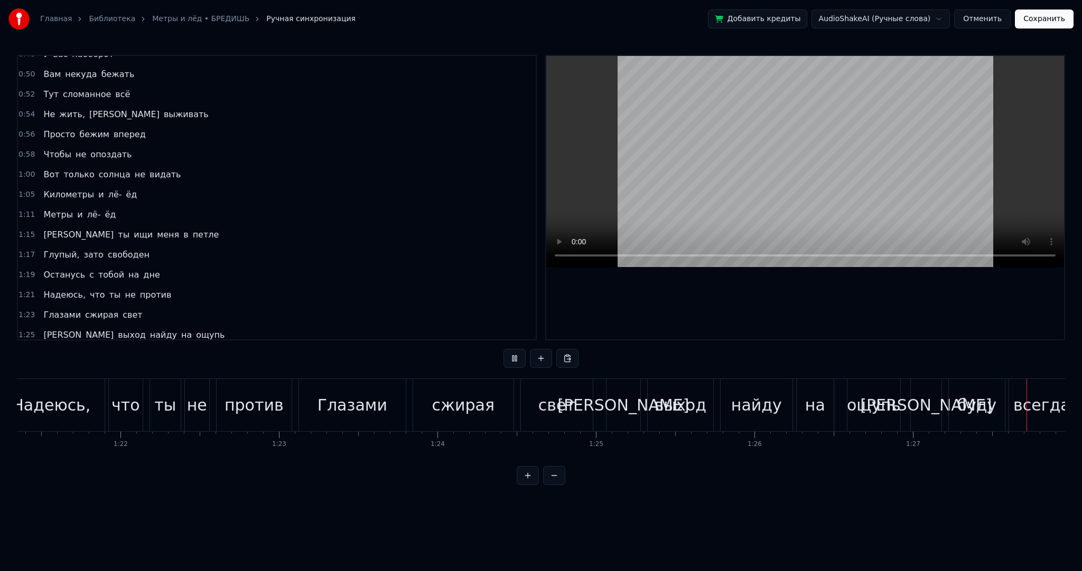
scroll to position [0, 13858]
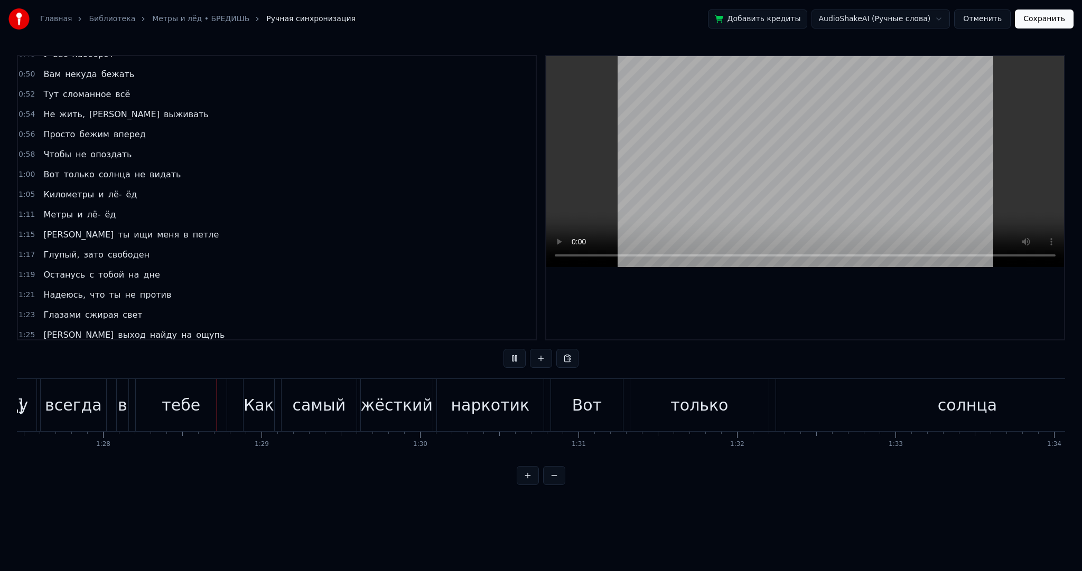
drag, startPoint x: 665, startPoint y: 138, endPoint x: 690, endPoint y: 273, distance: 136.9
click at [665, 139] on video at bounding box center [805, 161] width 518 height 211
click at [752, 163] on video at bounding box center [805, 161] width 518 height 211
click at [777, 185] on video at bounding box center [805, 161] width 518 height 211
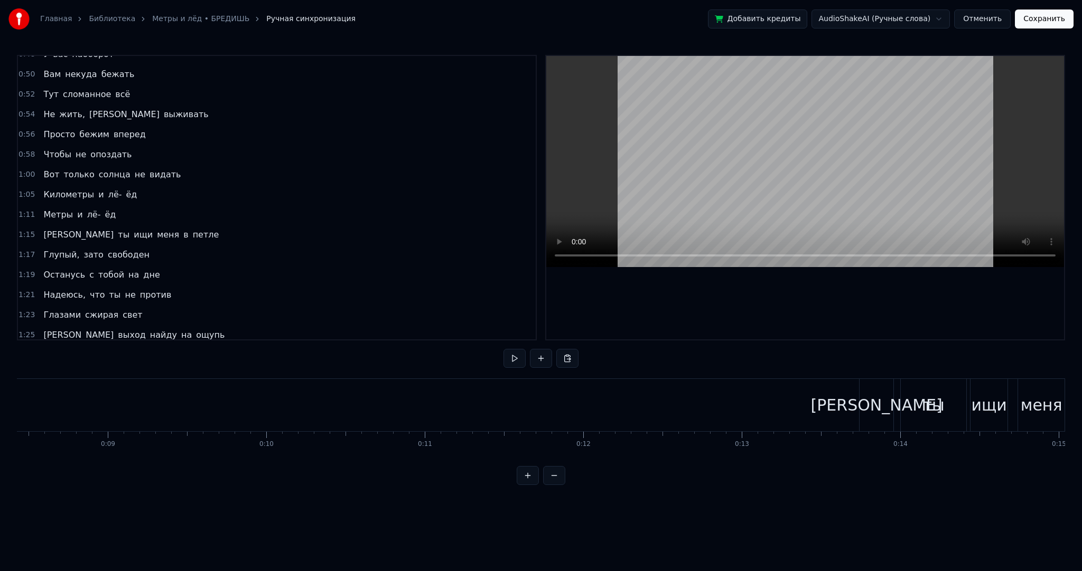
scroll to position [0, 1401]
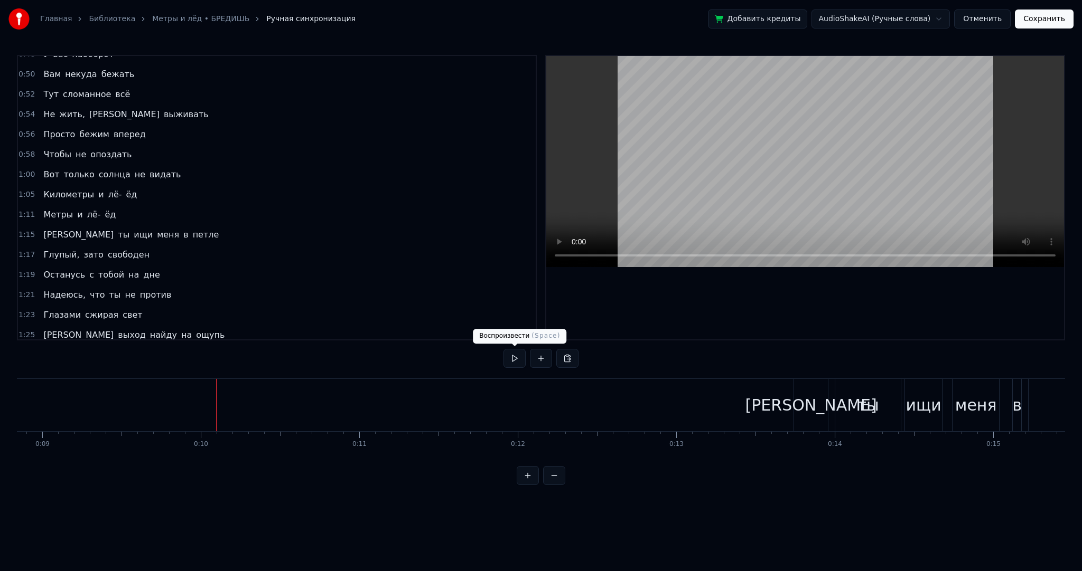
click at [518, 352] on button at bounding box center [514, 358] width 22 height 19
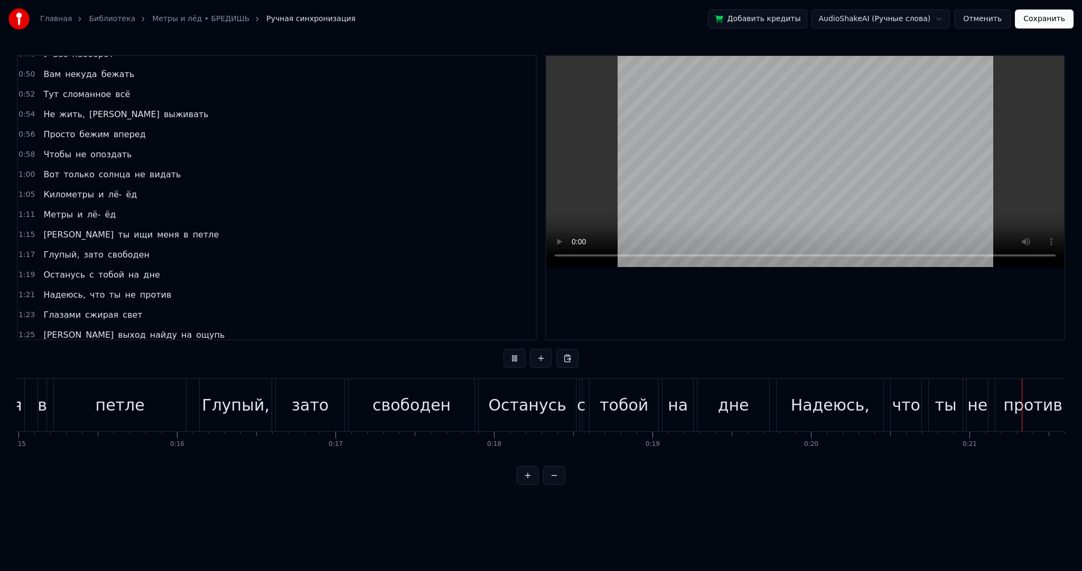
scroll to position [0, 3343]
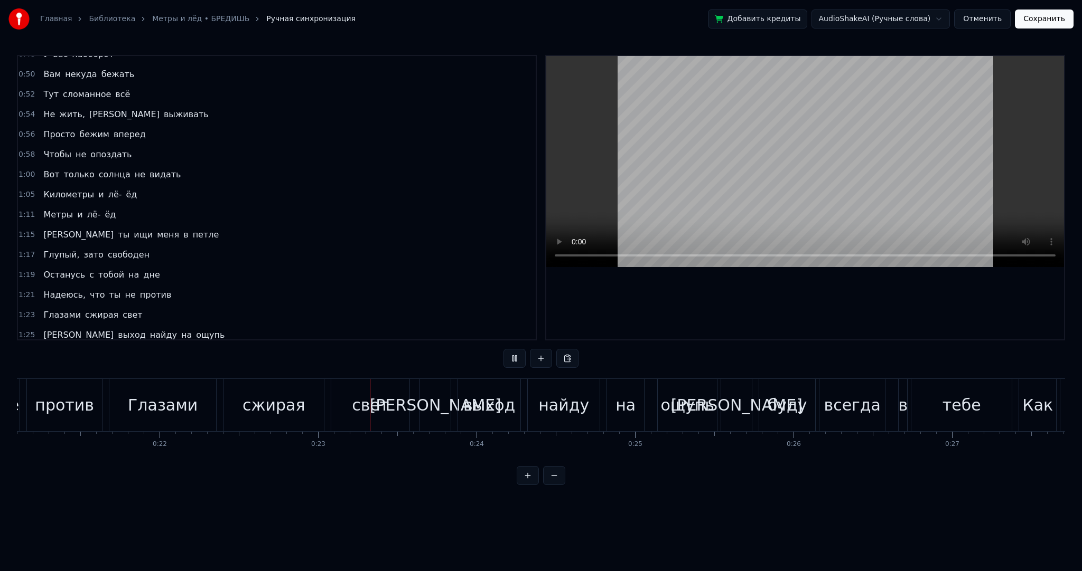
click at [783, 139] on video at bounding box center [805, 161] width 518 height 211
click at [854, 172] on video at bounding box center [805, 161] width 518 height 211
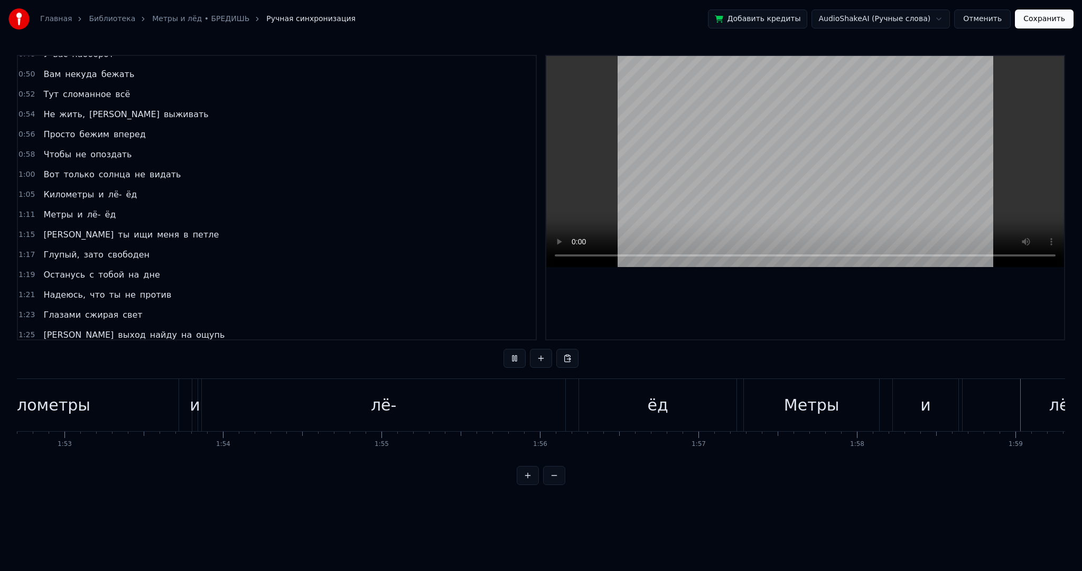
scroll to position [0, 18825]
click at [1030, 21] on button "Сохранить" at bounding box center [1044, 19] width 59 height 19
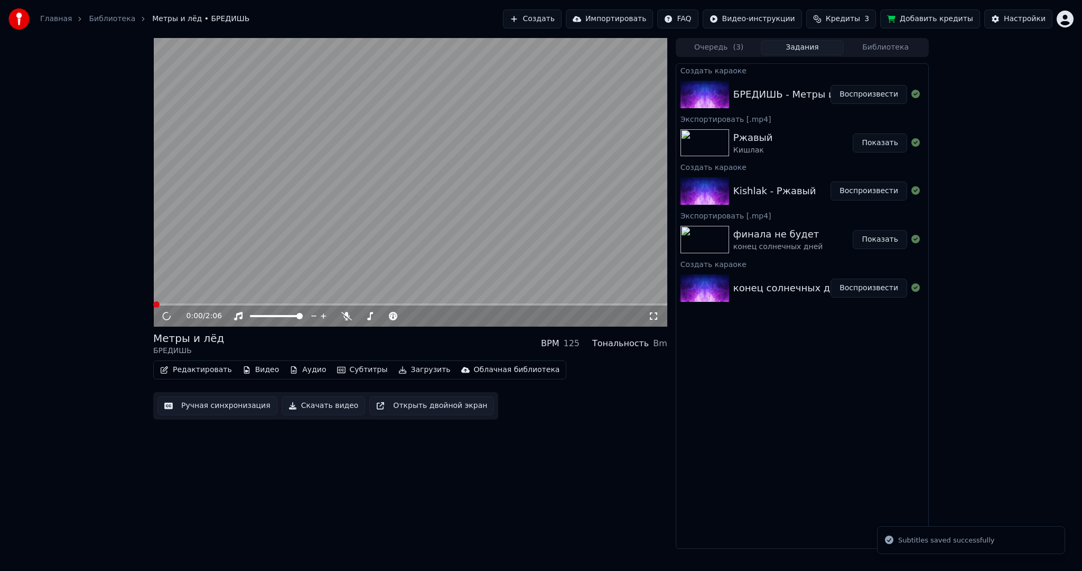
click at [349, 182] on video at bounding box center [410, 182] width 514 height 289
click at [401, 372] on button "Загрузить" at bounding box center [424, 370] width 61 height 15
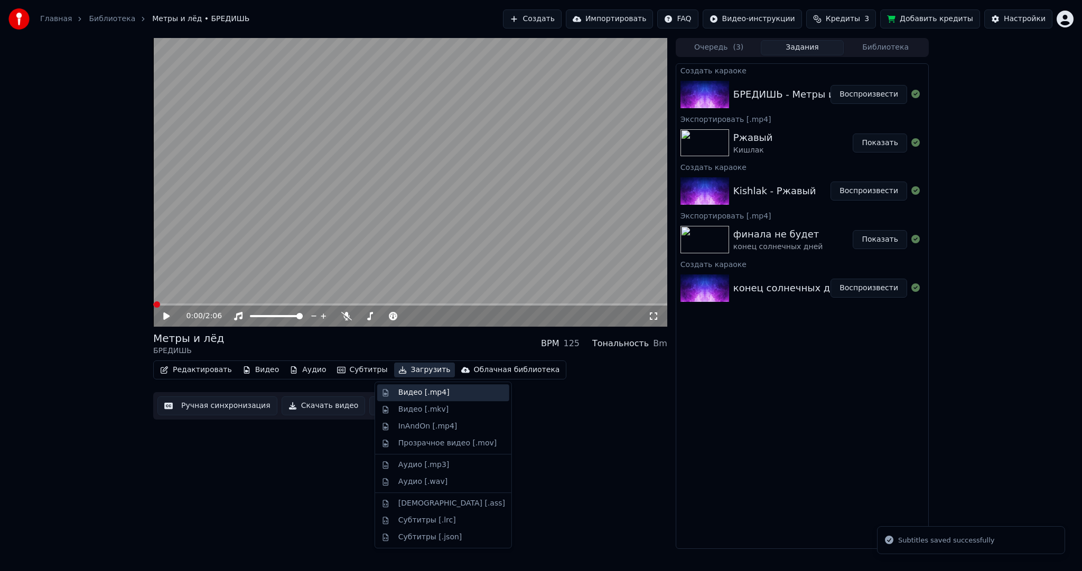
click at [410, 388] on div "Видео [.mp4]" at bounding box center [423, 393] width 51 height 11
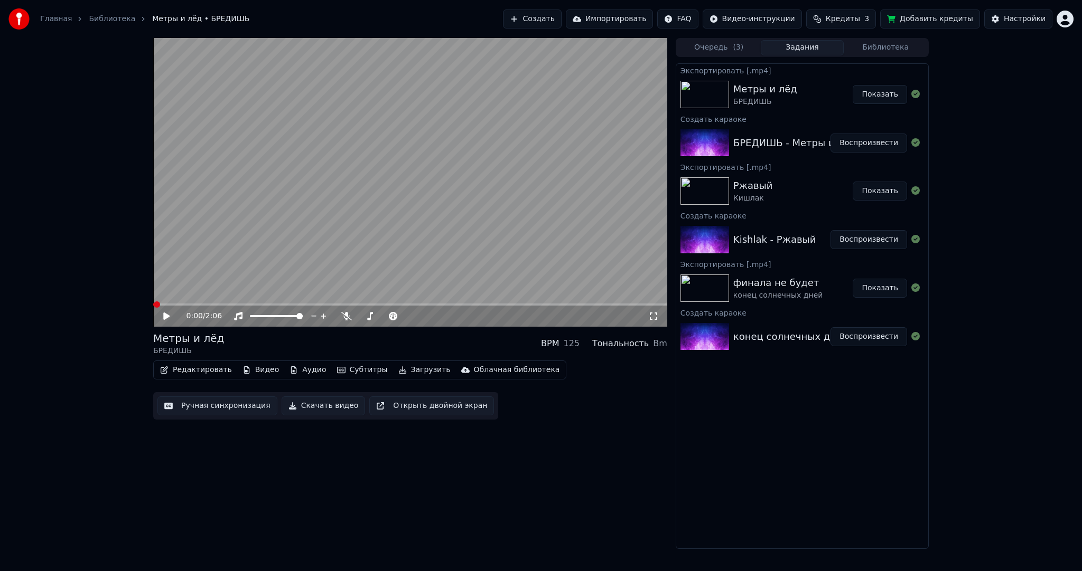
click at [561, 21] on button "Создать" at bounding box center [532, 19] width 58 height 19
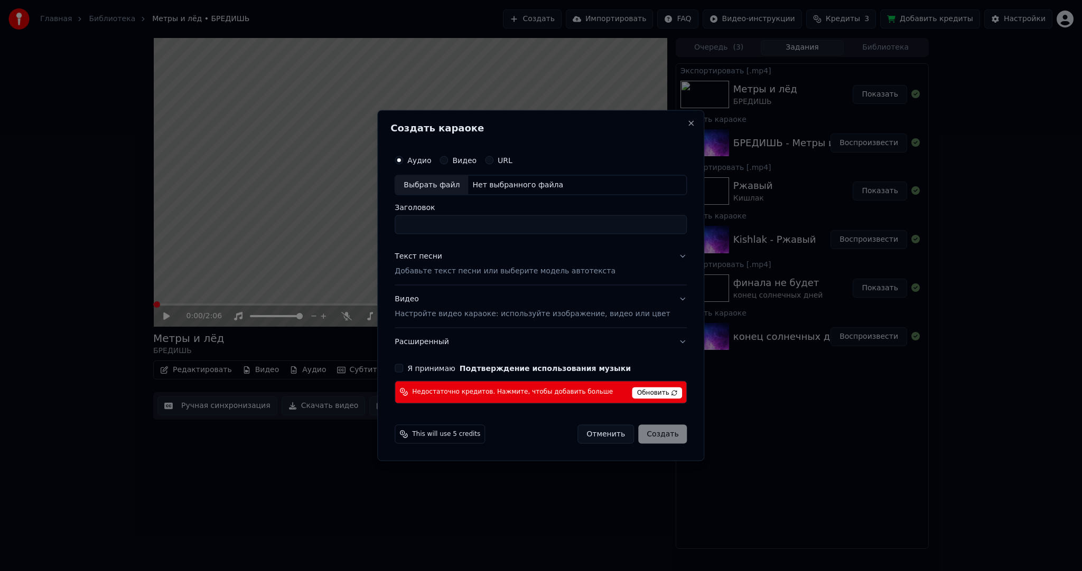
click at [457, 180] on div "Выбрать файл" at bounding box center [431, 185] width 73 height 19
type input "**********"
click at [590, 433] on button "Отменить" at bounding box center [605, 434] width 57 height 19
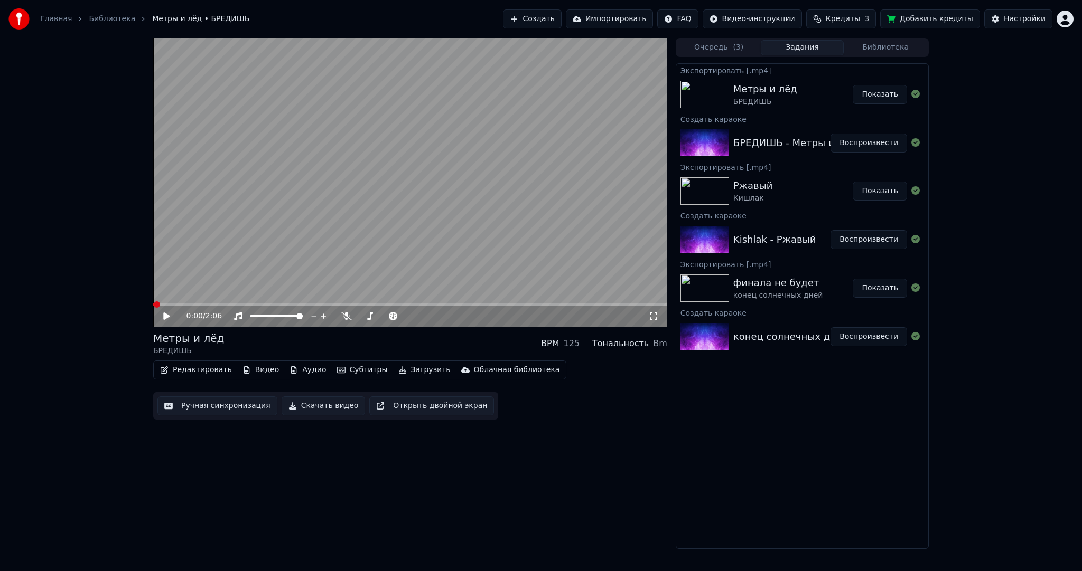
click at [1063, 23] on html "Главная Библиотека Метры и лёд • БРЕДИШЬ Создать Импортировать FAQ Видео-инстру…" at bounding box center [541, 285] width 1082 height 571
click at [1005, 114] on div "Выйти" at bounding box center [1018, 122] width 121 height 17
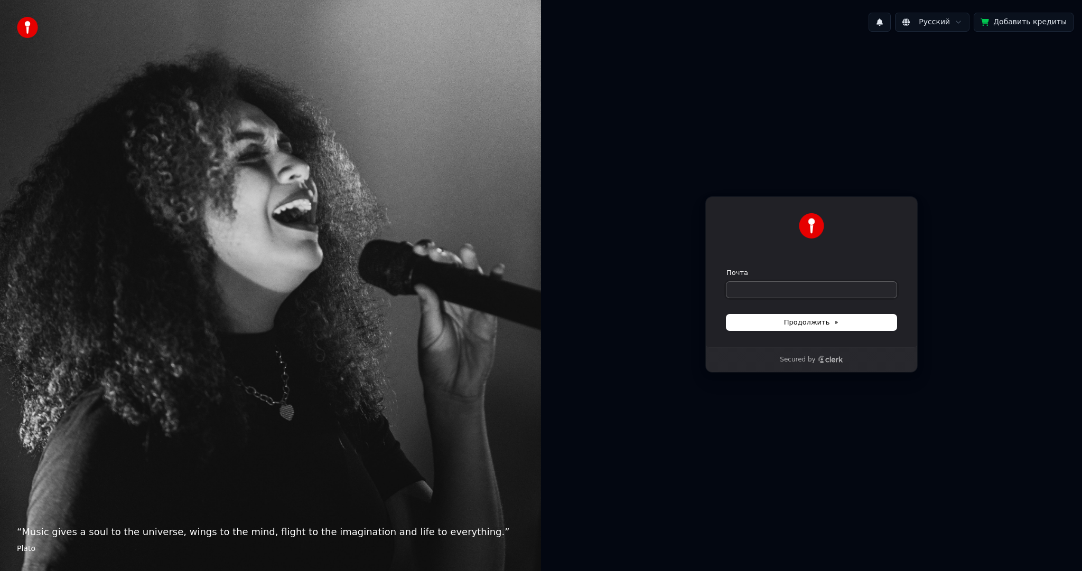
click at [761, 291] on input "Почта" at bounding box center [811, 290] width 170 height 16
paste input "**********"
click at [726, 268] on button "submit" at bounding box center [726, 268] width 0 height 0
type input "**********"
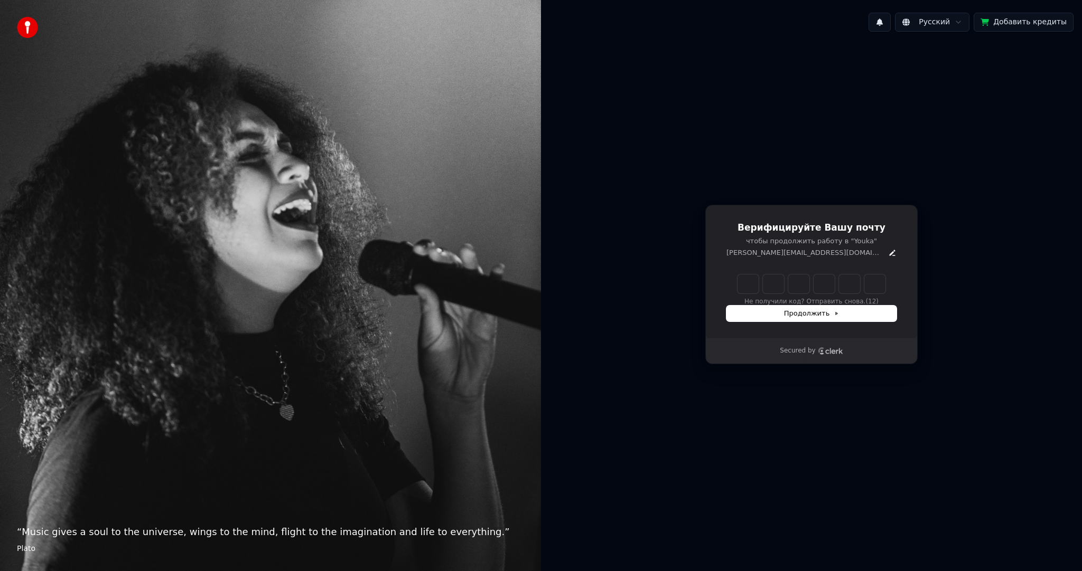
click at [743, 287] on input "Enter verification code" at bounding box center [811, 284] width 148 height 19
paste input "******"
type input "******"
